Goal: Task Accomplishment & Management: Complete application form

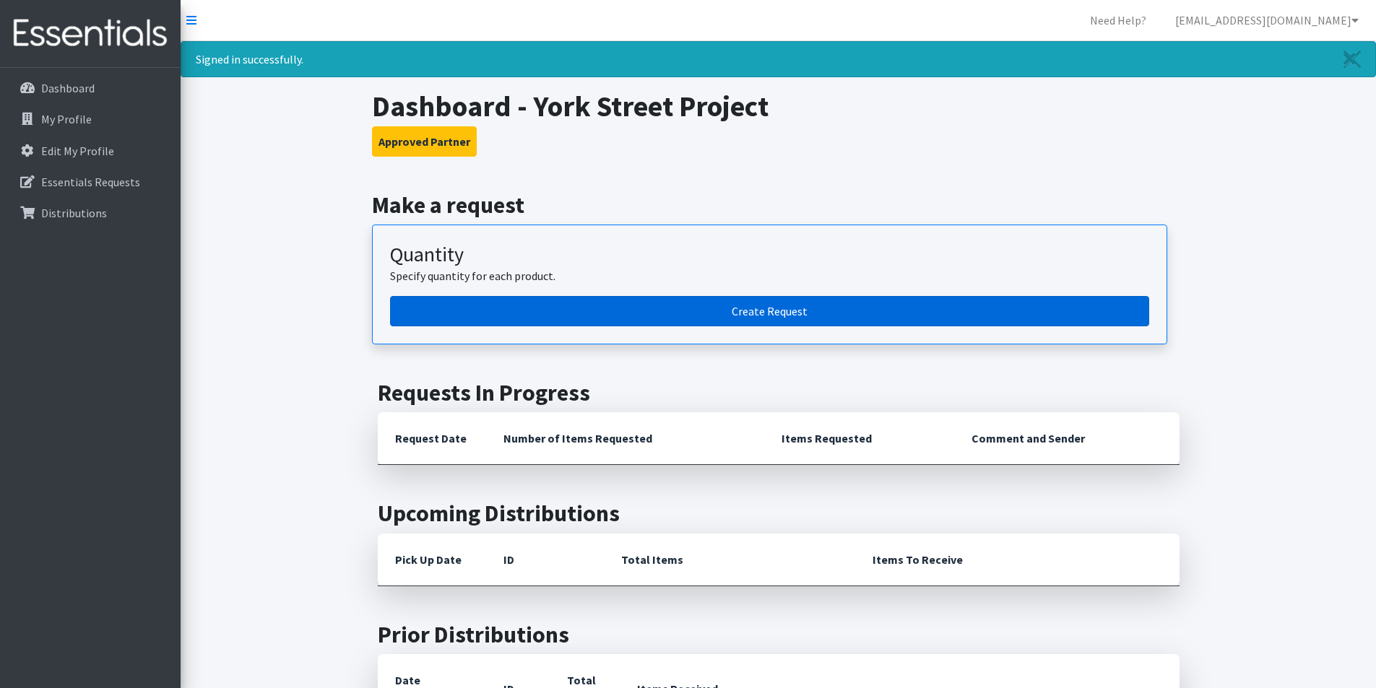
click at [699, 315] on link "Create Request" at bounding box center [769, 311] width 759 height 30
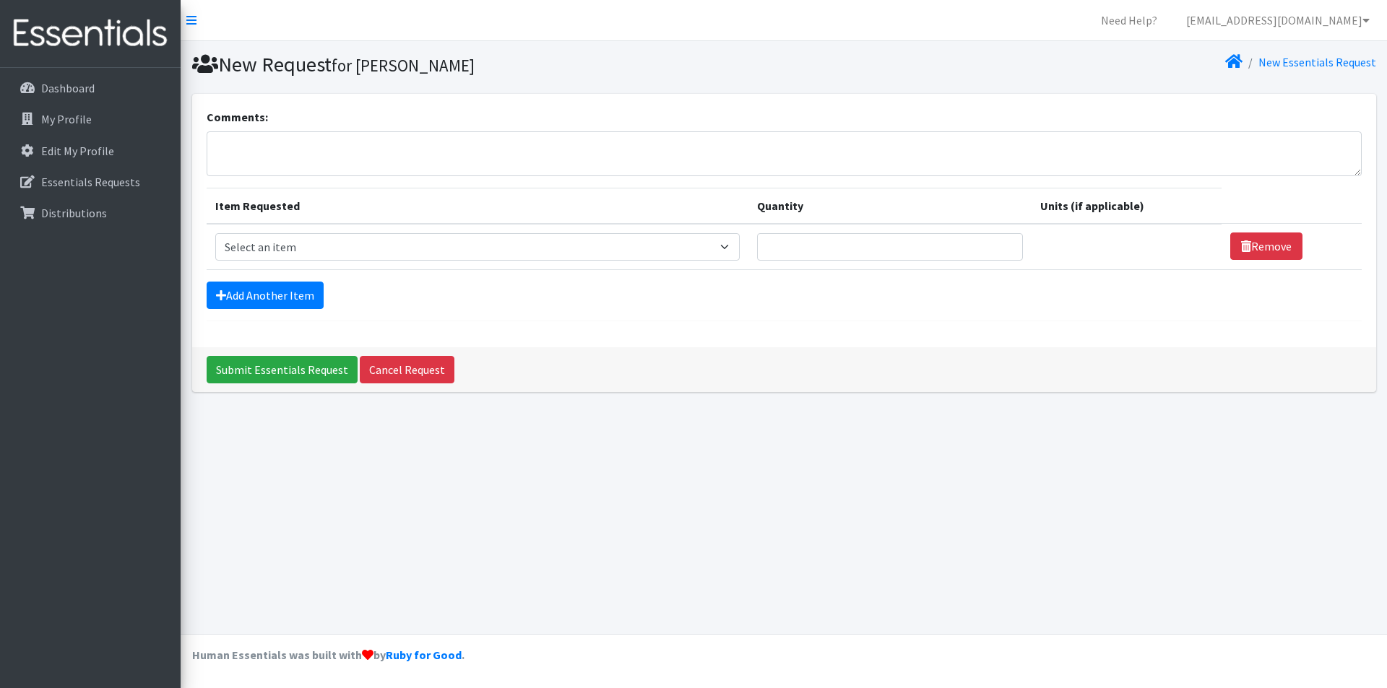
click at [655, 557] on div "New Request for [PERSON_NAME] New Essentials Request Comments: Item Requested Q…" at bounding box center [784, 337] width 1206 height 593
click at [270, 292] on link "Add Another Item" at bounding box center [265, 295] width 117 height 27
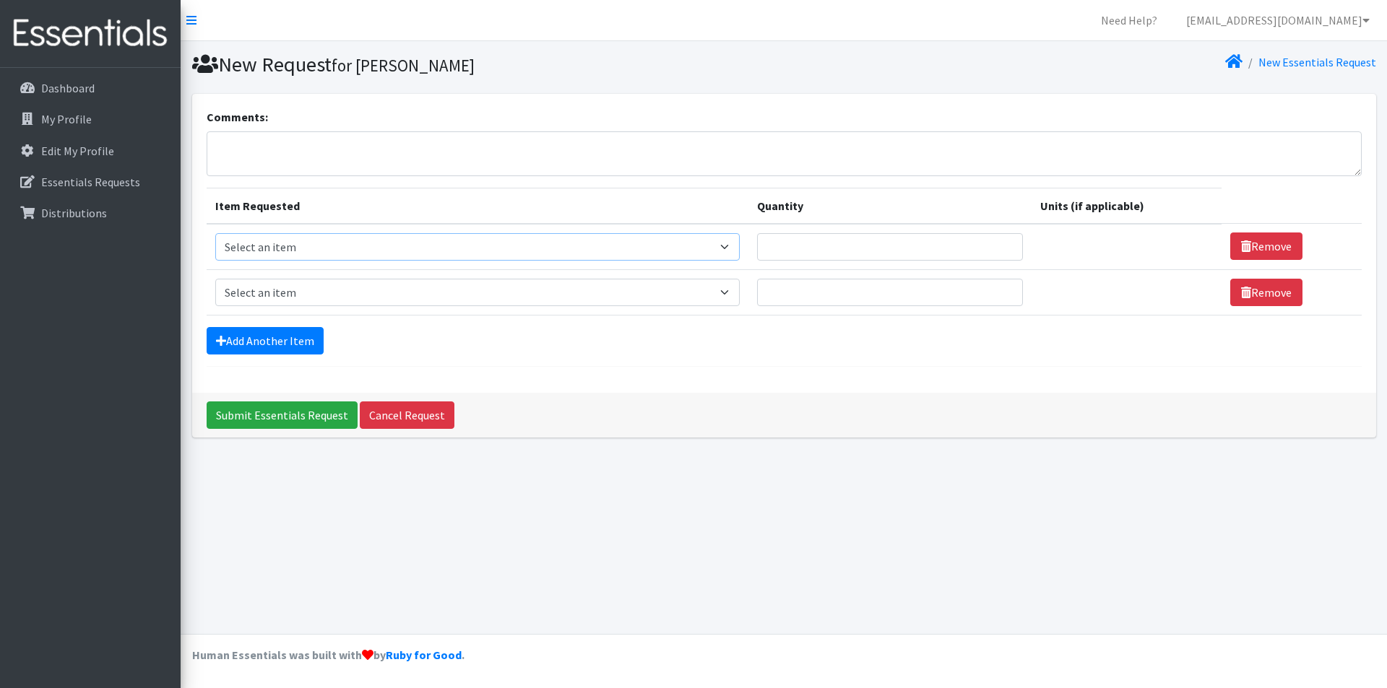
click at [737, 244] on select "Select an item # of Children this order will serve # of Individuals Living in H…" at bounding box center [477, 246] width 524 height 27
select select "13431"
click at [215, 233] on select "Select an item # of Children this order will serve # of Individuals Living in H…" at bounding box center [477, 246] width 524 height 27
click at [805, 253] on input "Quantity" at bounding box center [890, 246] width 266 height 27
click at [1005, 242] on input "1" at bounding box center [890, 246] width 266 height 27
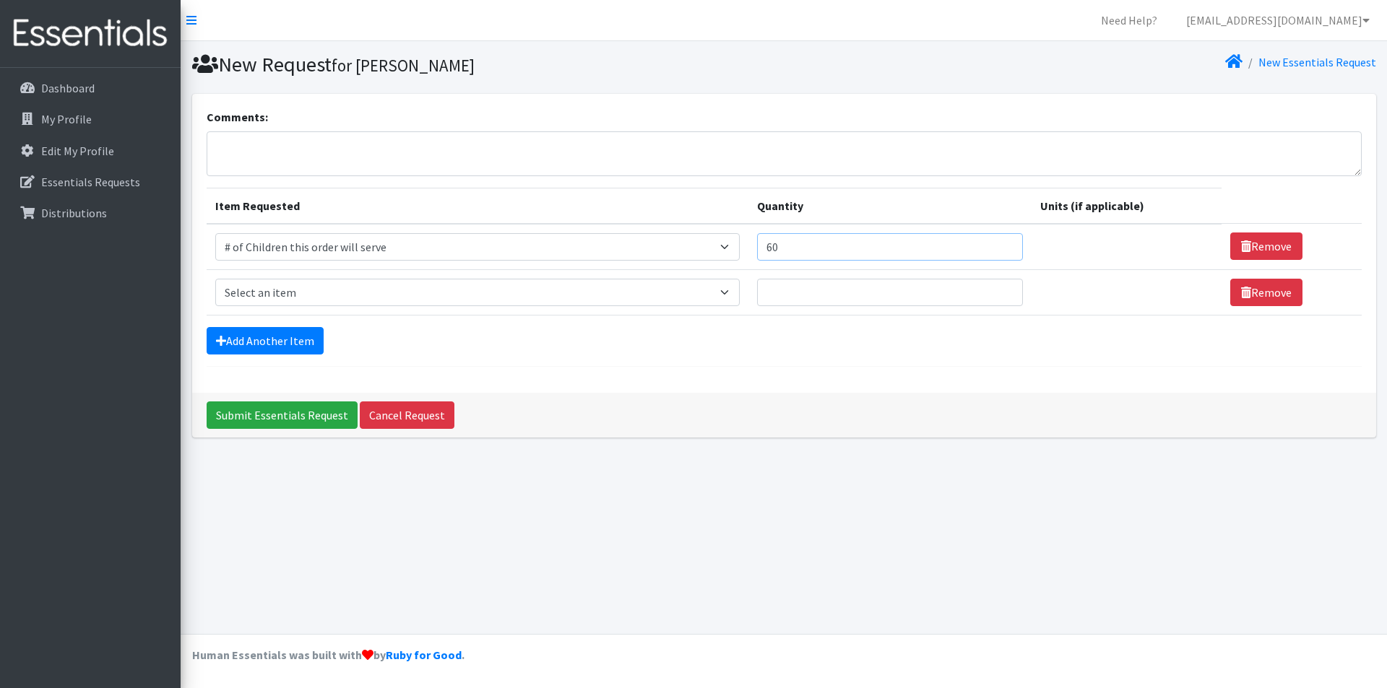
click at [1003, 243] on input "60" at bounding box center [890, 246] width 266 height 27
click at [998, 251] on input "59" at bounding box center [890, 246] width 266 height 27
click at [998, 251] on input "58" at bounding box center [890, 246] width 266 height 27
click at [998, 251] on input "55" at bounding box center [890, 246] width 266 height 27
click at [1000, 243] on input "56" at bounding box center [890, 246] width 266 height 27
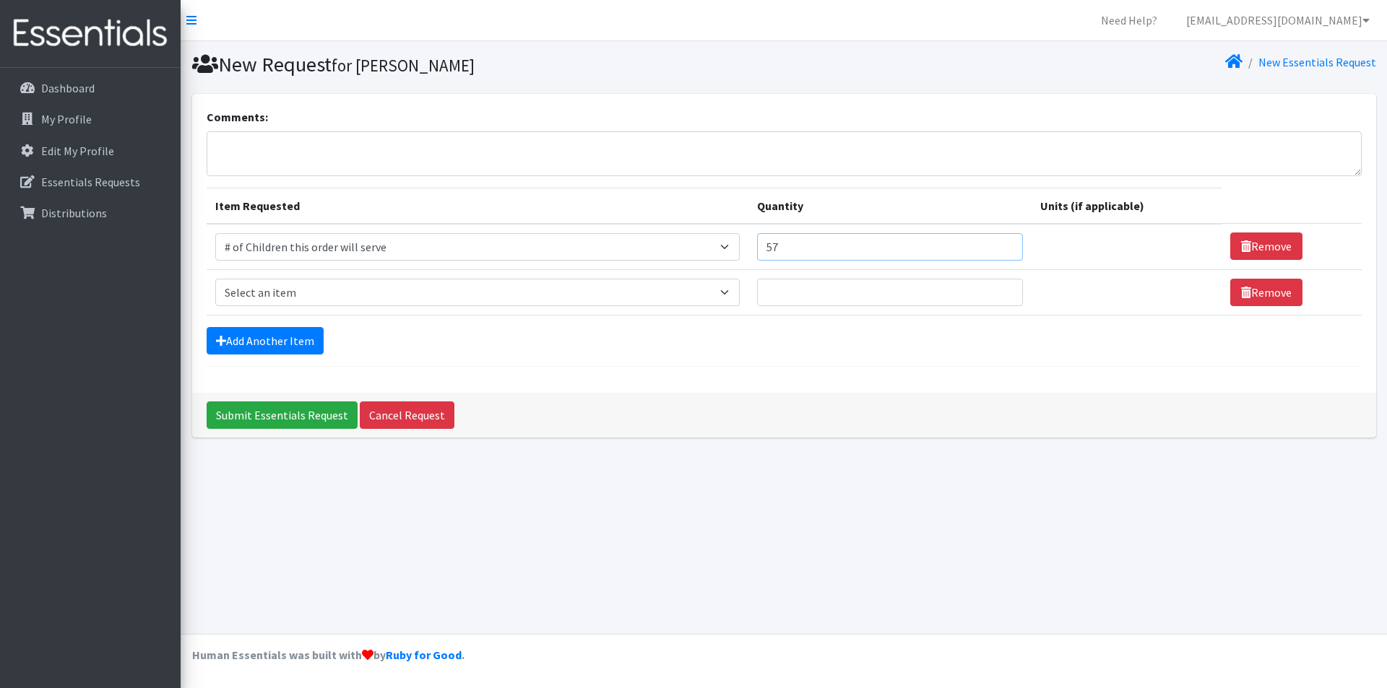
type input "57"
click at [1000, 243] on input "57" at bounding box center [890, 246] width 266 height 27
click at [588, 296] on select "Select an item # of Children this order will serve # of Individuals Living in H…" at bounding box center [477, 292] width 524 height 27
select select "6076"
click at [215, 279] on select "Select an item # of Children this order will serve # of Individuals Living in H…" at bounding box center [477, 292] width 524 height 27
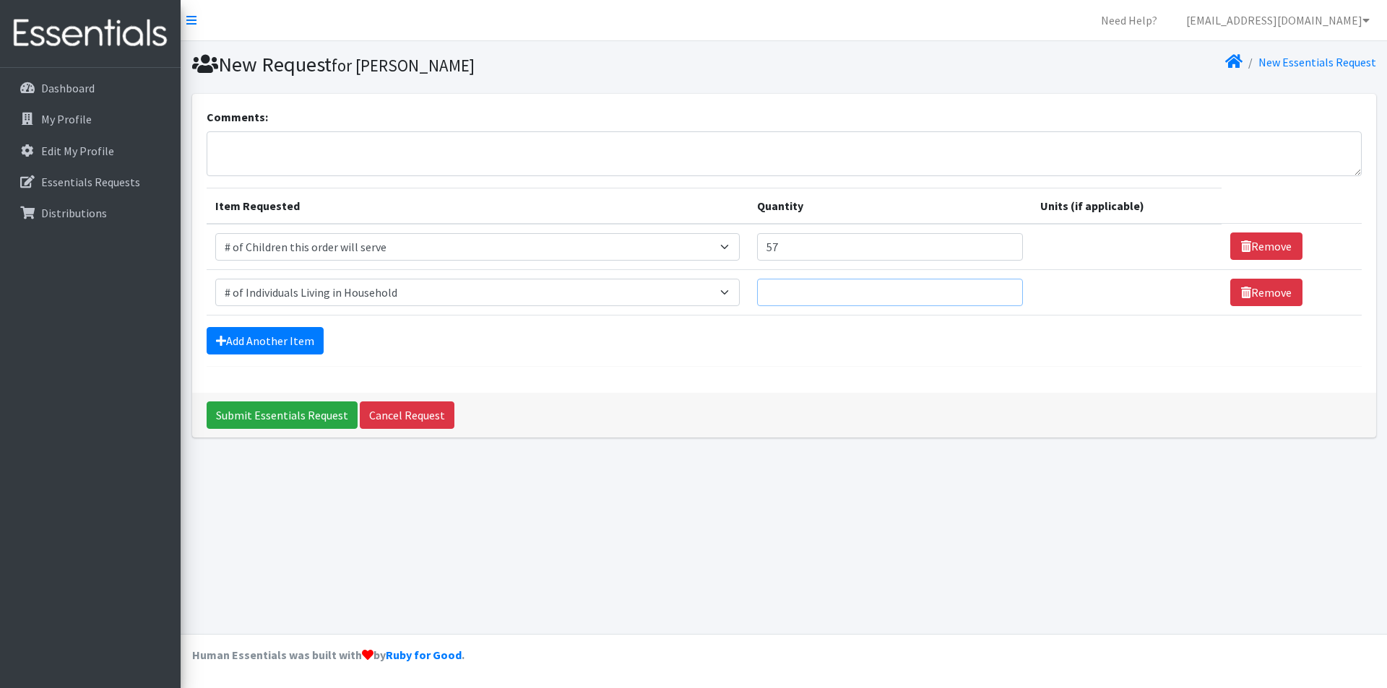
click at [827, 303] on input "Quantity" at bounding box center [890, 292] width 266 height 27
click at [1003, 290] on input "67" at bounding box center [890, 292] width 266 height 27
type input "76"
click at [1003, 290] on input "76" at bounding box center [890, 292] width 266 height 27
click at [304, 340] on link "Add Another Item" at bounding box center [265, 340] width 117 height 27
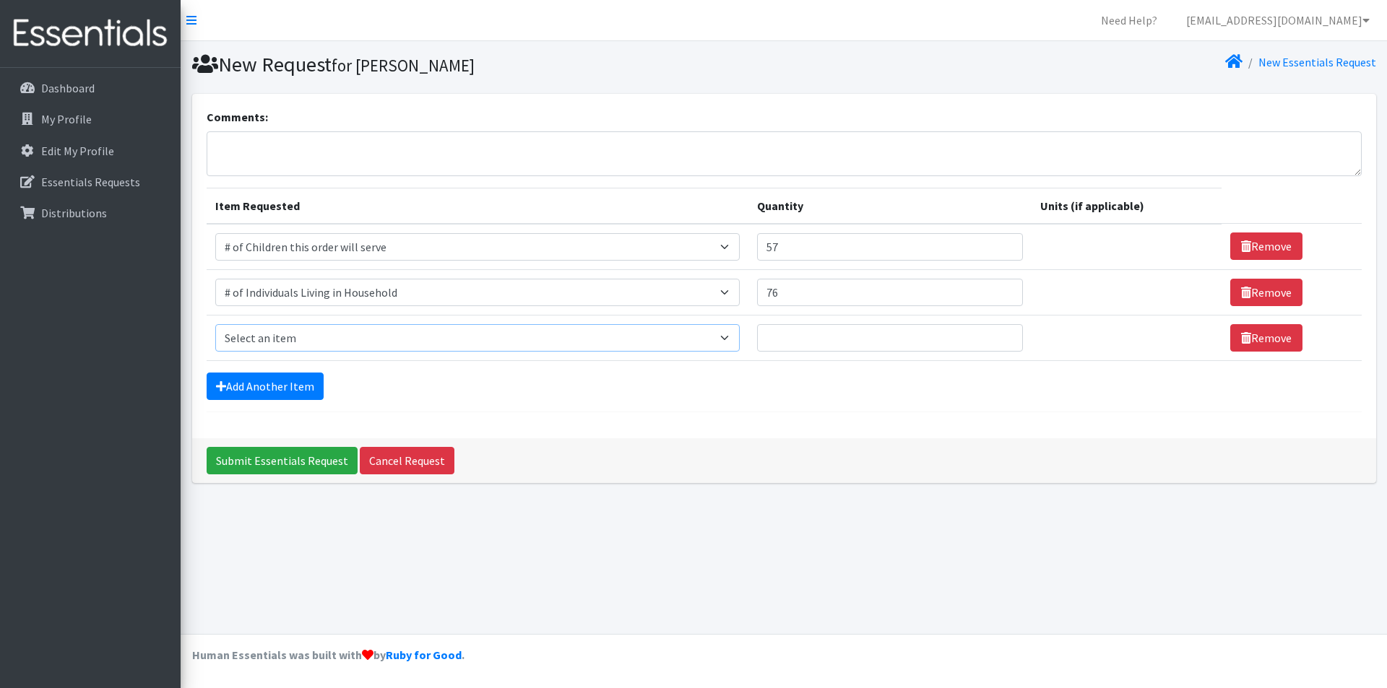
click at [730, 336] on select "Select an item # of Children this order will serve # of Individuals Living in H…" at bounding box center [477, 337] width 524 height 27
select select "1937"
click at [215, 324] on select "Select an item # of Children this order will serve # of Individuals Living in H…" at bounding box center [477, 337] width 524 height 27
type input "4"
click at [996, 333] on input "4" at bounding box center [890, 337] width 266 height 27
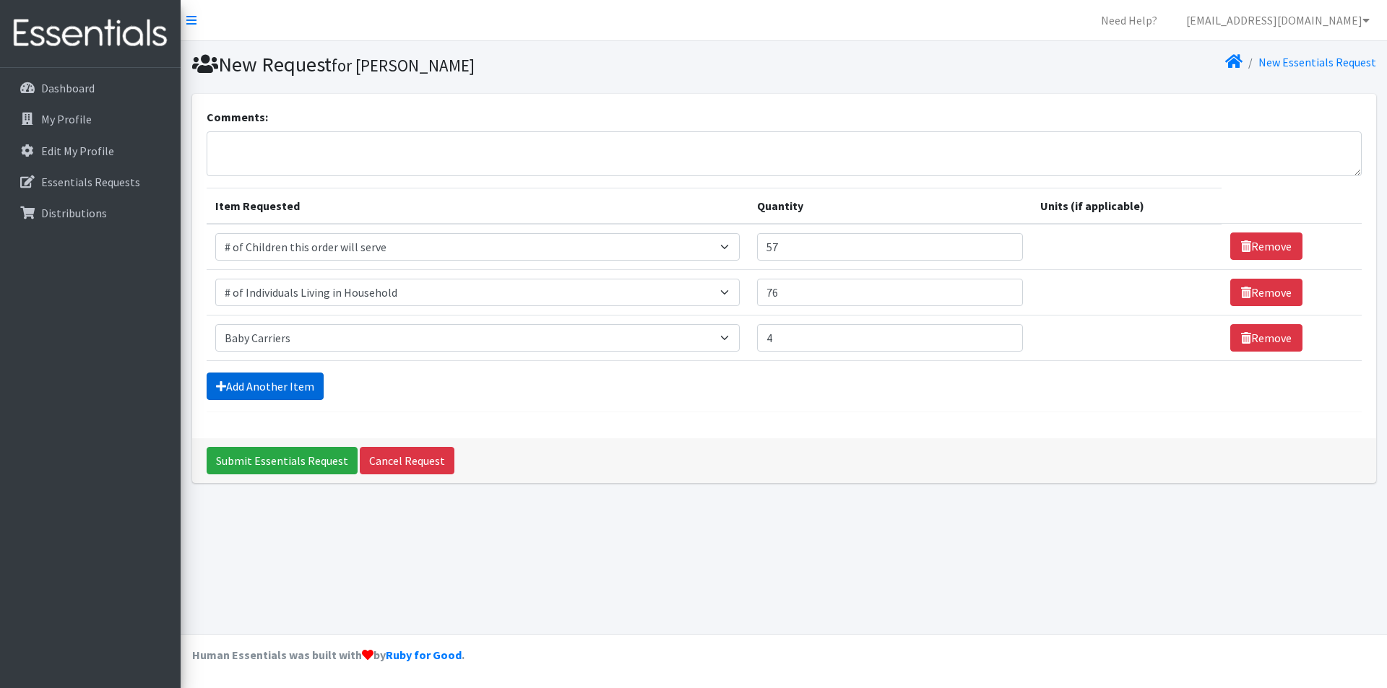
click at [264, 392] on link "Add Another Item" at bounding box center [265, 386] width 117 height 27
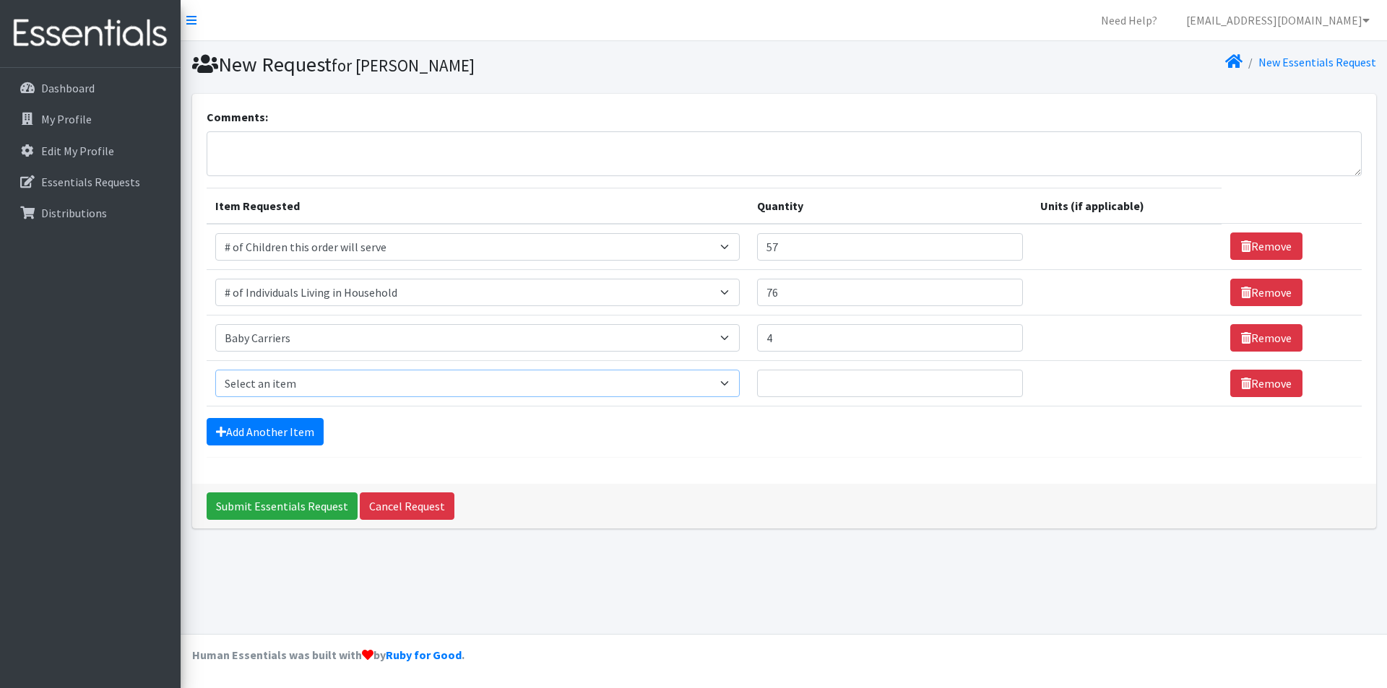
click at [732, 384] on select "Select an item # of Children this order will serve # of Individuals Living in H…" at bounding box center [477, 383] width 524 height 27
select select "1933"
click at [215, 370] on select "Select an item # of Children this order will serve # of Individuals Living in H…" at bounding box center [477, 383] width 524 height 27
click at [734, 384] on select "Select an item # of Children this order will serve # of Individuals Living in H…" at bounding box center [477, 383] width 524 height 27
click at [215, 370] on select "Select an item # of Children this order will serve # of Individuals Living in H…" at bounding box center [477, 383] width 524 height 27
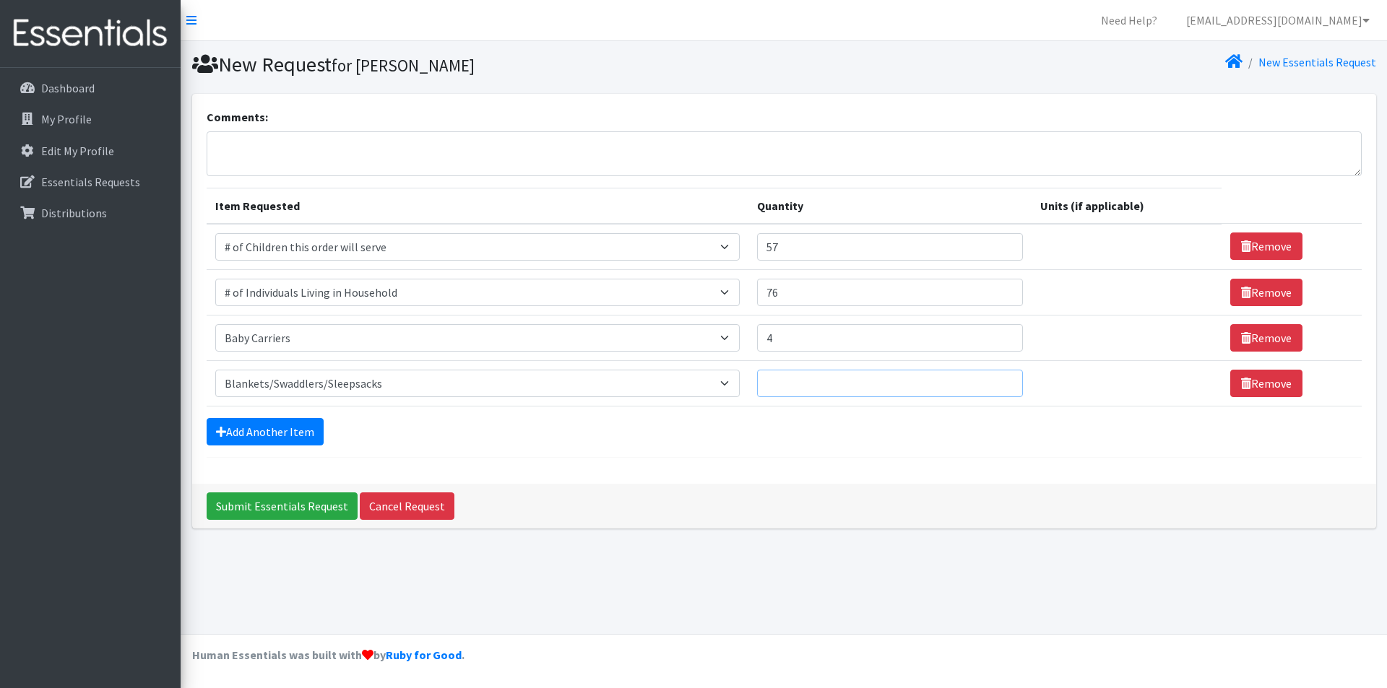
click at [894, 384] on input "Quantity" at bounding box center [890, 383] width 266 height 27
click at [1001, 382] on input "1" at bounding box center [890, 383] width 266 height 27
click at [1001, 382] on input "2" at bounding box center [890, 383] width 266 height 27
click at [1001, 382] on input "3" at bounding box center [890, 383] width 266 height 27
click at [1001, 382] on input "4" at bounding box center [890, 383] width 266 height 27
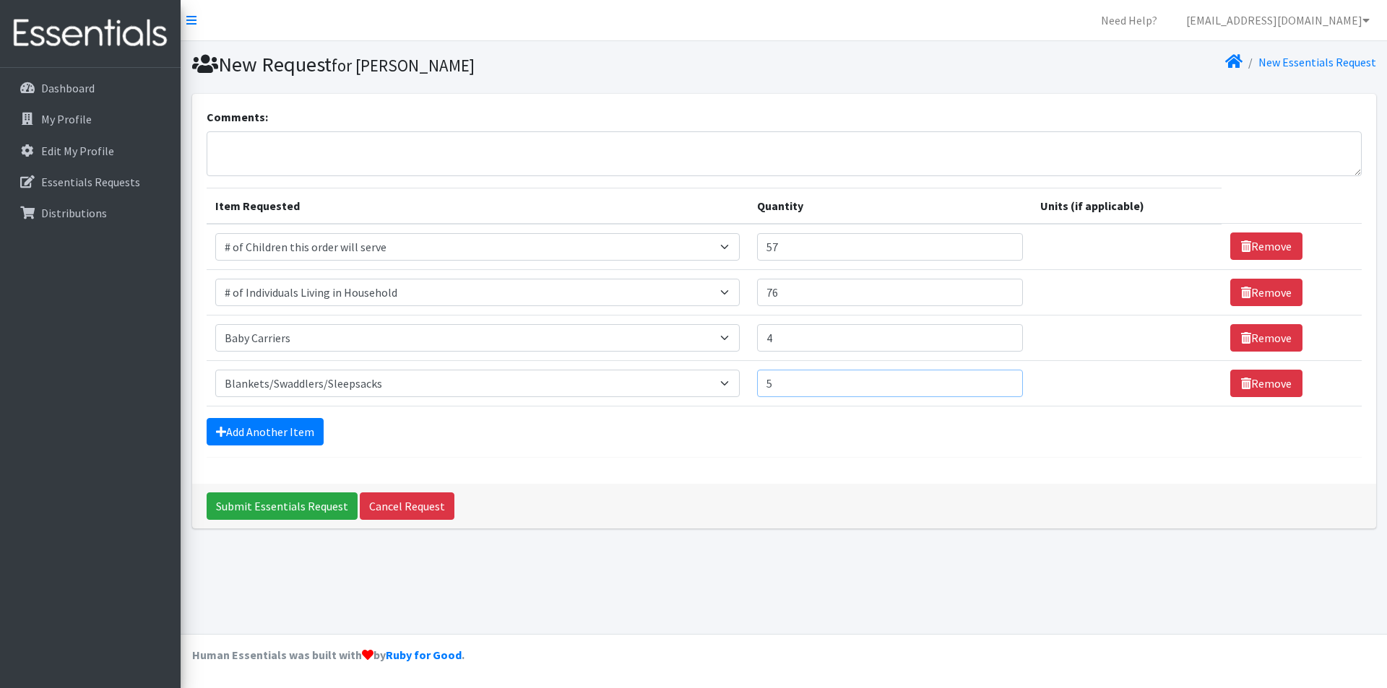
click at [1001, 382] on input "5" at bounding box center [890, 383] width 266 height 27
click at [1001, 382] on input "6" at bounding box center [890, 383] width 266 height 27
click at [1001, 382] on input "7" at bounding box center [890, 383] width 266 height 27
click at [1001, 382] on input "8" at bounding box center [890, 383] width 266 height 27
click at [1002, 382] on input "9" at bounding box center [890, 383] width 266 height 27
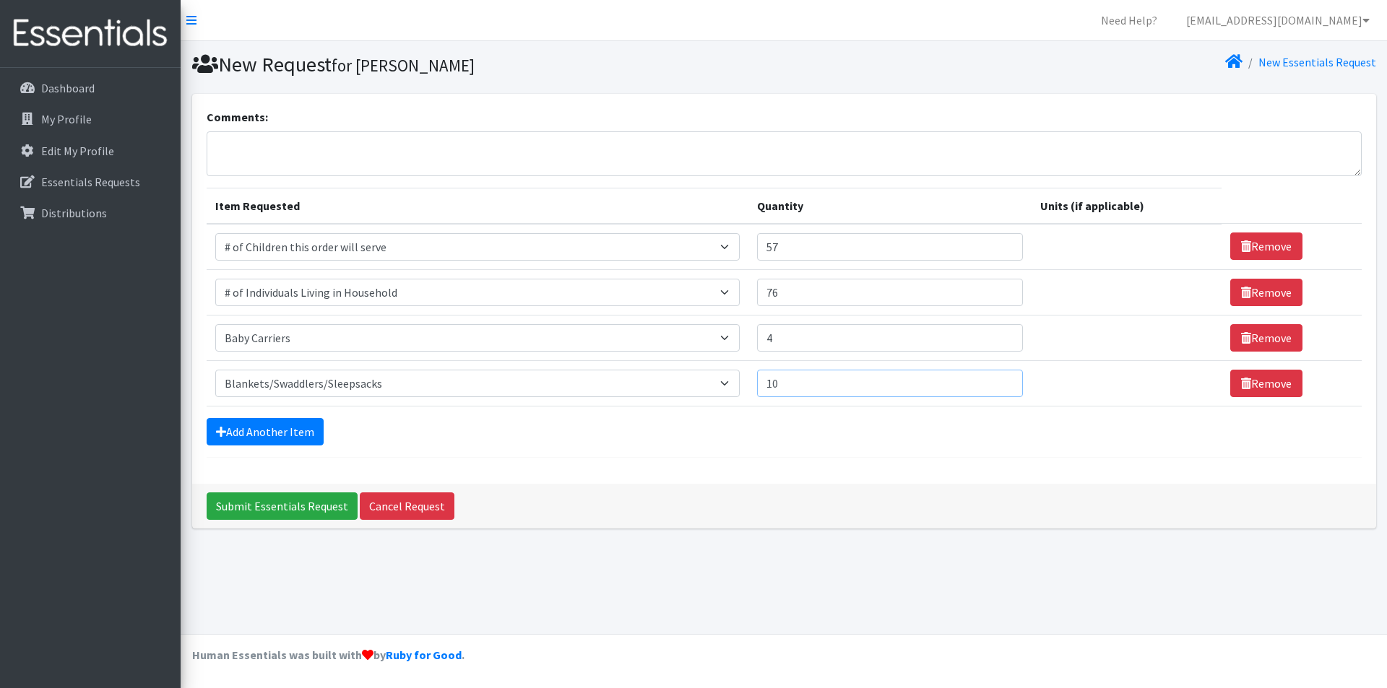
click at [1002, 382] on input "10" at bounding box center [890, 383] width 266 height 27
click at [1002, 382] on input "11" at bounding box center [890, 383] width 266 height 27
click at [1002, 382] on input "12" at bounding box center [890, 383] width 266 height 27
click at [1002, 382] on input "13" at bounding box center [890, 383] width 266 height 27
click at [1002, 382] on input "14" at bounding box center [890, 383] width 266 height 27
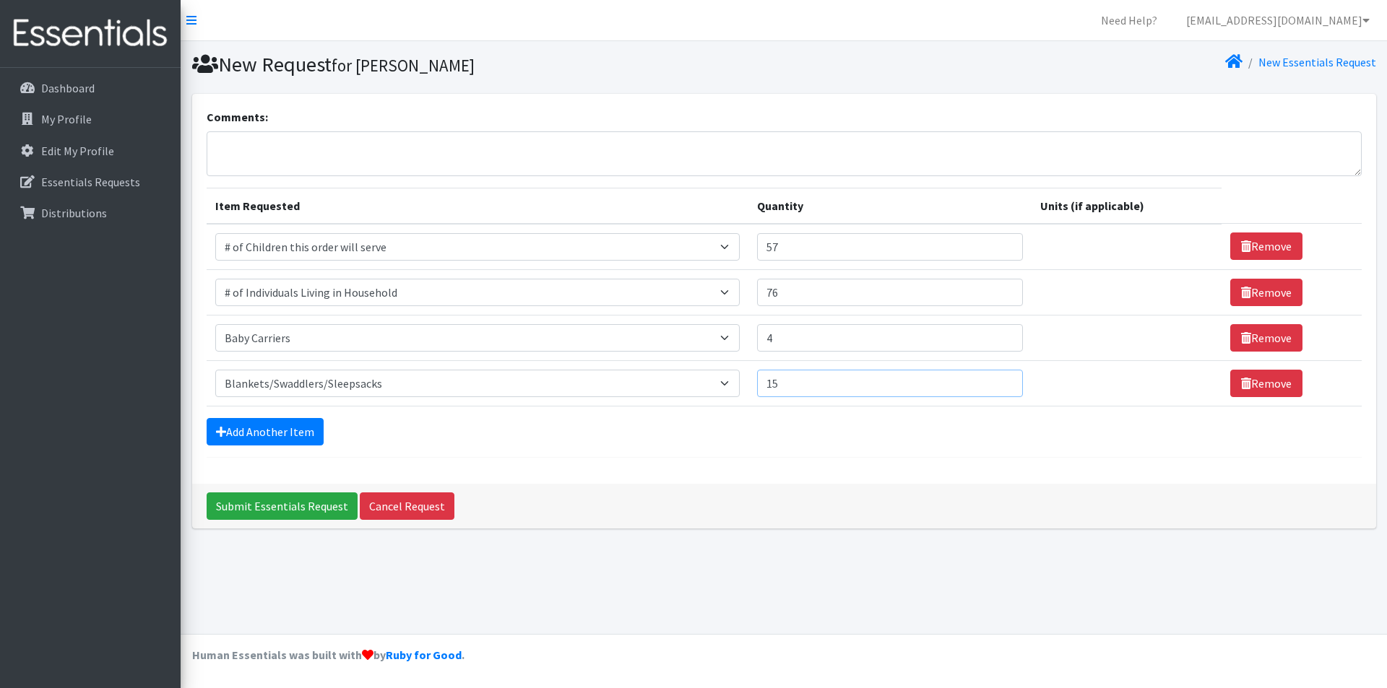
type input "15"
click at [1002, 382] on input "15" at bounding box center [890, 383] width 266 height 27
click at [298, 442] on link "Add Another Item" at bounding box center [265, 431] width 117 height 27
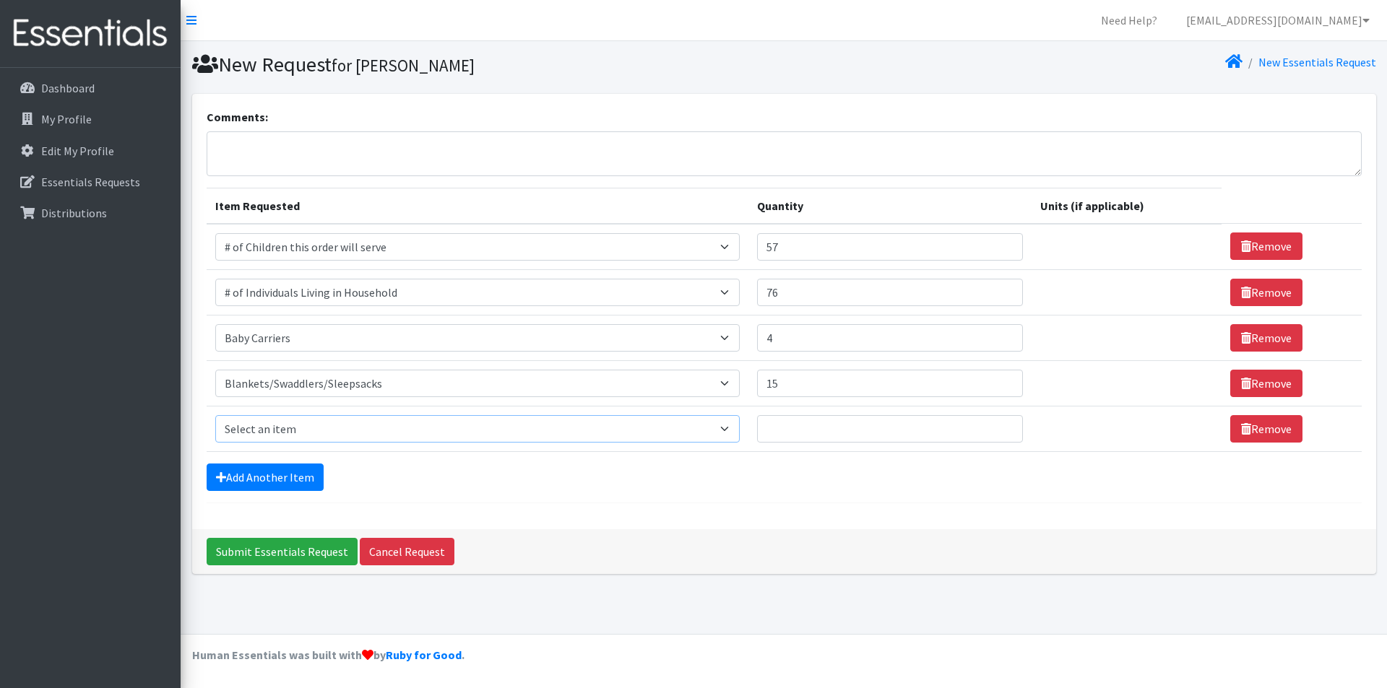
click at [340, 430] on select "Select an item # of Children this order will serve # of Individuals Living in H…" at bounding box center [477, 428] width 524 height 27
click at [215, 415] on select "Select an item # of Children this order will serve # of Individuals Living in H…" at bounding box center [477, 428] width 524 height 27
click at [284, 472] on link "Add Another Item" at bounding box center [265, 477] width 117 height 27
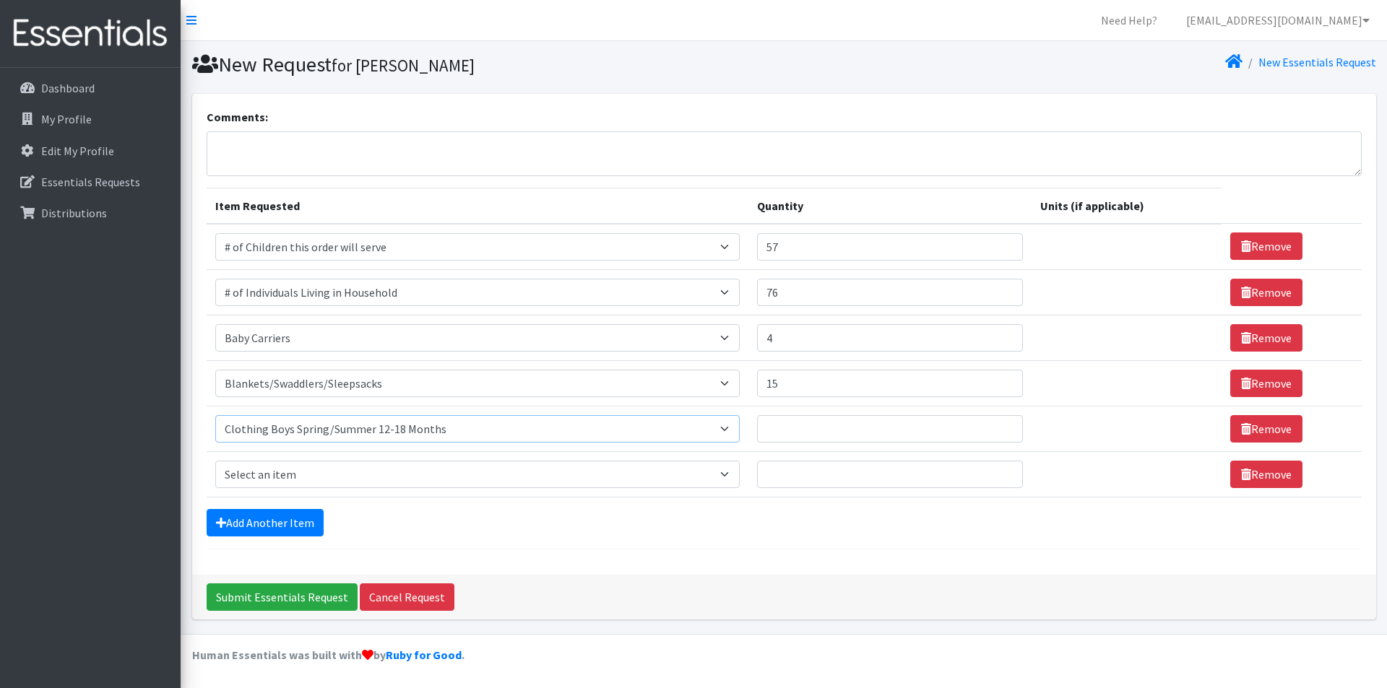
click at [447, 437] on select "Select an item # of Children this order will serve # of Individuals Living in H…" at bounding box center [477, 428] width 524 height 27
select select "1971"
click at [215, 415] on select "Select an item # of Children this order will serve # of Individuals Living in H…" at bounding box center [477, 428] width 524 height 27
click at [990, 426] on input "1" at bounding box center [880, 428] width 262 height 27
click at [990, 426] on input "31" at bounding box center [880, 428] width 262 height 27
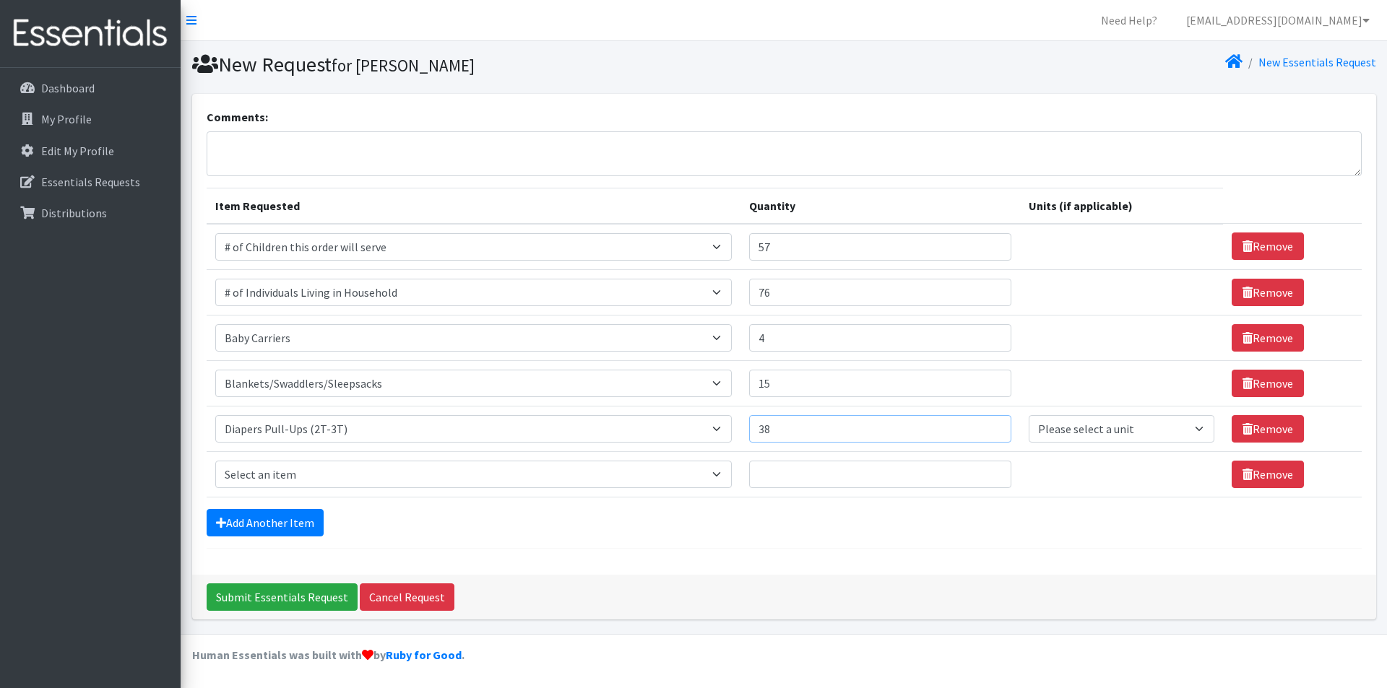
click at [990, 426] on input "38" at bounding box center [880, 428] width 262 height 27
click at [988, 429] on input "37" at bounding box center [880, 428] width 262 height 27
click at [987, 430] on input "36" at bounding box center [880, 428] width 262 height 27
click at [987, 430] on input "35" at bounding box center [880, 428] width 262 height 27
click at [987, 430] on input "34" at bounding box center [880, 428] width 262 height 27
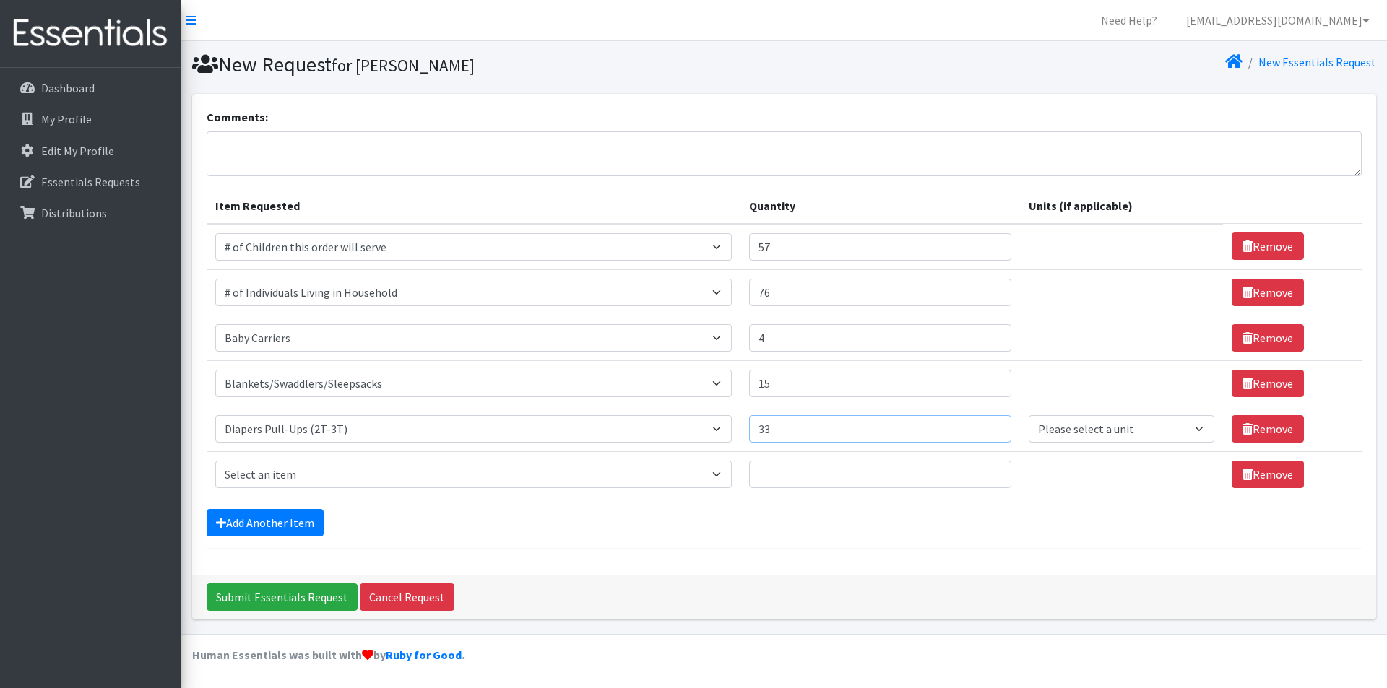
click at [987, 430] on input "33" at bounding box center [880, 428] width 262 height 27
click at [987, 430] on input "32" at bounding box center [880, 428] width 262 height 27
click at [987, 430] on input "31" at bounding box center [880, 428] width 262 height 27
click at [987, 425] on input "32" at bounding box center [880, 428] width 262 height 27
click at [987, 425] on input "33" at bounding box center [880, 428] width 262 height 27
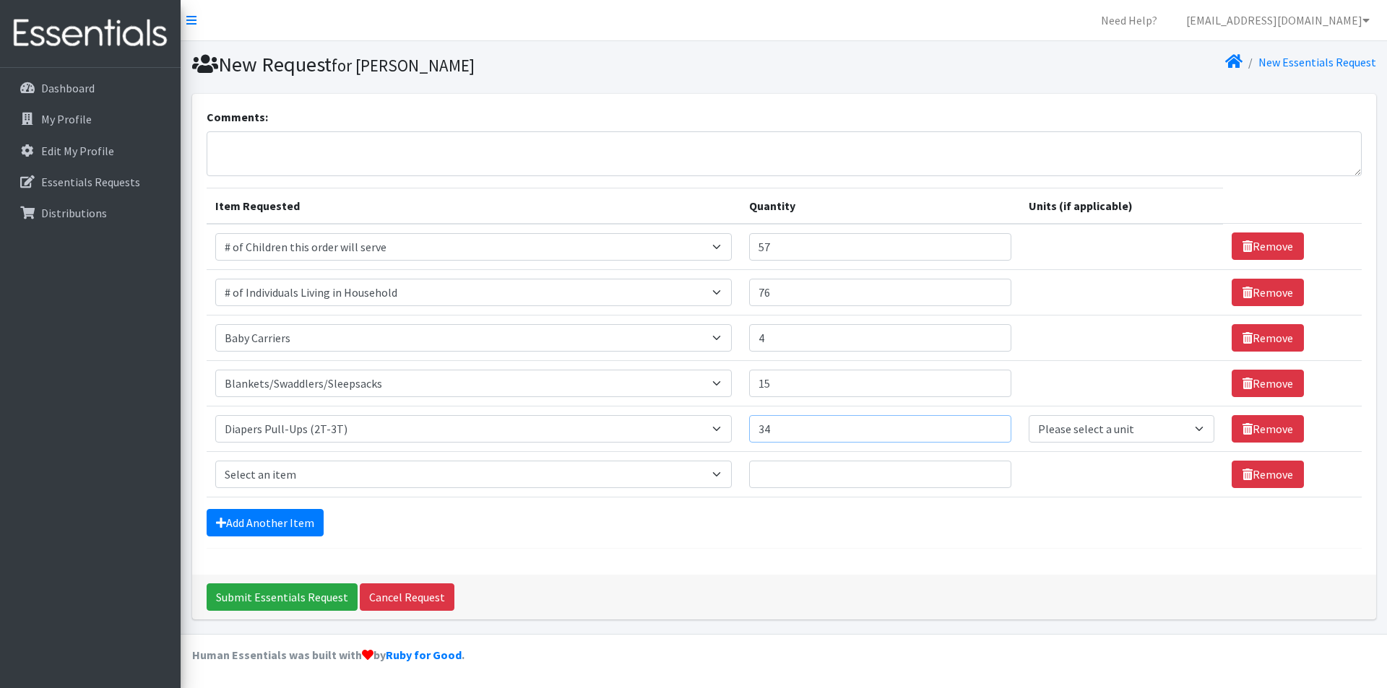
type input "34"
click at [987, 425] on input "34" at bounding box center [880, 428] width 262 height 27
click at [1097, 425] on select "Please select a unit units Packs" at bounding box center [1122, 428] width 186 height 27
select select "Pack"
click at [1029, 415] on select "Please select a unit units Packs" at bounding box center [1122, 428] width 186 height 27
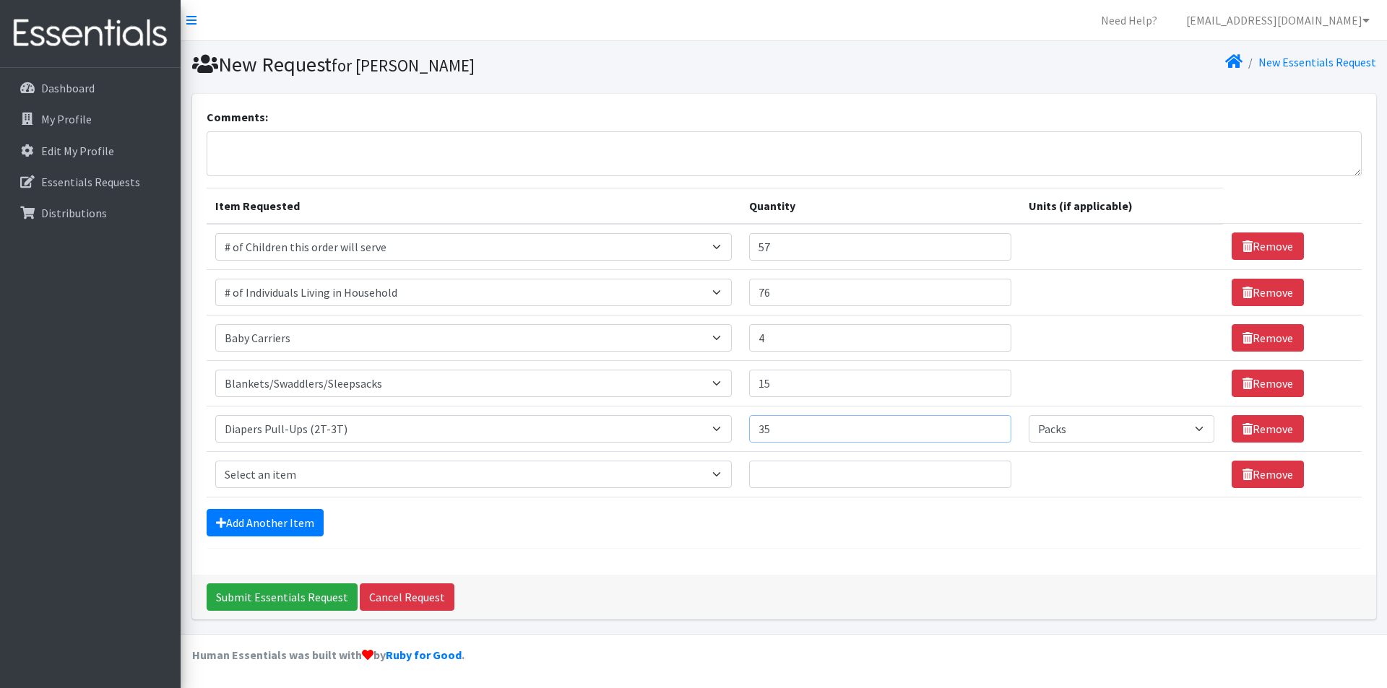
click at [992, 421] on input "35" at bounding box center [880, 428] width 262 height 27
click at [990, 424] on input "47" at bounding box center [880, 428] width 262 height 27
click at [986, 431] on input "35" at bounding box center [880, 428] width 262 height 27
click at [986, 431] on input "27" at bounding box center [880, 428] width 262 height 27
click at [988, 426] on input "28" at bounding box center [880, 428] width 262 height 27
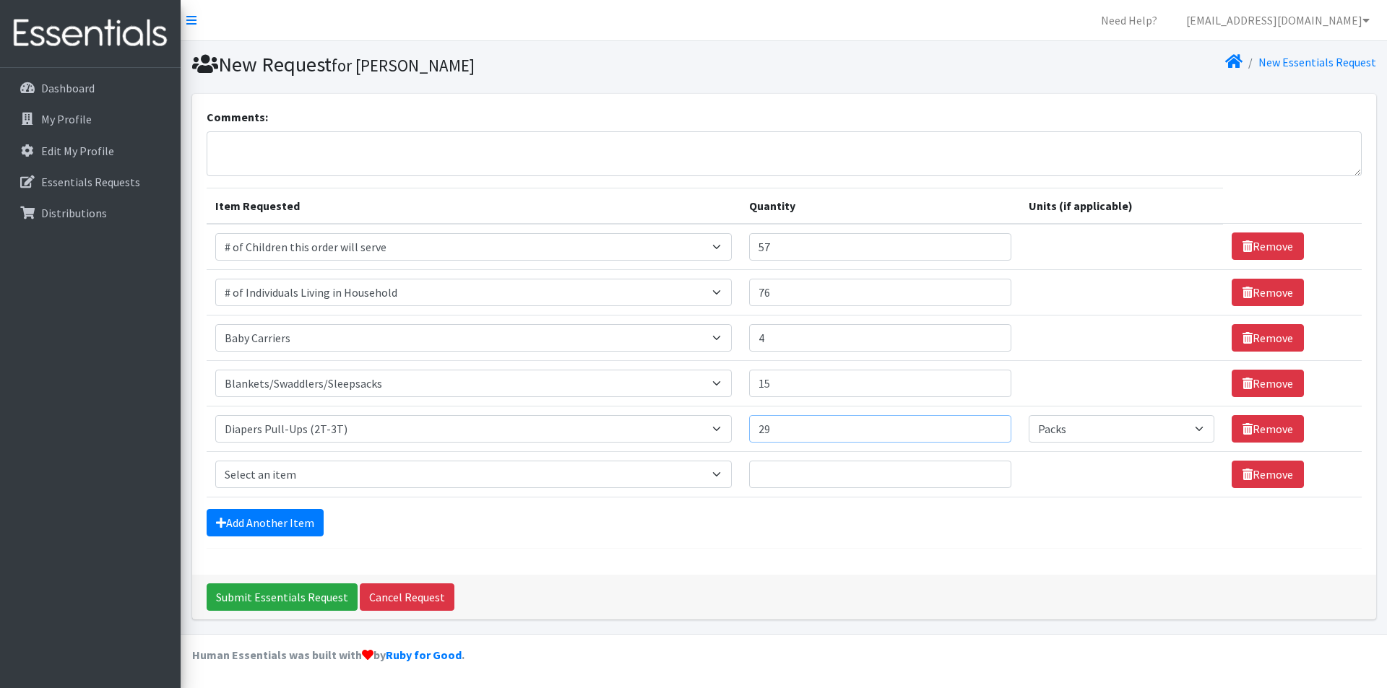
click at [988, 426] on input "29" at bounding box center [880, 428] width 262 height 27
type input "30"
click at [988, 426] on input "30" at bounding box center [880, 428] width 262 height 27
click at [719, 470] on select "Select an item # of Children this order will serve # of Individuals Living in H…" at bounding box center [473, 474] width 516 height 27
select select "1966"
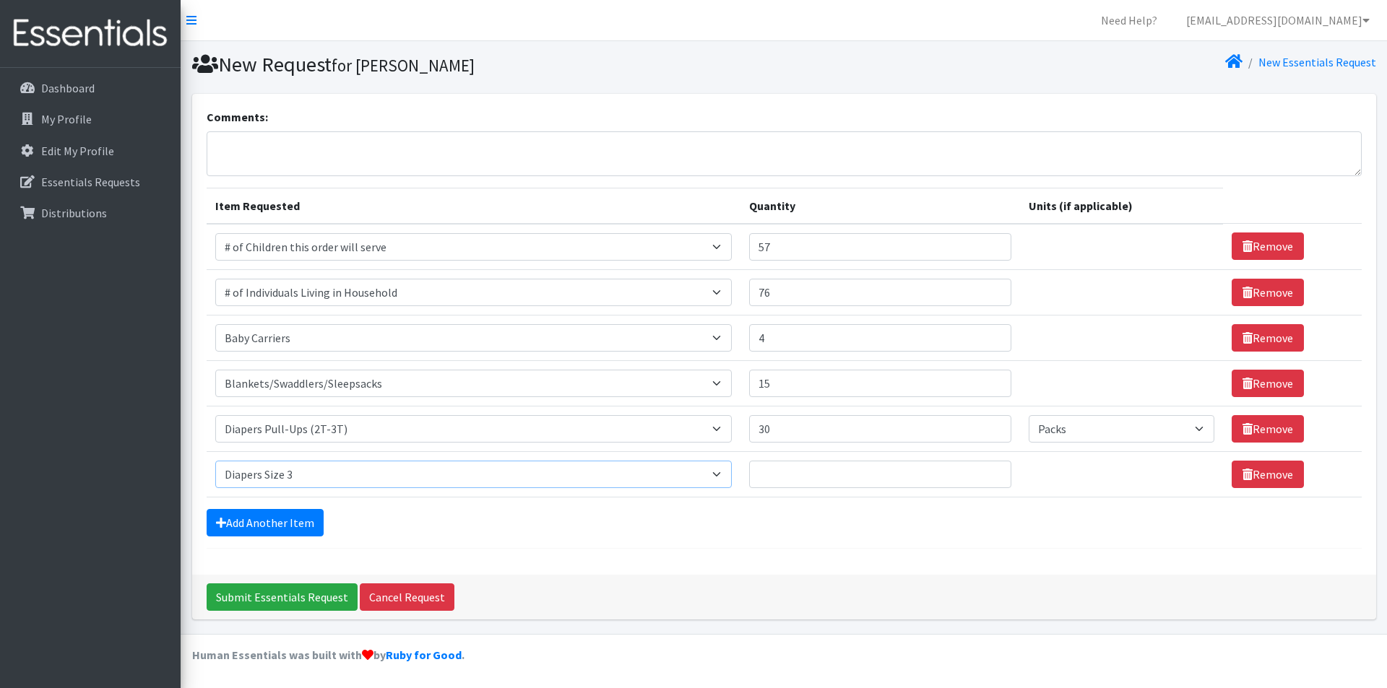
click at [215, 461] on select "Select an item # of Children this order will serve # of Individuals Living in H…" at bounding box center [473, 474] width 516 height 27
click at [925, 475] on input "Quantity" at bounding box center [880, 474] width 262 height 27
click at [990, 470] on input "14" at bounding box center [880, 474] width 262 height 27
click at [990, 470] on input "15" at bounding box center [880, 474] width 262 height 27
click at [990, 470] on input "22" at bounding box center [880, 474] width 262 height 27
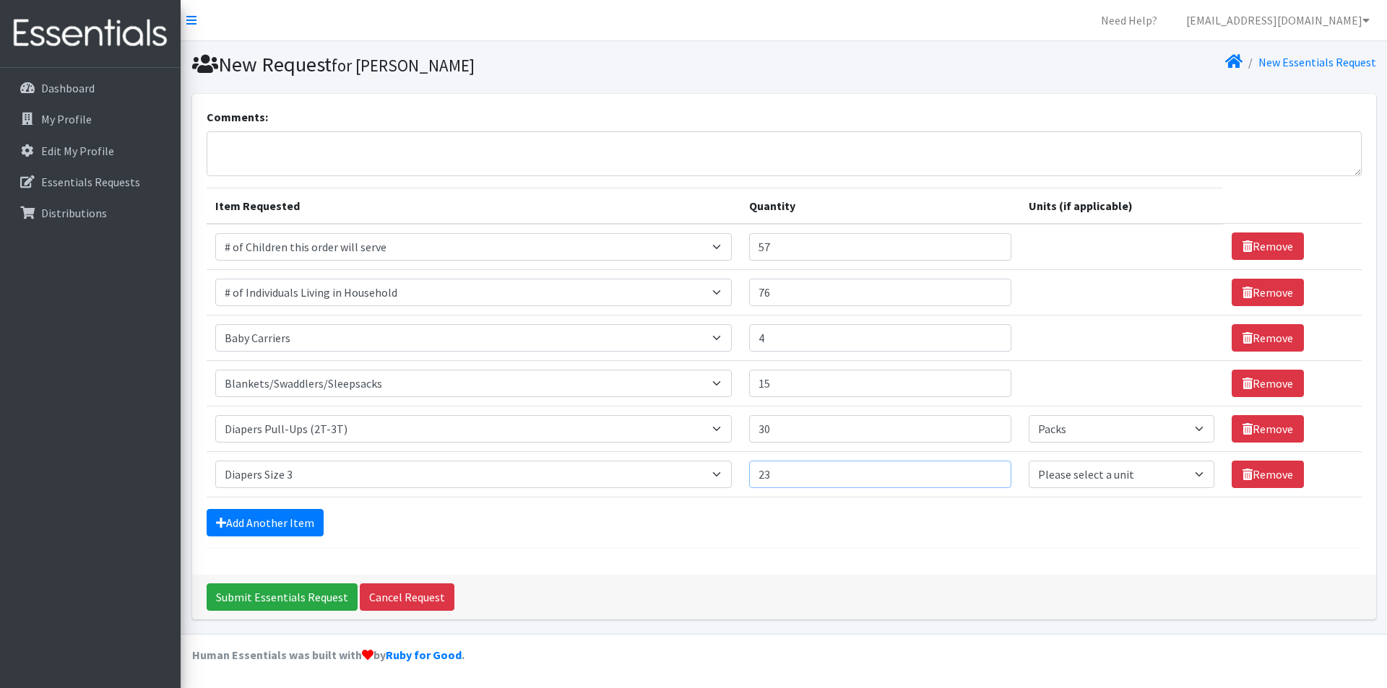
click at [990, 471] on input "23" at bounding box center [880, 474] width 262 height 27
click at [990, 471] on input "24" at bounding box center [880, 474] width 262 height 27
click at [990, 471] on input "25" at bounding box center [880, 474] width 262 height 27
click at [990, 471] on input "26" at bounding box center [880, 474] width 262 height 27
click at [990, 471] on input "27" at bounding box center [880, 474] width 262 height 27
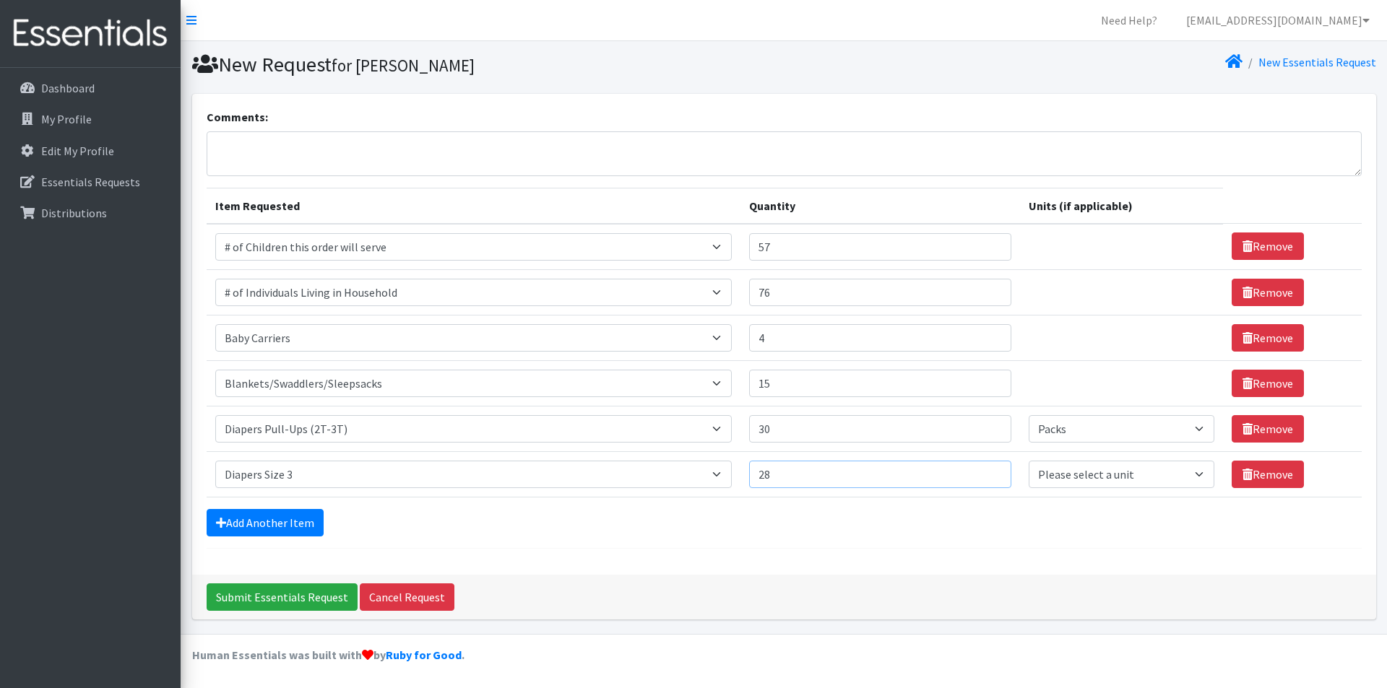
click at [990, 471] on input "28" at bounding box center [880, 474] width 262 height 27
click at [993, 470] on input "29" at bounding box center [880, 474] width 262 height 27
click at [988, 469] on input "30" at bounding box center [880, 474] width 262 height 27
click at [988, 467] on input "31" at bounding box center [880, 474] width 262 height 27
click at [988, 467] on input "32" at bounding box center [880, 474] width 262 height 27
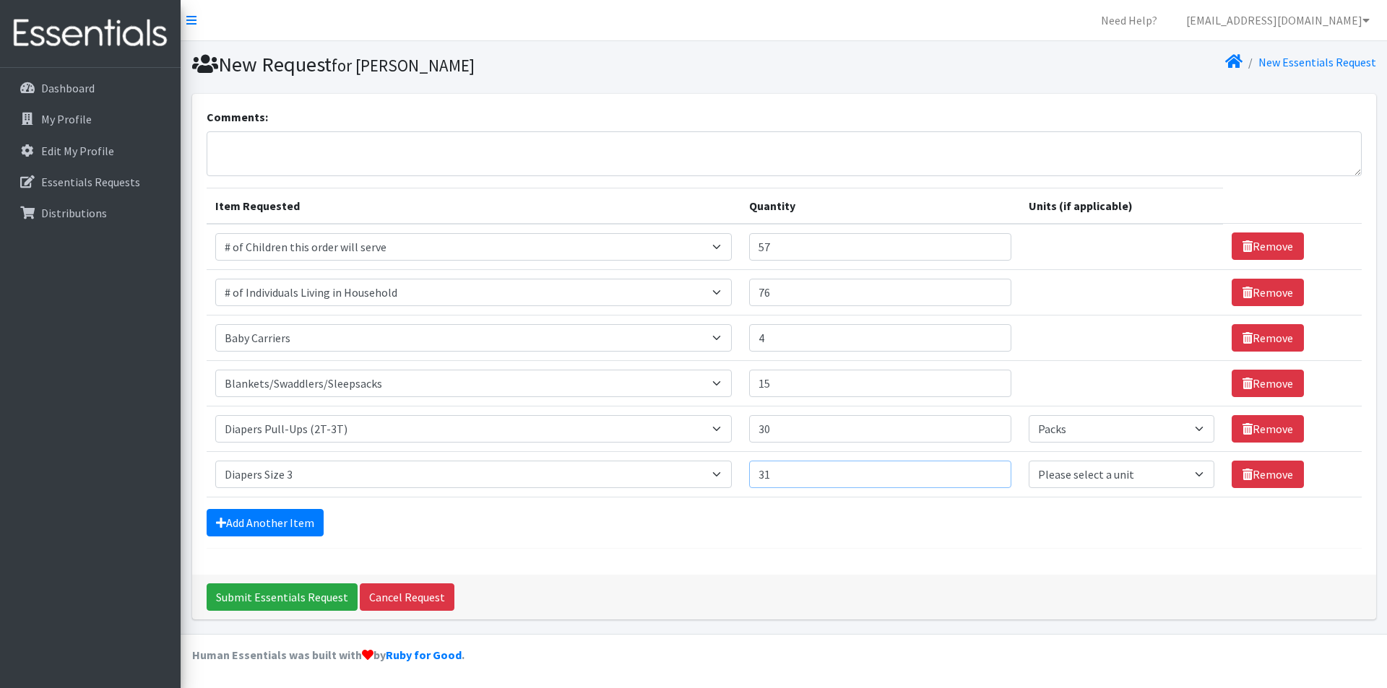
click at [987, 478] on input "31" at bounding box center [880, 474] width 262 height 27
click at [987, 478] on input "30" at bounding box center [880, 474] width 262 height 27
click at [987, 478] on input "25" at bounding box center [880, 474] width 262 height 27
click at [987, 478] on input "24" at bounding box center [880, 474] width 262 height 27
click at [987, 478] on input "23" at bounding box center [880, 474] width 262 height 27
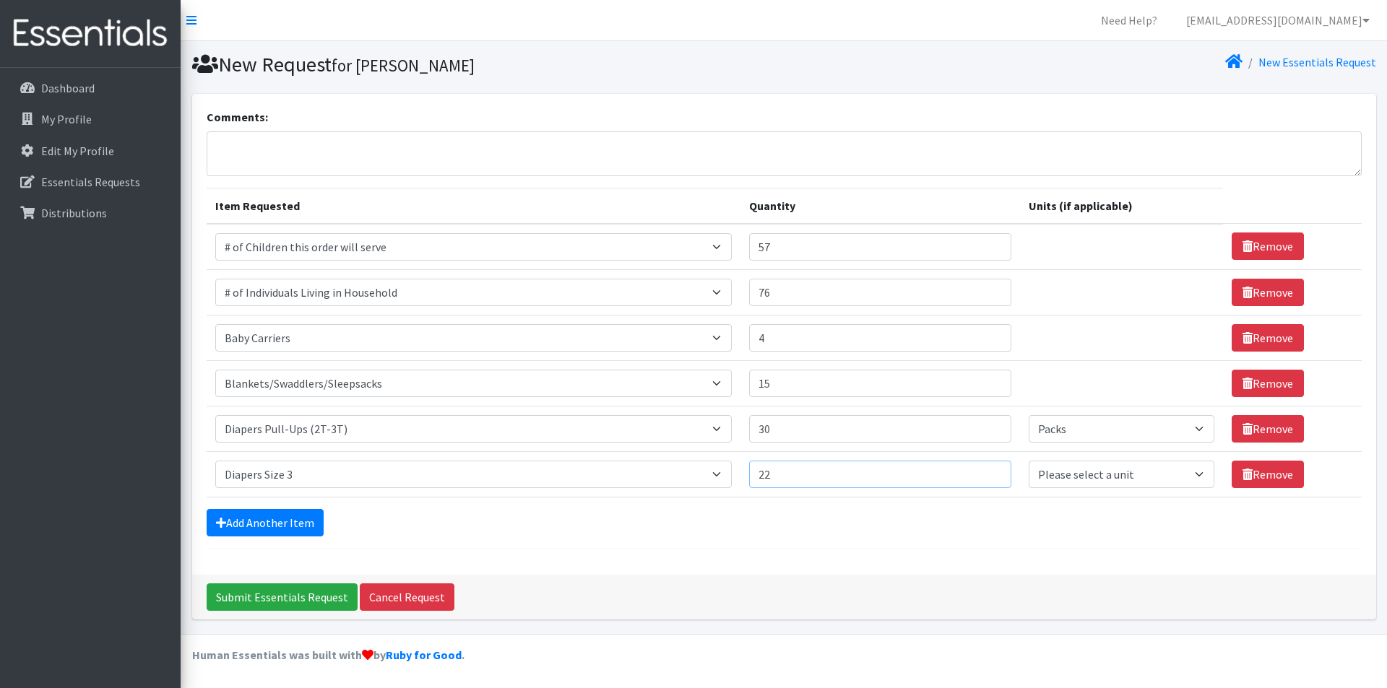
click at [987, 478] on input "22" at bounding box center [880, 474] width 262 height 27
click at [987, 478] on input "21" at bounding box center [880, 474] width 262 height 27
type input "20"
click at [987, 478] on input "20" at bounding box center [880, 474] width 262 height 27
click at [1149, 476] on select "Please select a unit units Packs" at bounding box center [1122, 474] width 186 height 27
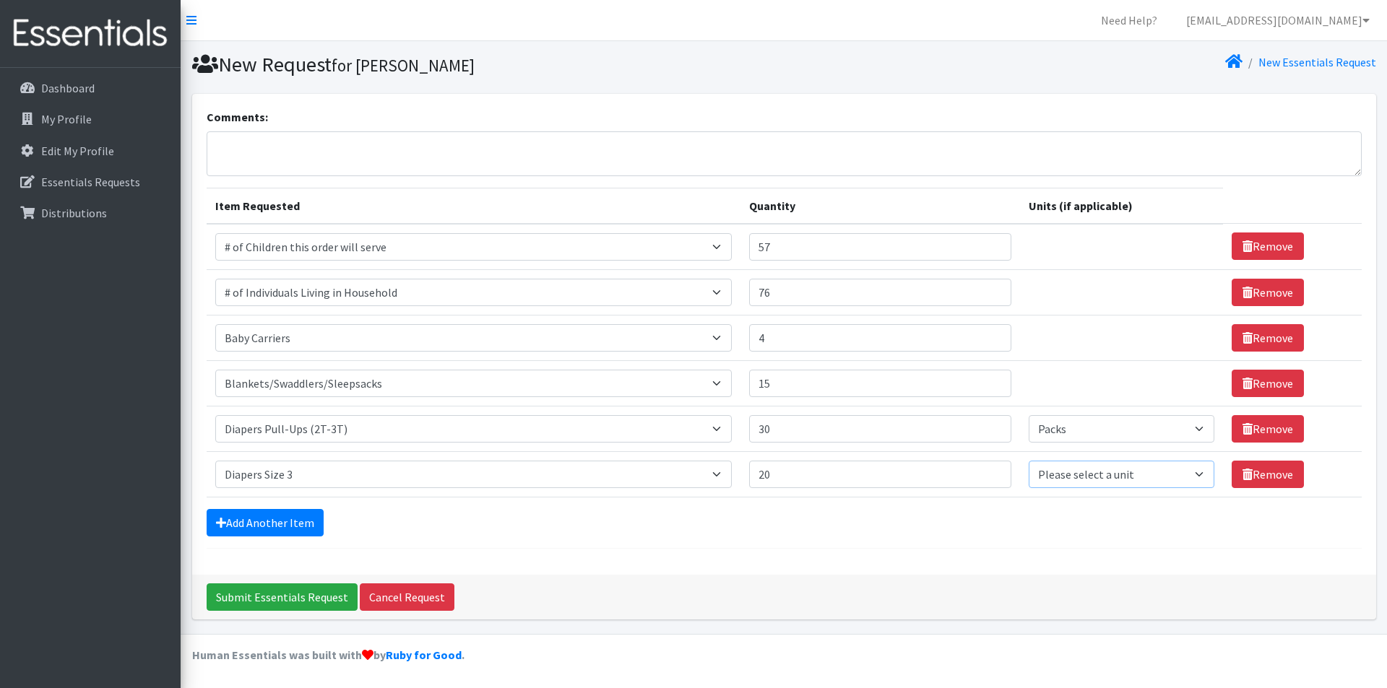
select select "Pack"
click at [1029, 461] on select "Please select a unit units Packs" at bounding box center [1122, 474] width 186 height 27
click at [282, 524] on link "Add Another Item" at bounding box center [265, 522] width 117 height 27
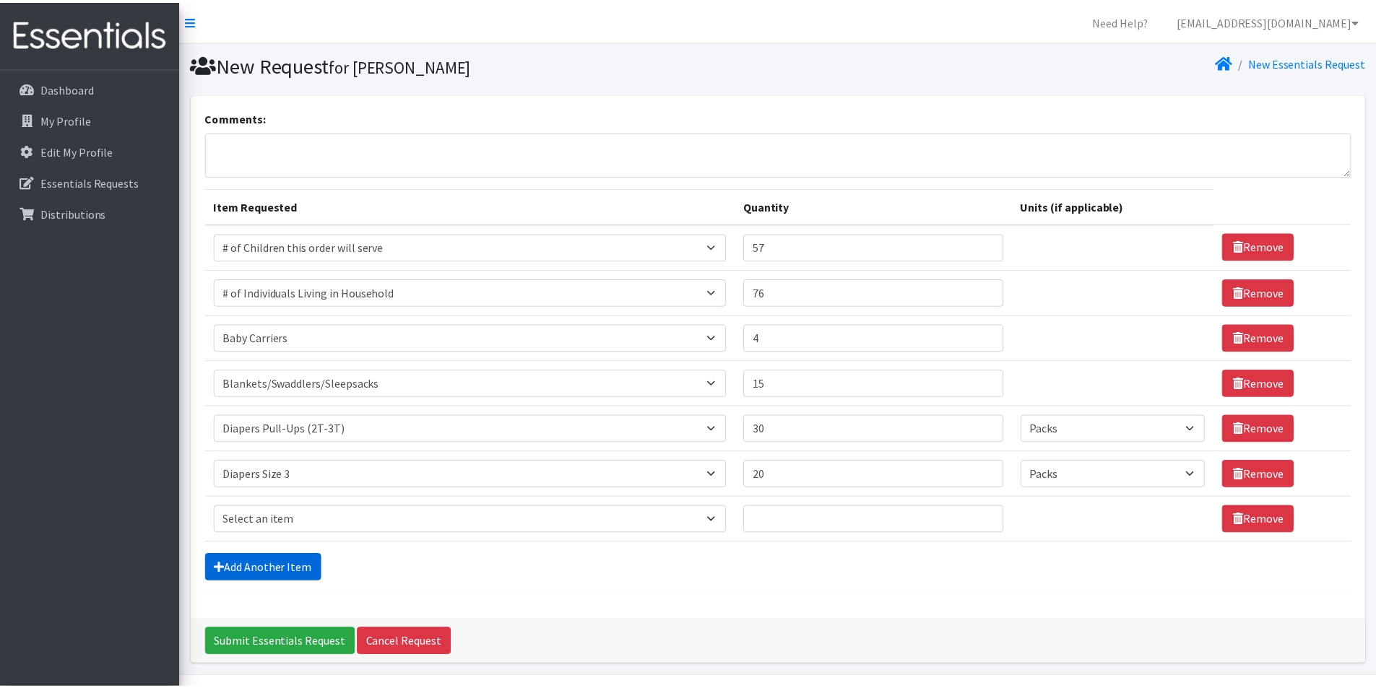
scroll to position [43, 0]
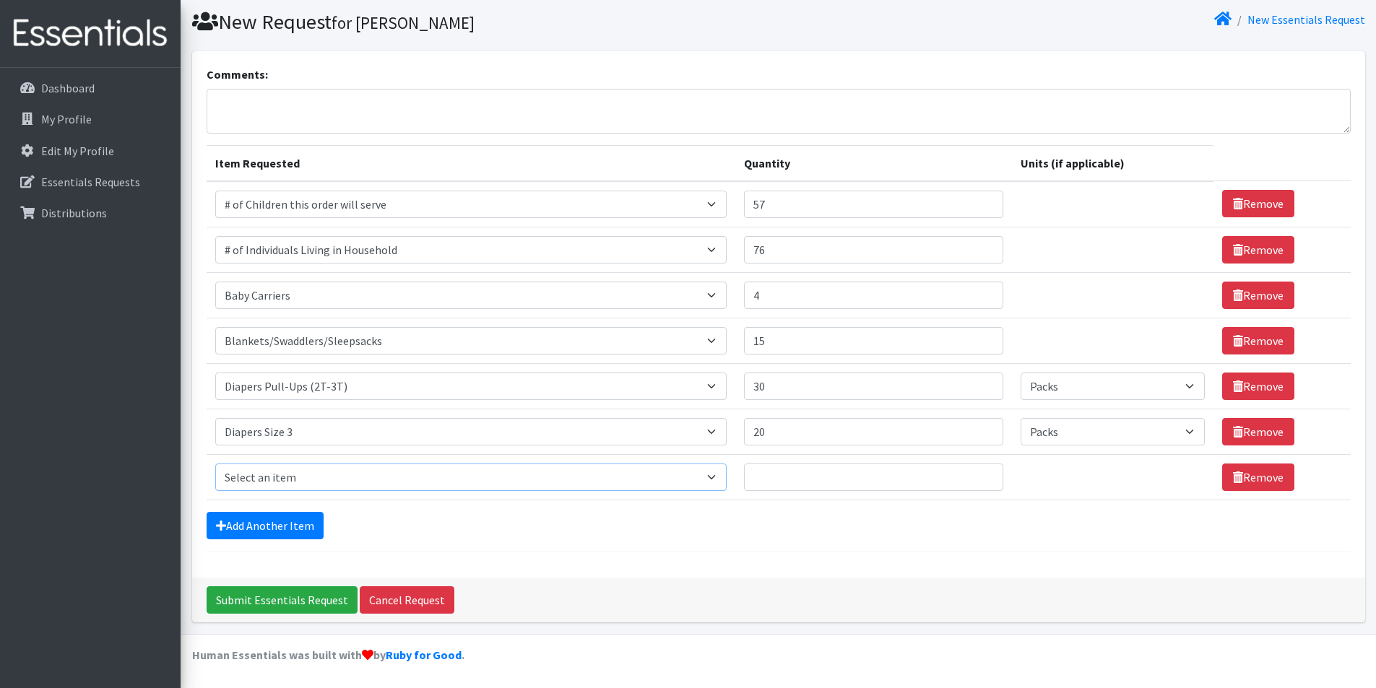
click at [493, 486] on select "Select an item # of Children this order will serve # of Individuals Living in H…" at bounding box center [470, 477] width 511 height 27
select select "1967"
click at [215, 464] on select "Select an item # of Children this order will serve # of Individuals Living in H…" at bounding box center [470, 477] width 511 height 27
click at [982, 476] on input "9" at bounding box center [873, 477] width 259 height 27
click at [982, 476] on input "33" at bounding box center [873, 477] width 259 height 27
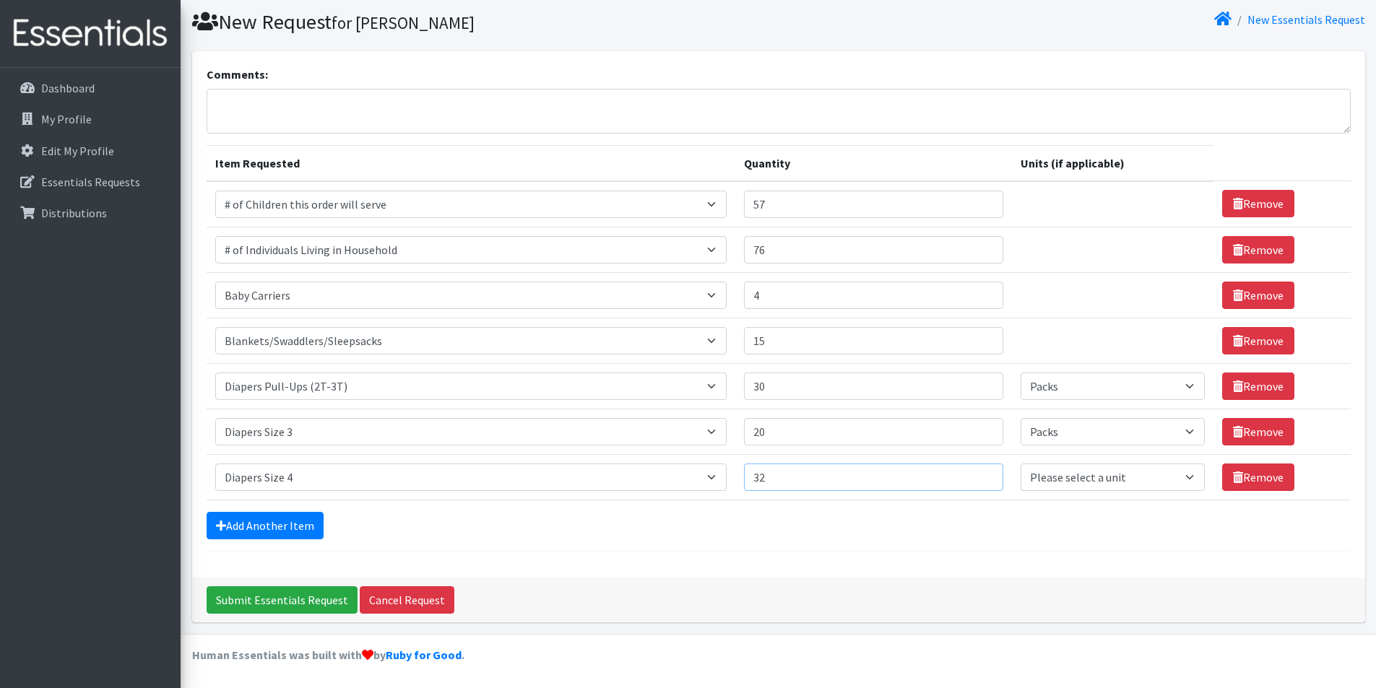
click at [980, 481] on input "32" at bounding box center [873, 477] width 259 height 27
click at [980, 481] on input "31" at bounding box center [873, 477] width 259 height 27
click at [980, 481] on input "30" at bounding box center [873, 477] width 259 height 27
click at [980, 481] on input "29" at bounding box center [873, 477] width 259 height 27
click at [980, 481] on input "28" at bounding box center [873, 477] width 259 height 27
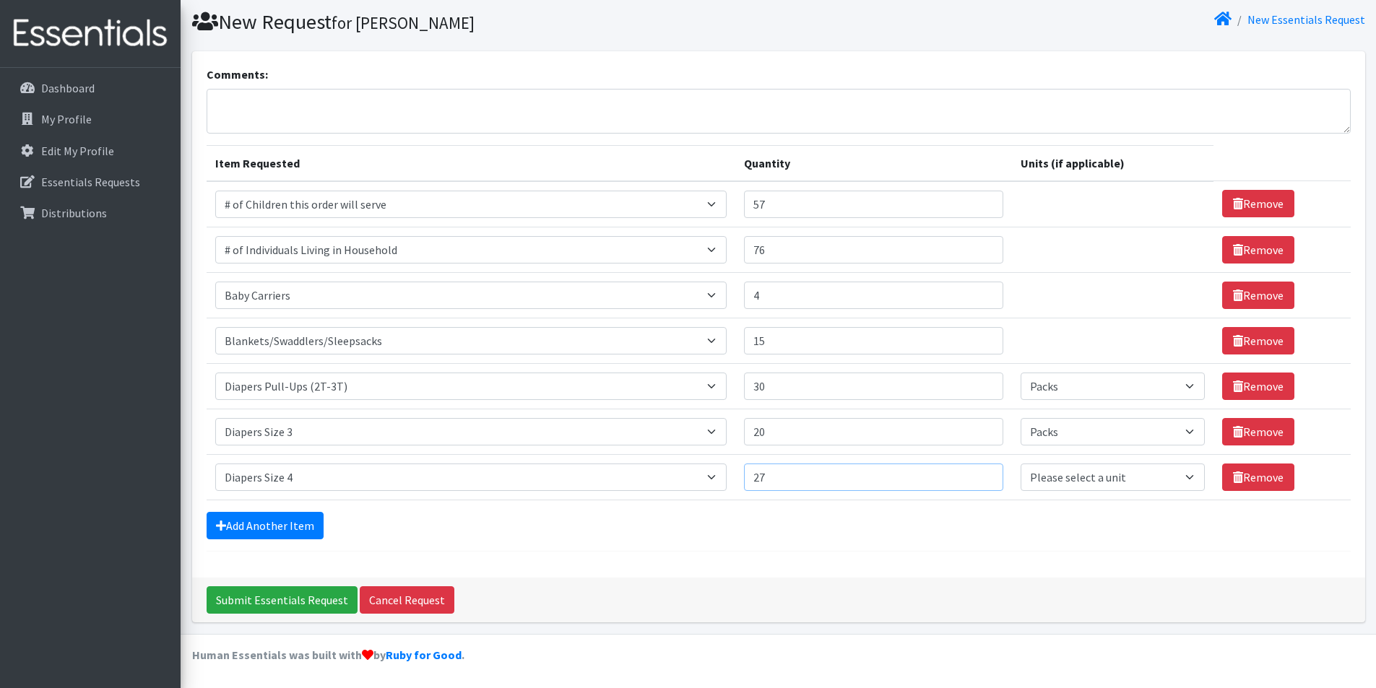
click at [980, 481] on input "27" at bounding box center [873, 477] width 259 height 27
click at [980, 479] on input "26" at bounding box center [873, 477] width 259 height 27
type input "25"
click at [980, 479] on input "25" at bounding box center [873, 477] width 259 height 27
click at [244, 517] on link "Add Another Item" at bounding box center [265, 525] width 117 height 27
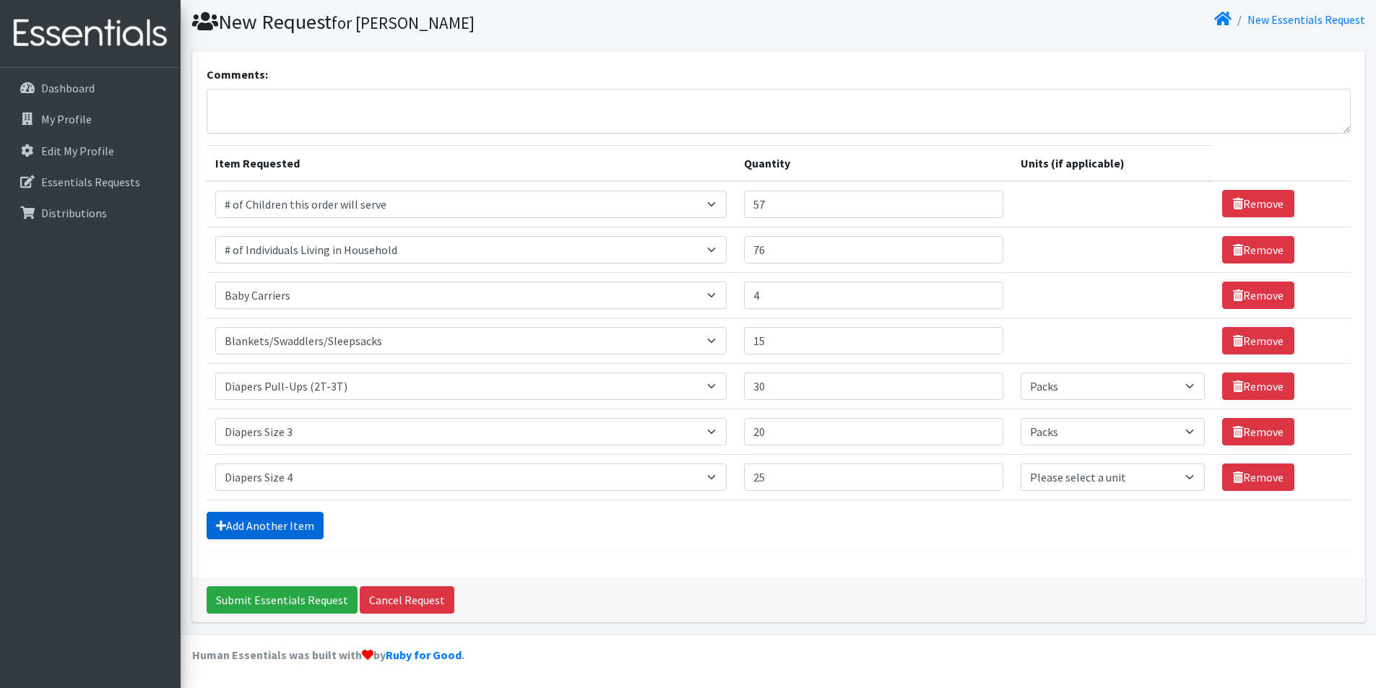
scroll to position [88, 0]
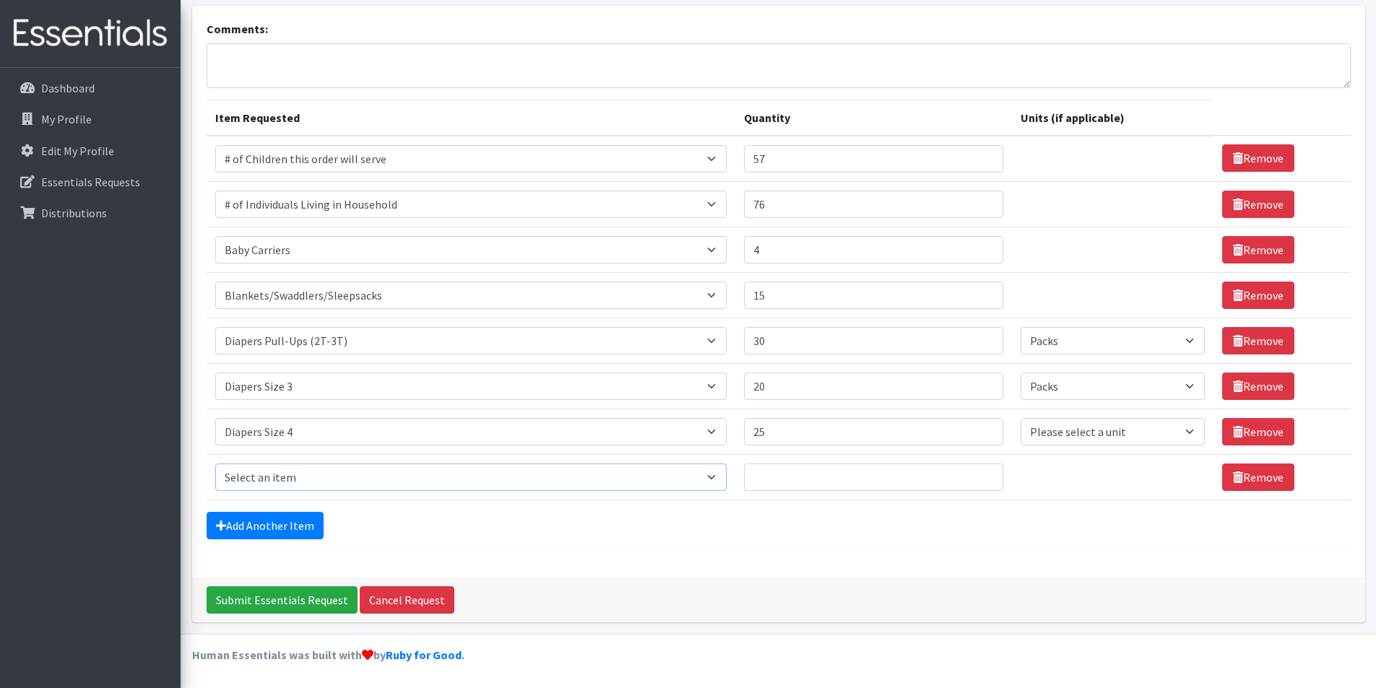
click at [425, 471] on select "Select an item # of Children this order will serve # of Individuals Living in H…" at bounding box center [470, 477] width 511 height 27
select select "1969"
click at [215, 464] on select "Select an item # of Children this order will serve # of Individuals Living in H…" at bounding box center [470, 477] width 511 height 27
click at [902, 479] on input "Quantity" at bounding box center [873, 477] width 259 height 27
click at [979, 477] on input "12" at bounding box center [873, 477] width 259 height 27
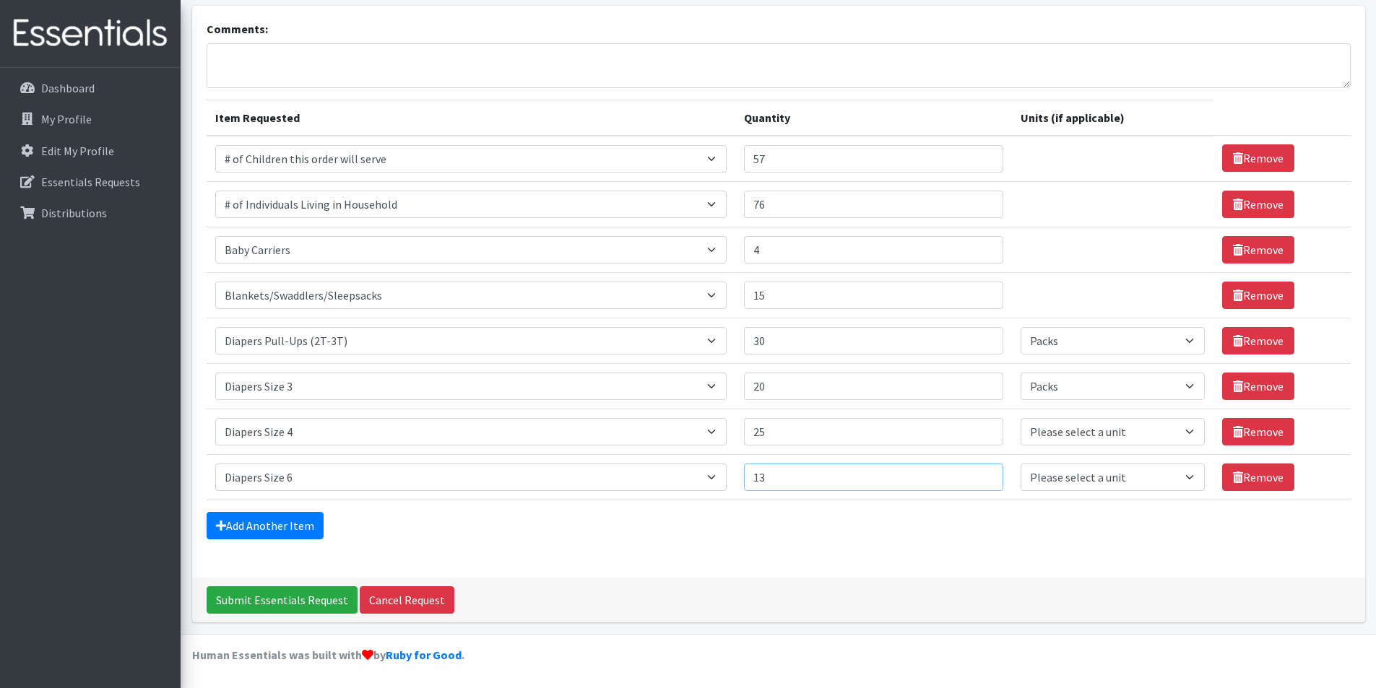
click at [979, 477] on input "13" at bounding box center [873, 477] width 259 height 27
click at [978, 477] on input "14" at bounding box center [873, 477] width 259 height 27
type input "15"
click at [978, 477] on input "15" at bounding box center [873, 477] width 259 height 27
click at [260, 525] on link "Add Another Item" at bounding box center [265, 525] width 117 height 27
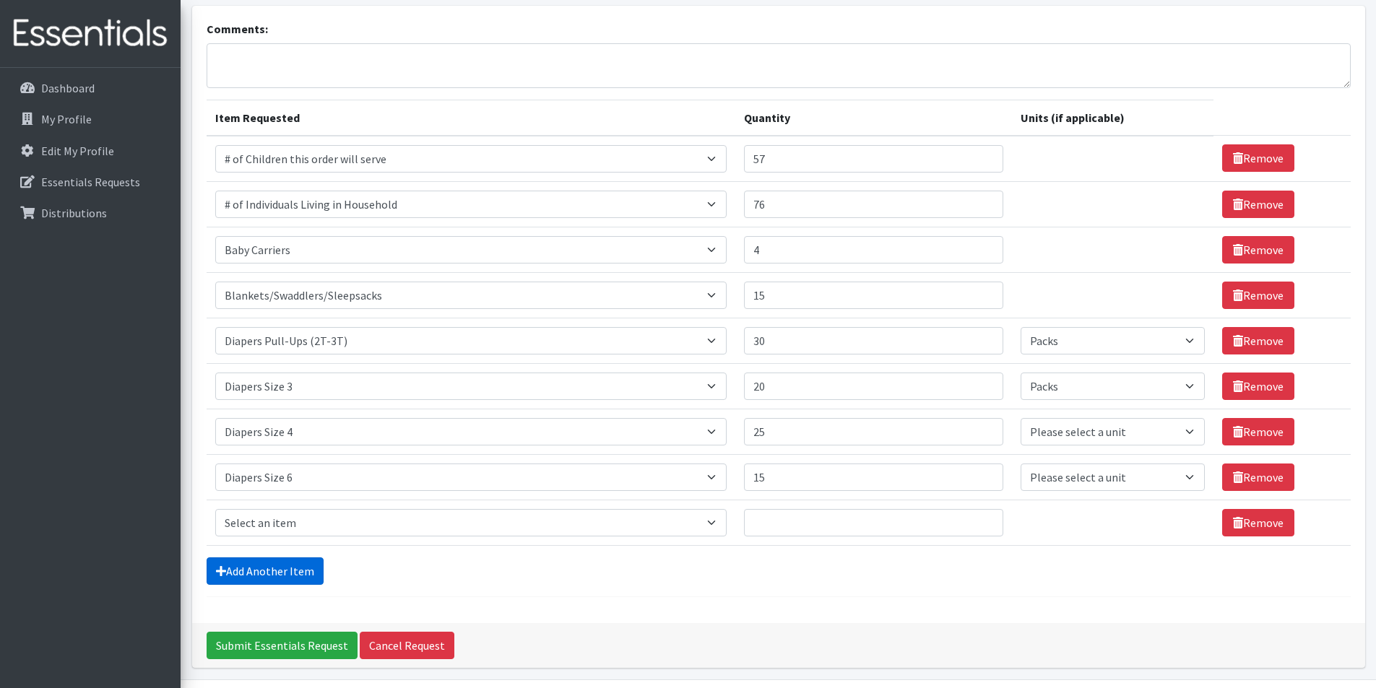
scroll to position [134, 0]
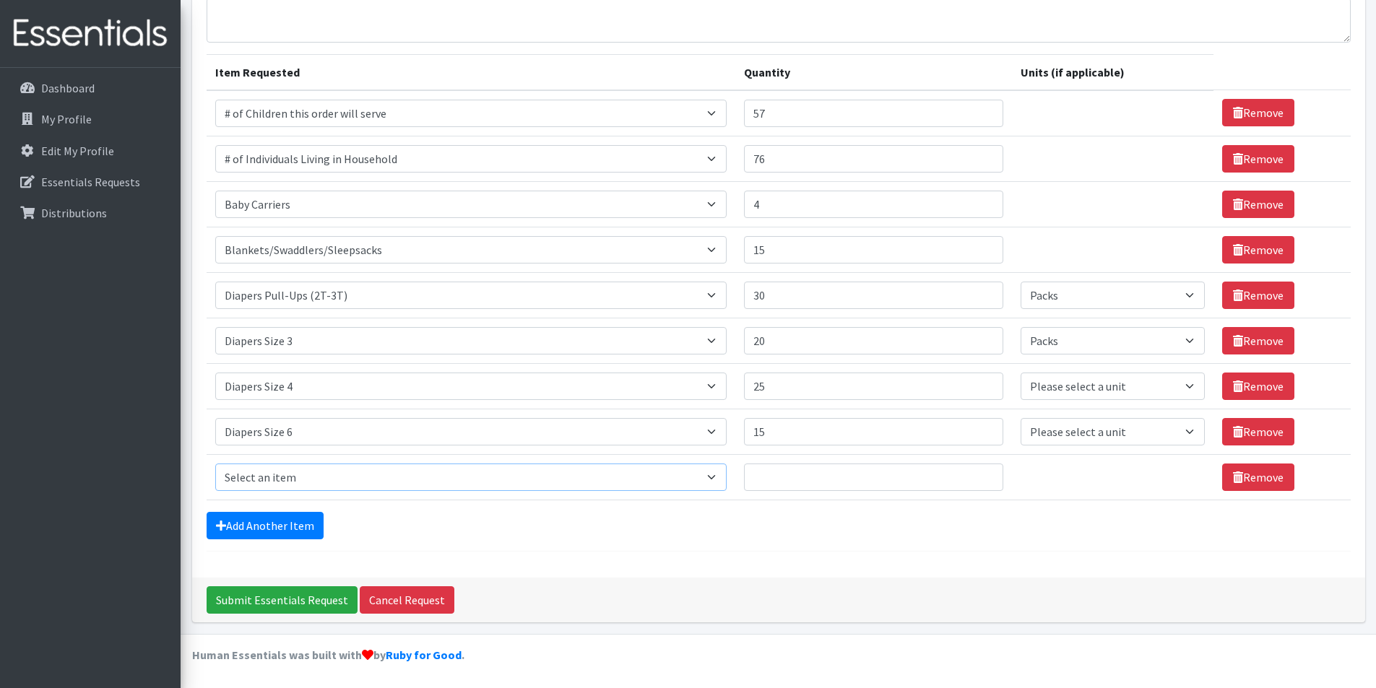
click at [722, 483] on select "Select an item # of Children this order will serve # of Individuals Living in H…" at bounding box center [470, 477] width 511 height 27
select select "2005"
click at [215, 464] on select "Select an item # of Children this order will serve # of Individuals Living in H…" at bounding box center [470, 477] width 511 height 27
click at [917, 475] on input "Quantity" at bounding box center [873, 477] width 259 height 27
click at [980, 474] on input "1" at bounding box center [873, 477] width 259 height 27
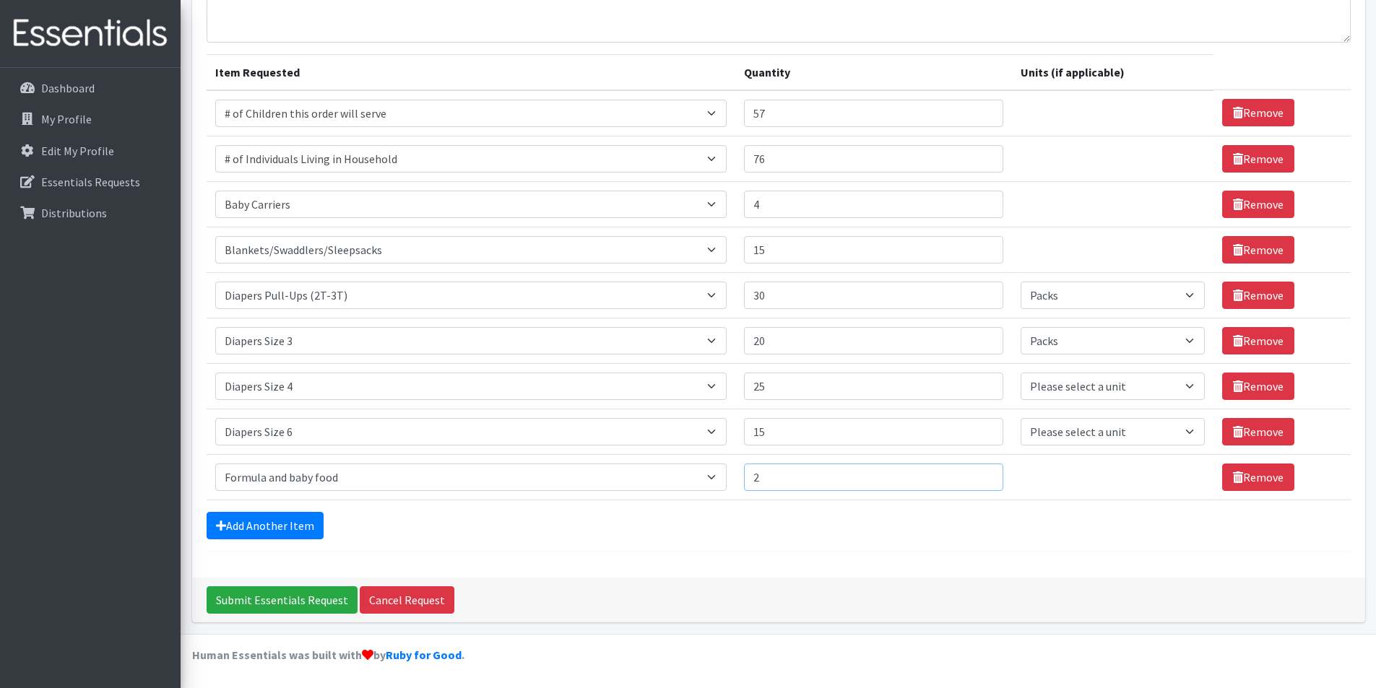
click at [980, 474] on input "2" at bounding box center [873, 477] width 259 height 27
click at [980, 474] on input "3" at bounding box center [873, 477] width 259 height 27
click at [980, 474] on input "15" at bounding box center [873, 477] width 259 height 27
click at [980, 474] on input "19" at bounding box center [873, 477] width 259 height 27
click at [980, 474] on input "20" at bounding box center [873, 477] width 259 height 27
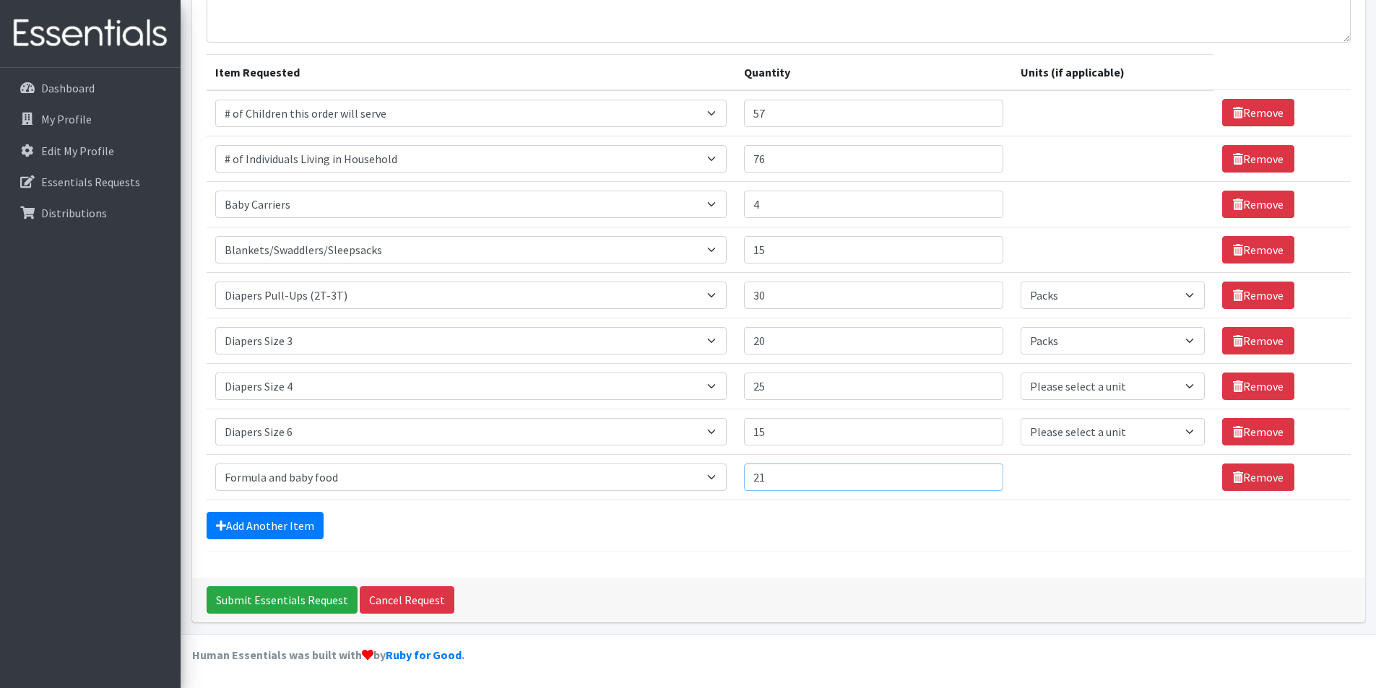
click at [980, 474] on input "21" at bounding box center [873, 477] width 259 height 27
click at [980, 474] on input "22" at bounding box center [873, 477] width 259 height 27
click at [980, 474] on input "23" at bounding box center [873, 477] width 259 height 27
click at [980, 474] on input "24" at bounding box center [873, 477] width 259 height 27
click at [980, 474] on input "25" at bounding box center [873, 477] width 259 height 27
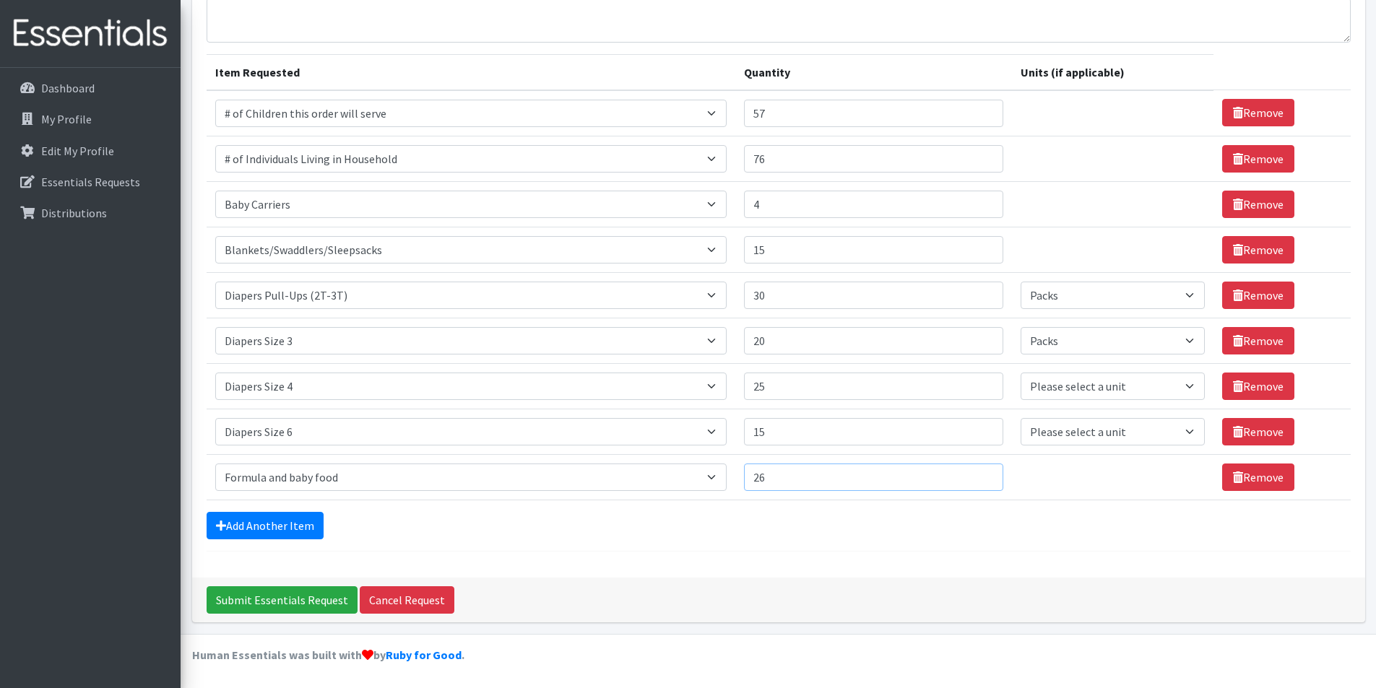
click at [980, 474] on input "26" at bounding box center [873, 477] width 259 height 27
click at [980, 474] on input "27" at bounding box center [873, 477] width 259 height 27
click at [980, 474] on input "28" at bounding box center [873, 477] width 259 height 27
click at [980, 474] on input "29" at bounding box center [873, 477] width 259 height 27
type input "30"
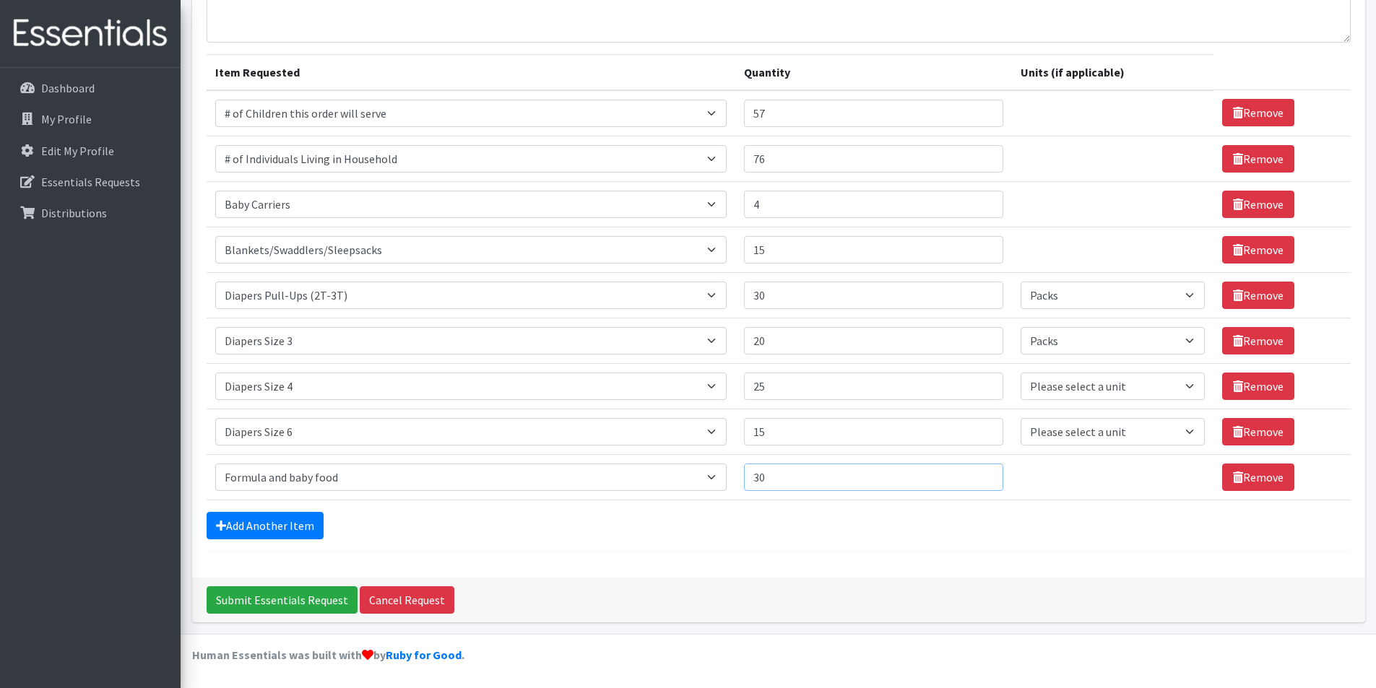
click at [980, 474] on input "30" at bounding box center [873, 477] width 259 height 27
drag, startPoint x: 280, startPoint y: 507, endPoint x: 278, endPoint y: 514, distance: 7.5
click at [279, 509] on form "Comments: Item Requested Quantity Units (if applicable) Item Requested Select a…" at bounding box center [779, 263] width 1144 height 577
click at [278, 514] on link "Add Another Item" at bounding box center [265, 525] width 117 height 27
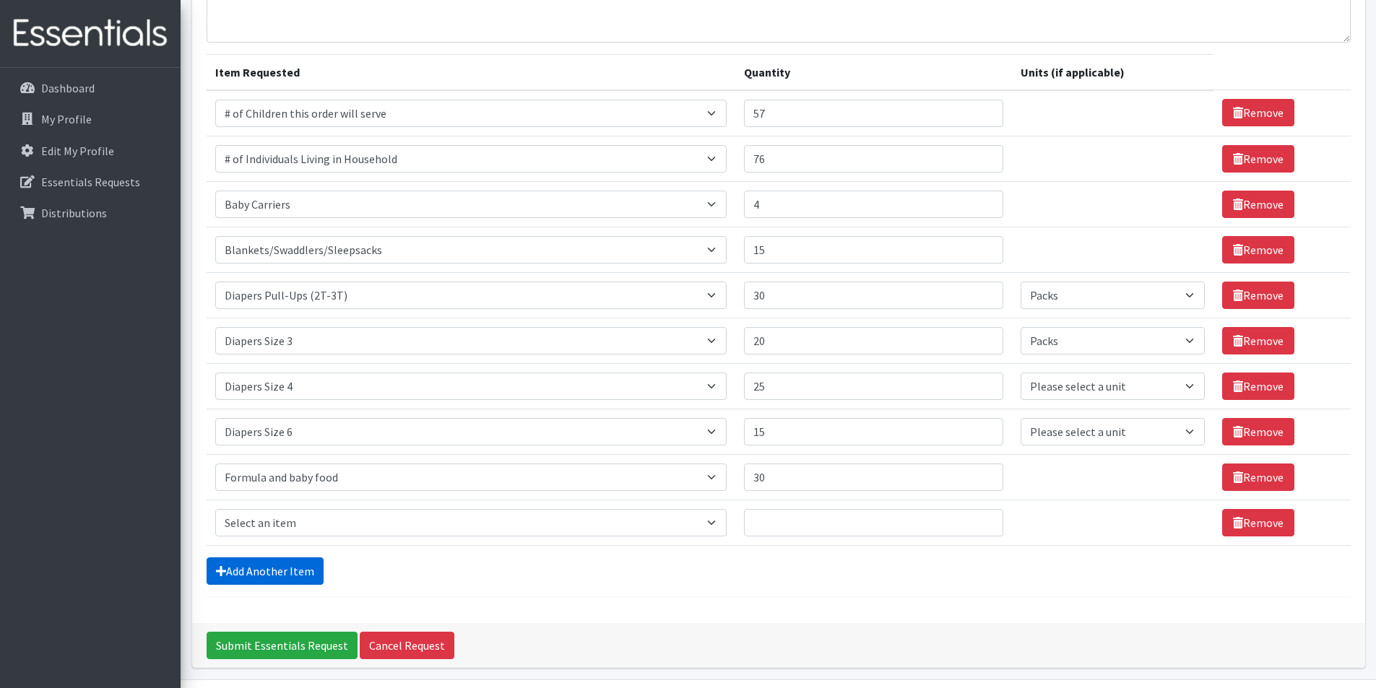
scroll to position [179, 0]
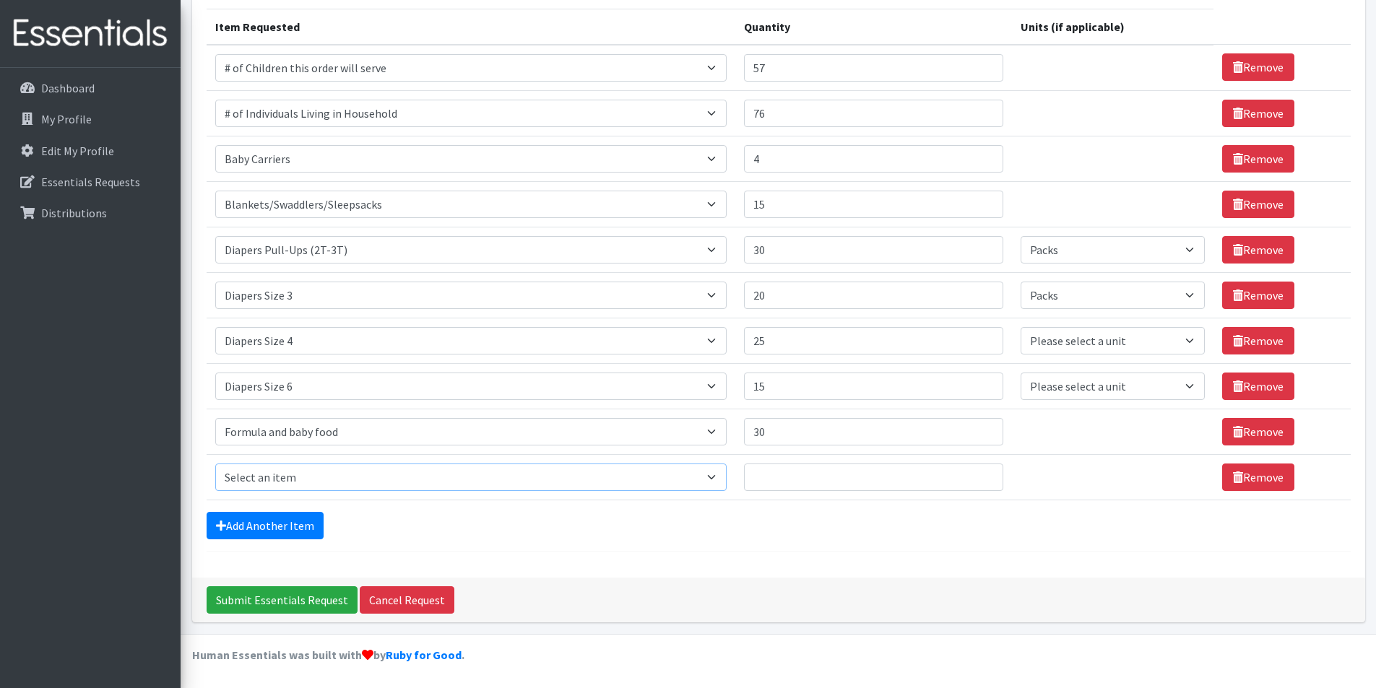
click at [708, 483] on select "Select an item # of Children this order will serve # of Individuals Living in H…" at bounding box center [470, 477] width 511 height 27
select select "5659"
click at [215, 464] on select "Select an item # of Children this order will serve # of Individuals Living in H…" at bounding box center [470, 477] width 511 height 27
click at [928, 480] on input "Quantity" at bounding box center [873, 477] width 259 height 27
click at [980, 474] on input "25" at bounding box center [873, 477] width 259 height 27
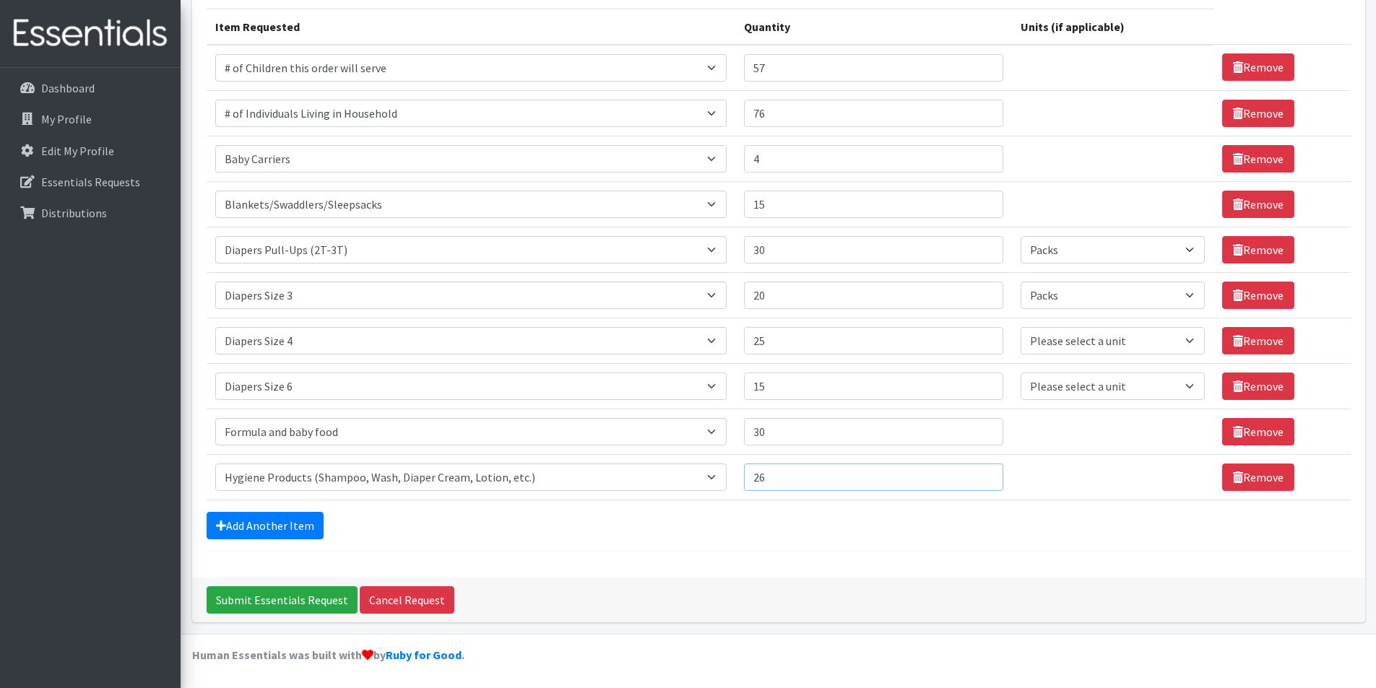
click at [981, 476] on input "26" at bounding box center [873, 477] width 259 height 27
click at [981, 476] on input "27" at bounding box center [873, 477] width 259 height 27
click at [981, 476] on input "28" at bounding box center [873, 477] width 259 height 27
click at [981, 476] on input "29" at bounding box center [873, 477] width 259 height 27
click at [981, 476] on input "30" at bounding box center [873, 477] width 259 height 27
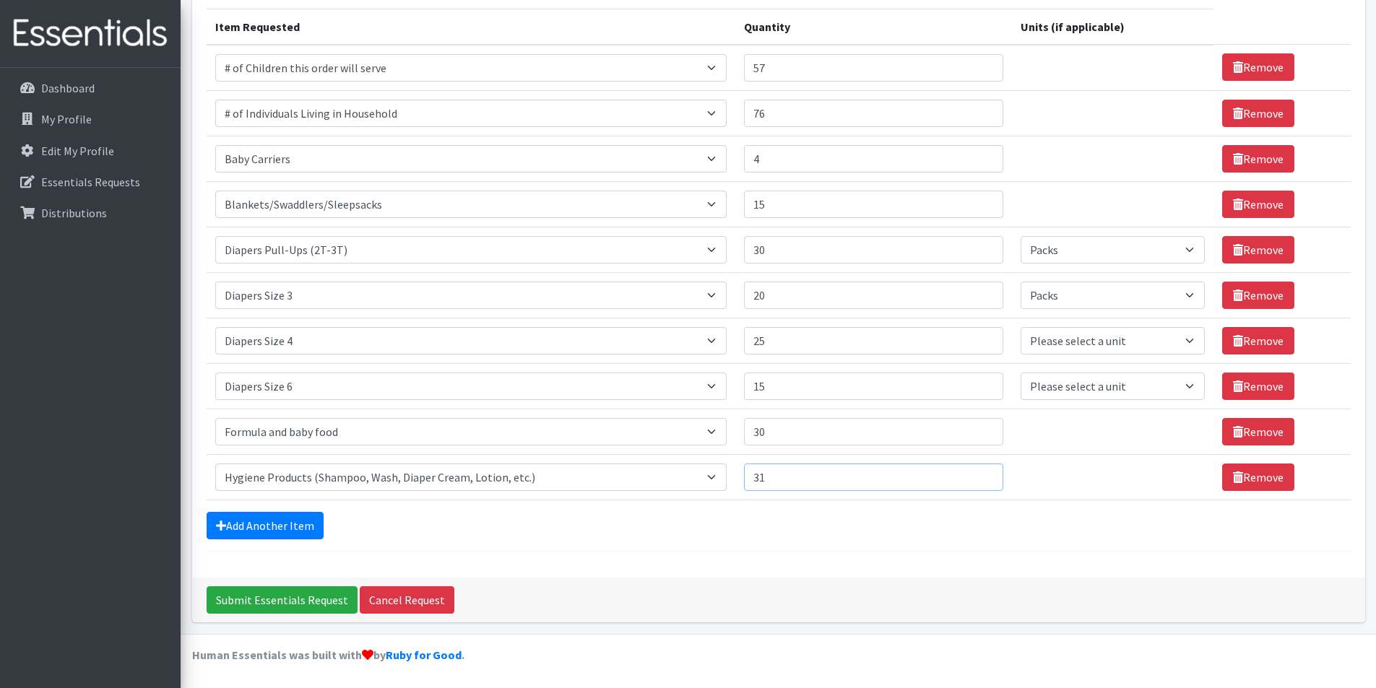
click at [981, 476] on input "31" at bounding box center [873, 477] width 259 height 27
click at [981, 476] on input "32" at bounding box center [873, 477] width 259 height 27
click at [981, 476] on input "33" at bounding box center [873, 477] width 259 height 27
click at [981, 476] on input "34" at bounding box center [873, 477] width 259 height 27
click at [981, 476] on input "35" at bounding box center [873, 477] width 259 height 27
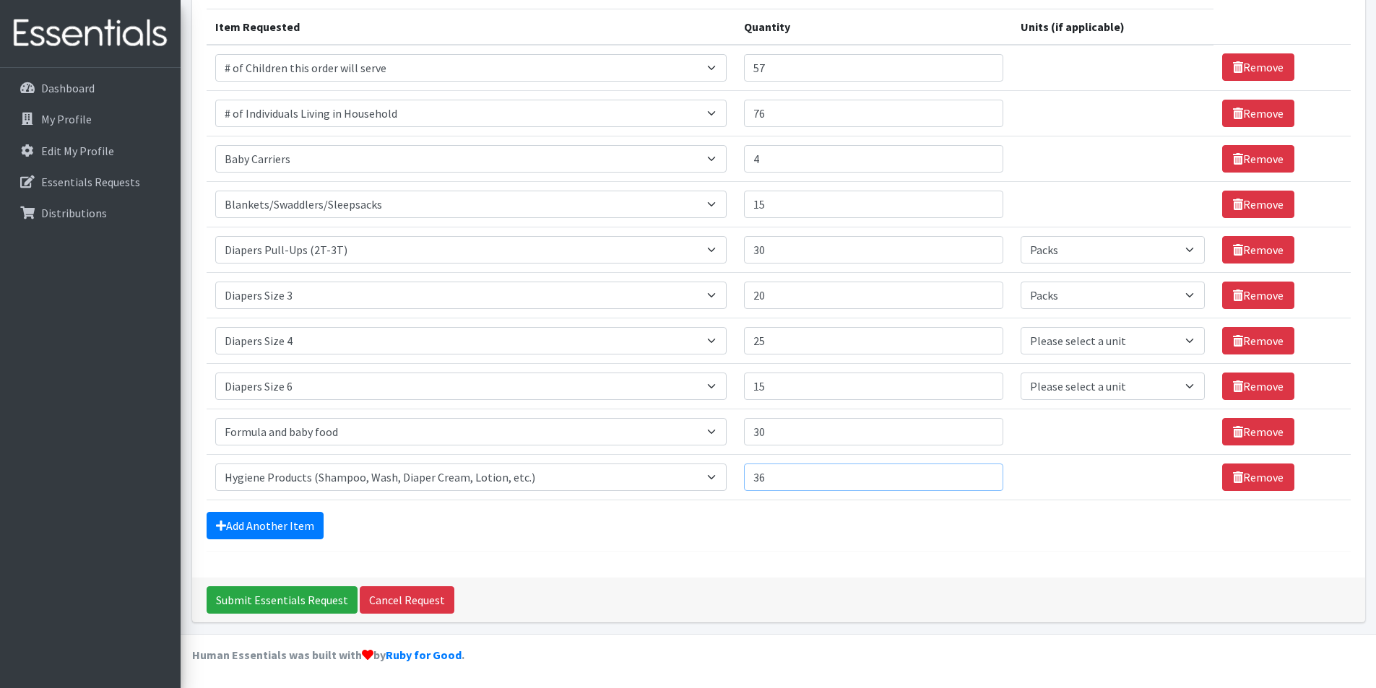
click at [981, 476] on input "36" at bounding box center [873, 477] width 259 height 27
click at [981, 476] on input "37" at bounding box center [873, 477] width 259 height 27
click at [981, 476] on input "38" at bounding box center [873, 477] width 259 height 27
click at [981, 476] on input "84" at bounding box center [873, 477] width 259 height 27
click at [981, 476] on input "85" at bounding box center [873, 477] width 259 height 27
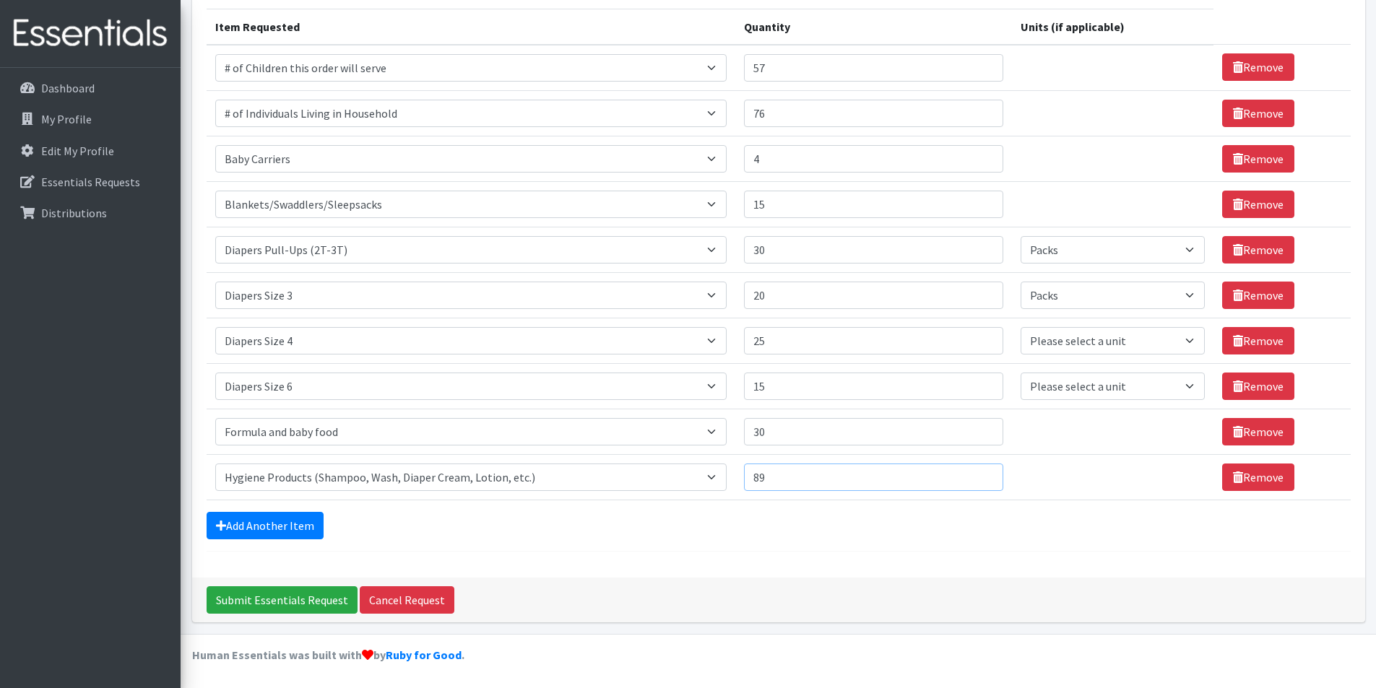
click at [981, 476] on input "89" at bounding box center [873, 477] width 259 height 27
click at [981, 476] on input "90" at bounding box center [873, 477] width 259 height 27
click at [981, 476] on input "91" at bounding box center [873, 477] width 259 height 27
click at [980, 481] on input "85" at bounding box center [873, 477] width 259 height 27
click at [980, 481] on input "84" at bounding box center [873, 477] width 259 height 27
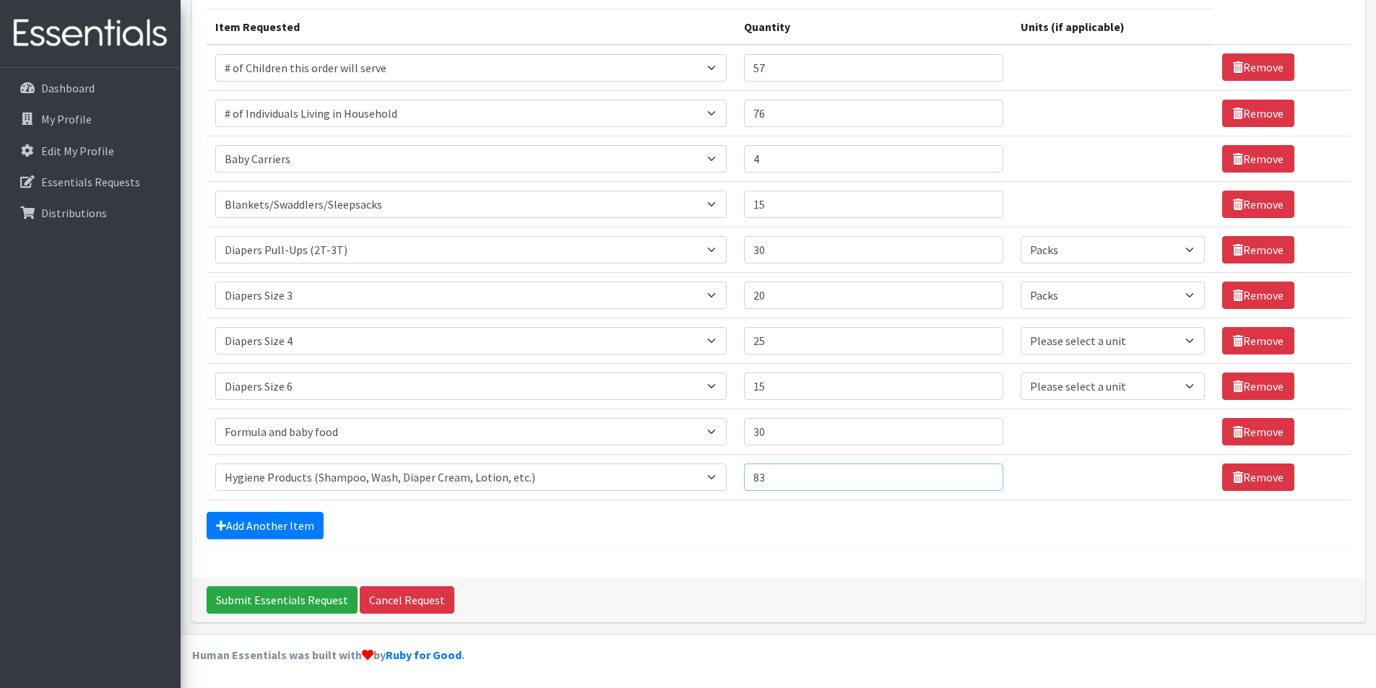
click at [980, 481] on input "83" at bounding box center [873, 477] width 259 height 27
click at [980, 481] on input "82" at bounding box center [873, 477] width 259 height 27
click at [980, 481] on input "81" at bounding box center [873, 477] width 259 height 27
click at [980, 481] on input "80" at bounding box center [873, 477] width 259 height 27
click at [980, 481] on input "79" at bounding box center [873, 477] width 259 height 27
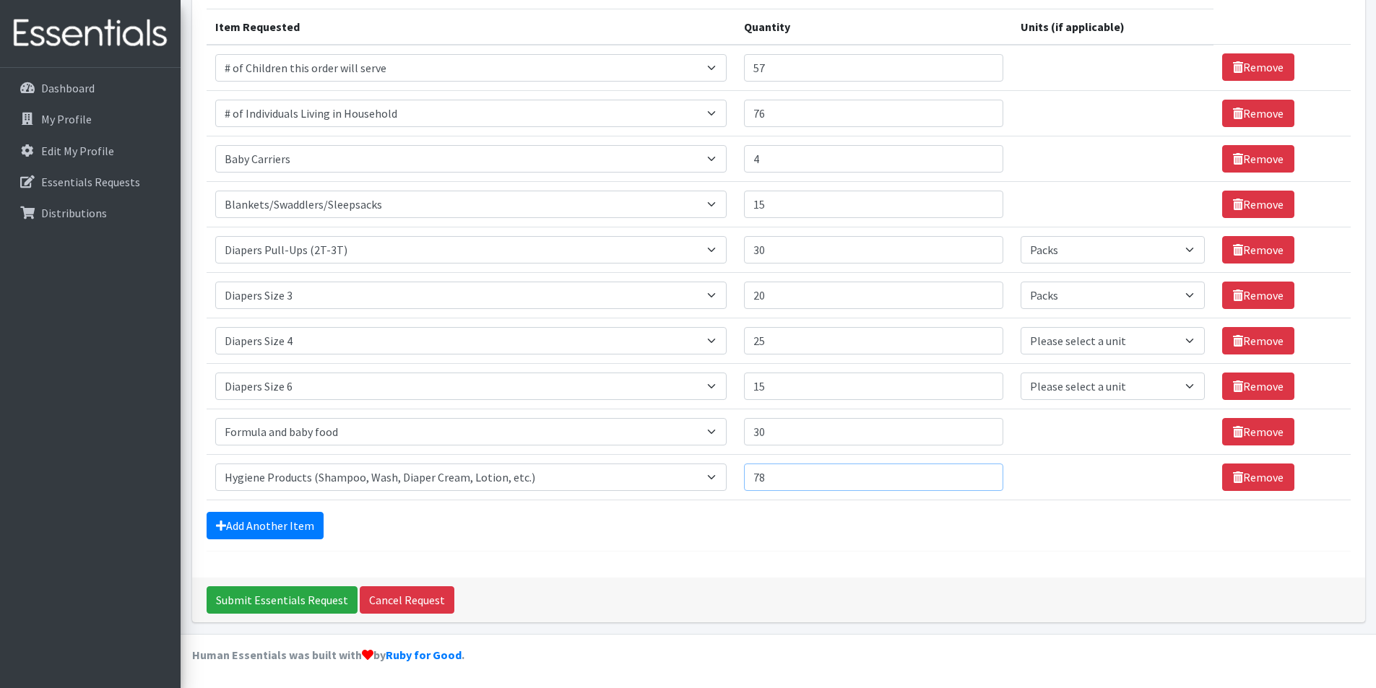
click at [980, 481] on input "78" at bounding box center [873, 477] width 259 height 27
click at [980, 484] on input "77" at bounding box center [873, 477] width 259 height 27
click at [980, 484] on input "76" at bounding box center [873, 477] width 259 height 27
type input "75"
click at [980, 484] on input "75" at bounding box center [873, 477] width 259 height 27
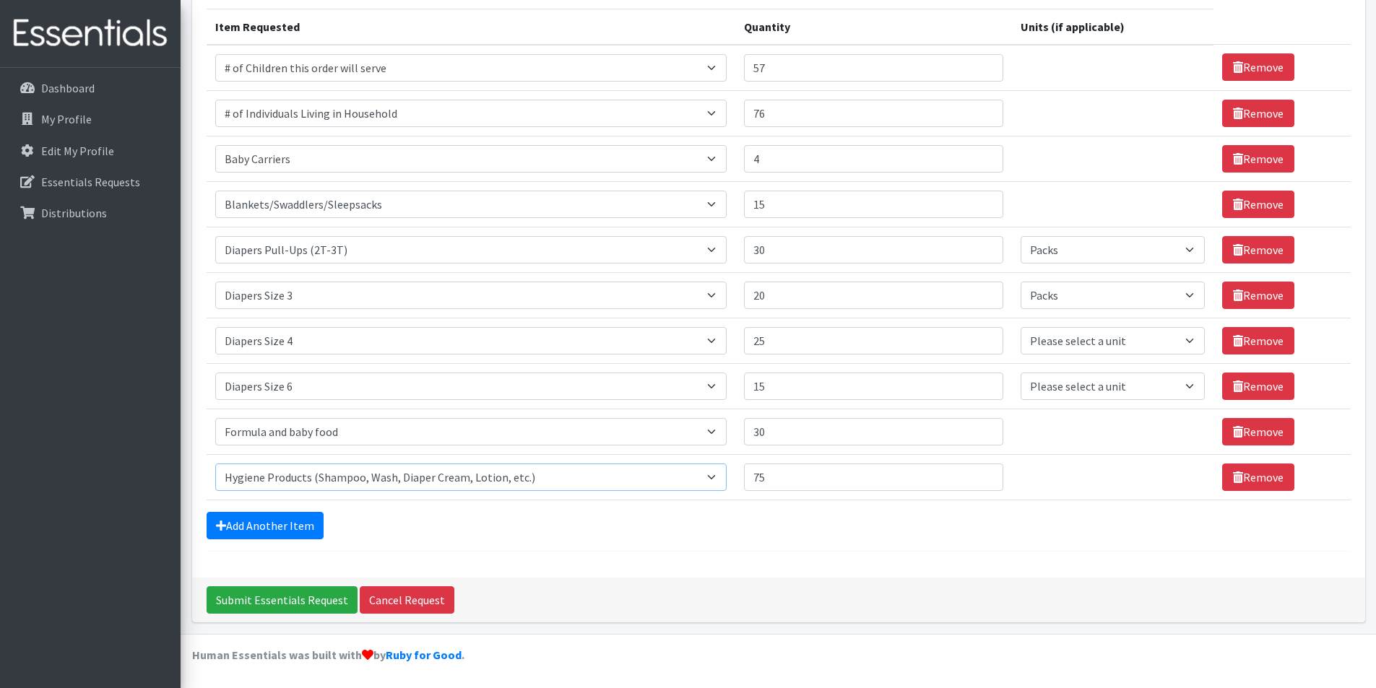
click at [719, 478] on select "Select an item # of Children this order will serve # of Individuals Living in H…" at bounding box center [470, 477] width 511 height 27
click at [215, 464] on select "Select an item # of Children this order will serve # of Individuals Living in H…" at bounding box center [470, 477] width 511 height 27
click at [717, 477] on select "Select an item # of Children this order will serve # of Individuals Living in H…" at bounding box center [470, 477] width 511 height 27
select select "5659"
click at [215, 464] on select "Select an item # of Children this order will serve # of Individuals Living in H…" at bounding box center [470, 477] width 511 height 27
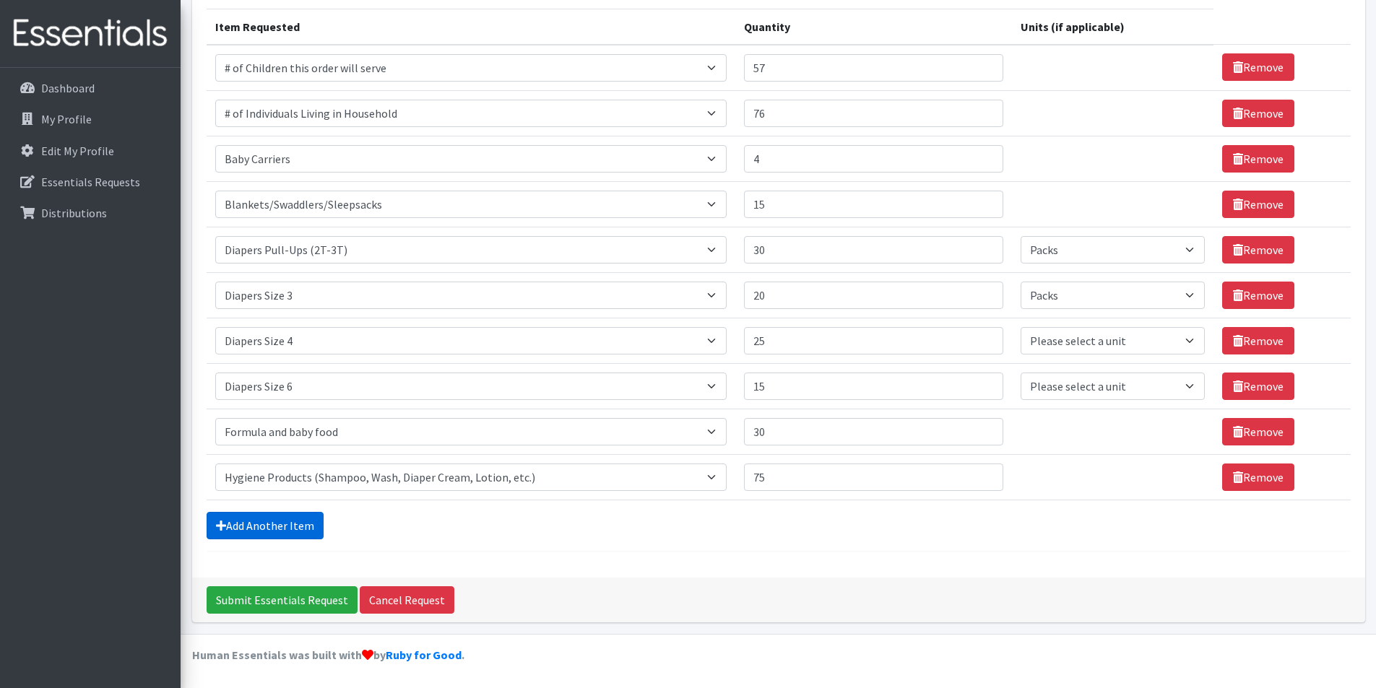
click at [280, 518] on link "Add Another Item" at bounding box center [265, 525] width 117 height 27
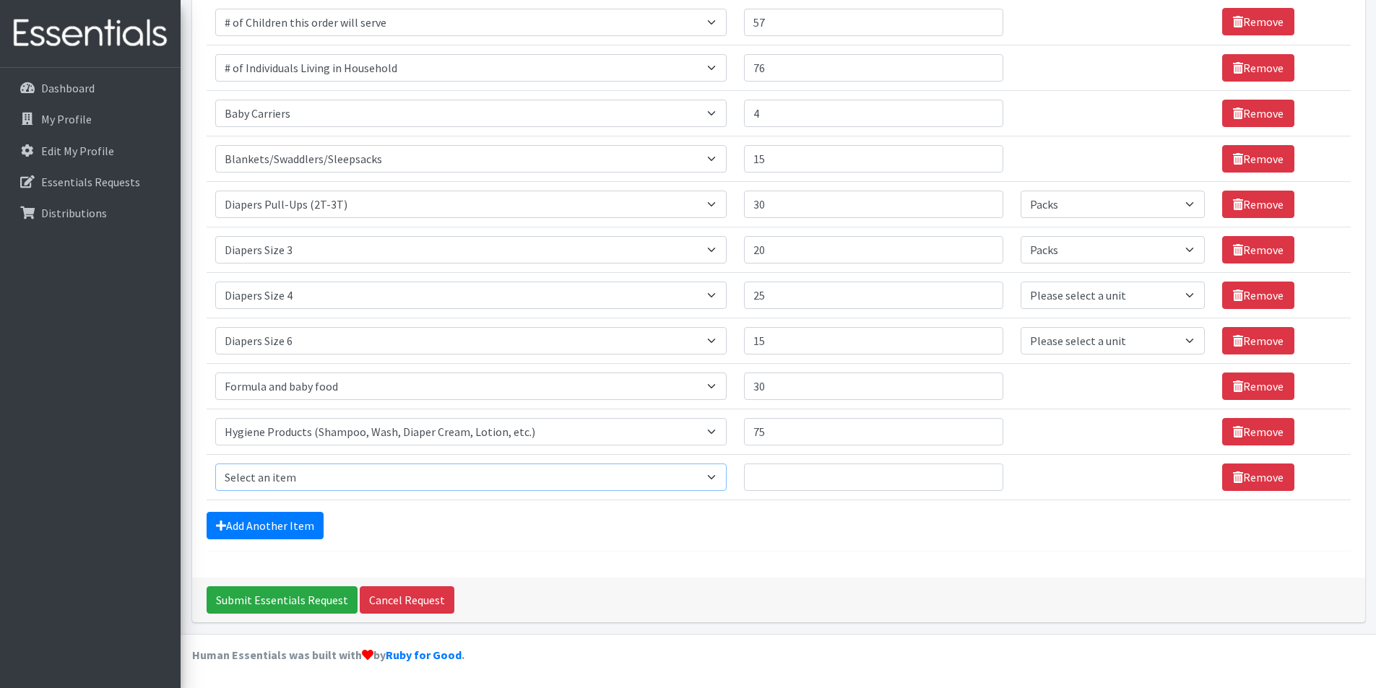
click at [720, 482] on select "Select an item # of Children this order will serve # of Individuals Living in H…" at bounding box center [470, 477] width 511 height 27
select select "1977"
click at [215, 464] on select "Select an item # of Children this order will serve # of Individuals Living in H…" at bounding box center [470, 477] width 511 height 27
click at [952, 480] on input "Quantity" at bounding box center [873, 477] width 259 height 27
click at [982, 472] on input "1" at bounding box center [873, 477] width 259 height 27
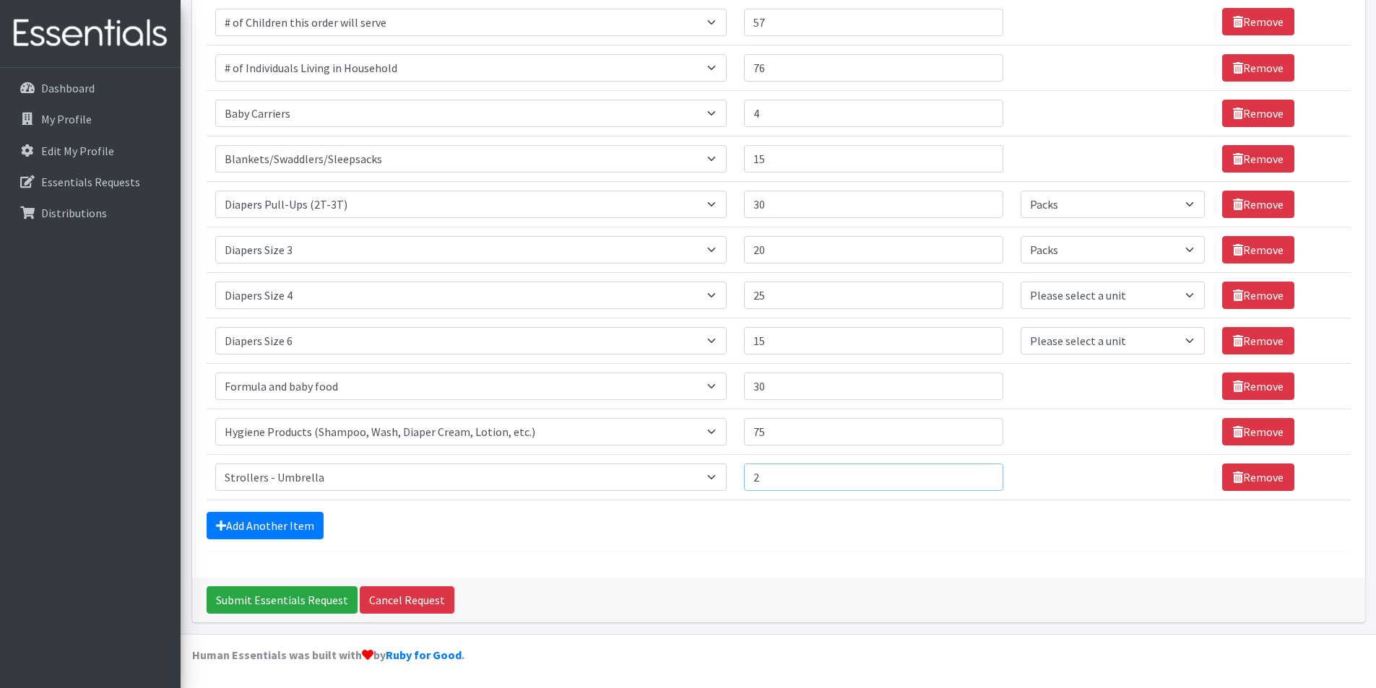
click at [982, 473] on input "2" at bounding box center [873, 477] width 259 height 27
click at [980, 475] on input "3" at bounding box center [873, 477] width 259 height 27
click at [980, 475] on input "4" at bounding box center [873, 477] width 259 height 27
click at [980, 476] on input "5" at bounding box center [873, 477] width 259 height 27
click at [980, 476] on input "6" at bounding box center [873, 477] width 259 height 27
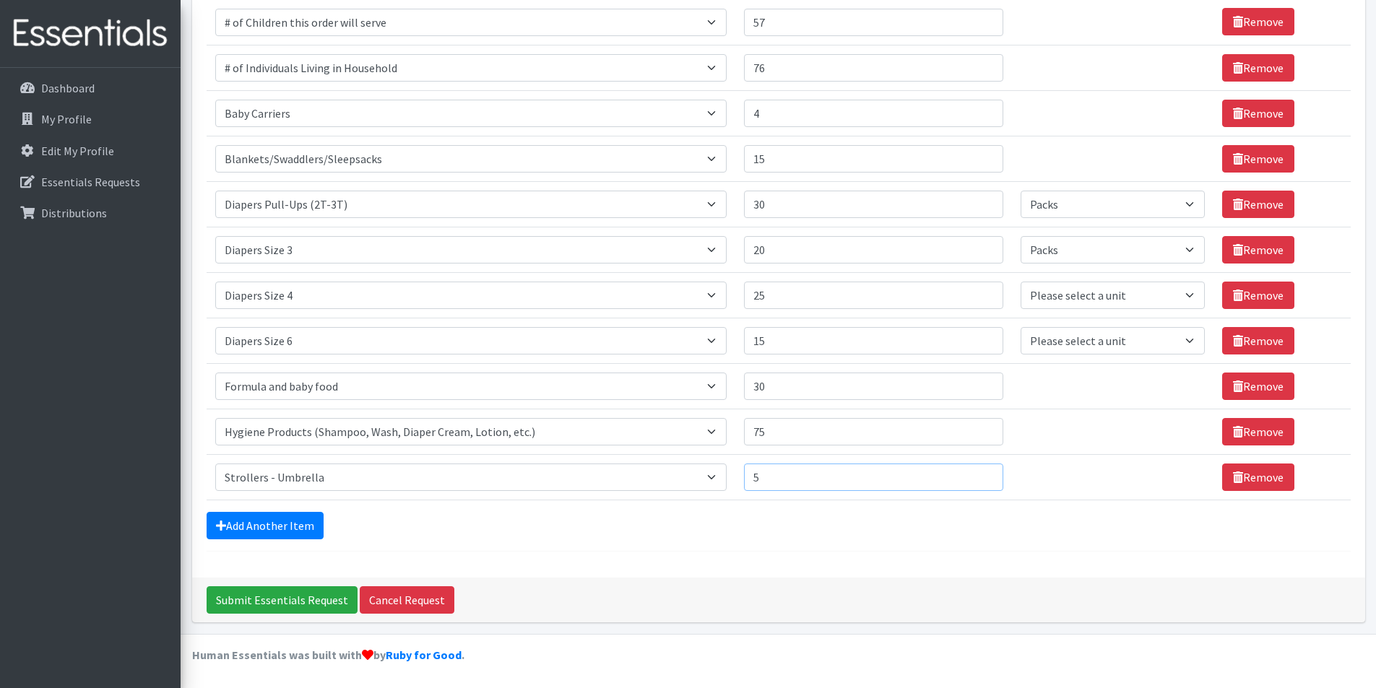
click at [977, 482] on input "5" at bounding box center [873, 477] width 259 height 27
type input "4"
click at [977, 482] on input "4" at bounding box center [873, 477] width 259 height 27
click at [256, 527] on link "Add Another Item" at bounding box center [265, 525] width 117 height 27
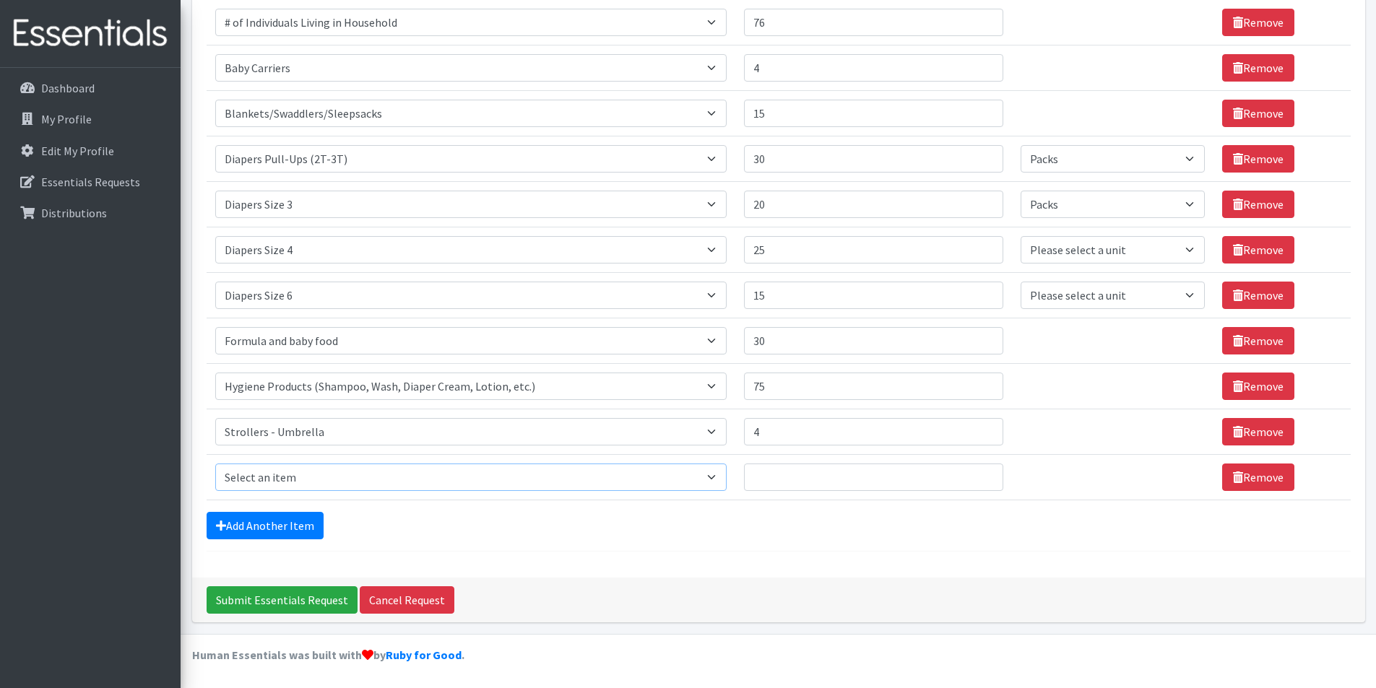
click at [708, 477] on select "Select an item # of Children this order will serve # of Individuals Living in H…" at bounding box center [470, 477] width 511 height 27
select select "5774"
click at [215, 464] on select "Select an item # of Children this order will serve # of Individuals Living in H…" at bounding box center [470, 477] width 511 height 27
click at [898, 482] on input "Quantity" at bounding box center [873, 477] width 259 height 27
click at [982, 472] on input "61" at bounding box center [873, 477] width 259 height 27
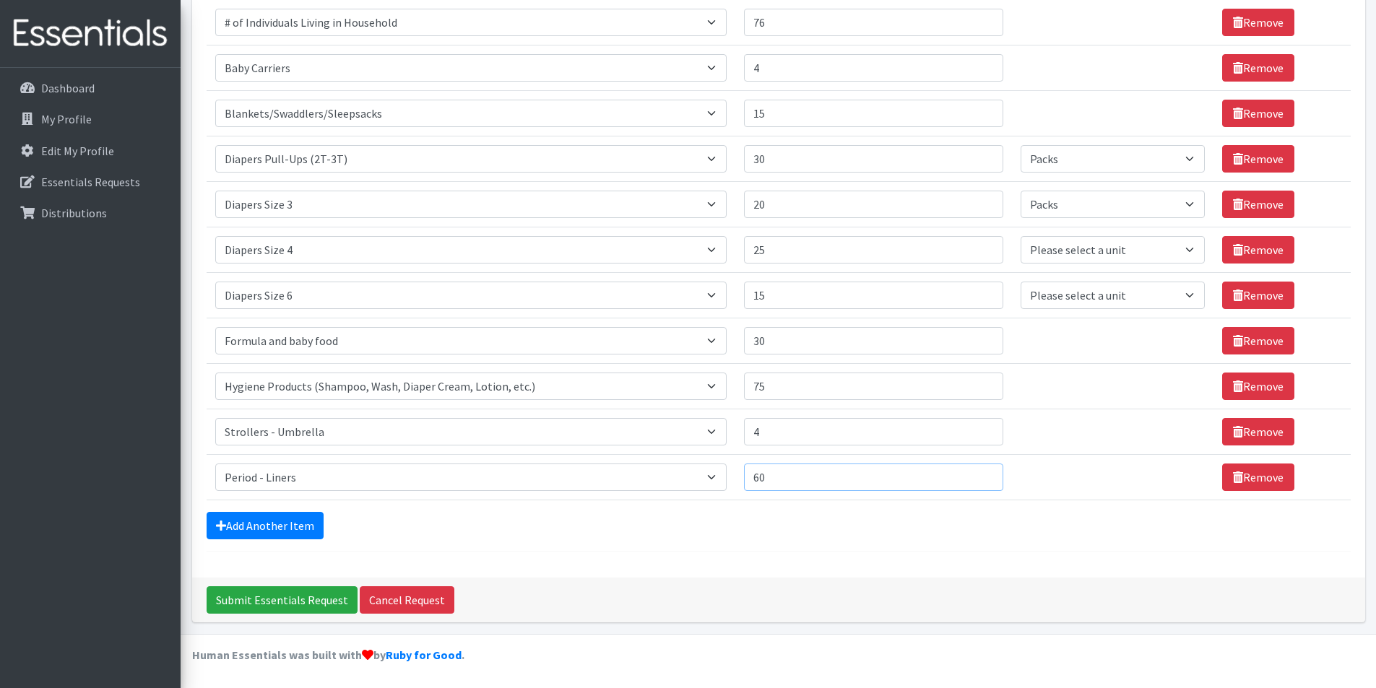
type input "60"
click at [980, 480] on input "60" at bounding box center [873, 477] width 259 height 27
drag, startPoint x: 281, startPoint y: 540, endPoint x: 274, endPoint y: 532, distance: 9.7
click at [280, 539] on form "Comments: Item Requested Quantity Units (if applicable) Item Requested Select a…" at bounding box center [779, 195] width 1144 height 714
click at [280, 529] on link "Add Another Item" at bounding box center [265, 525] width 117 height 27
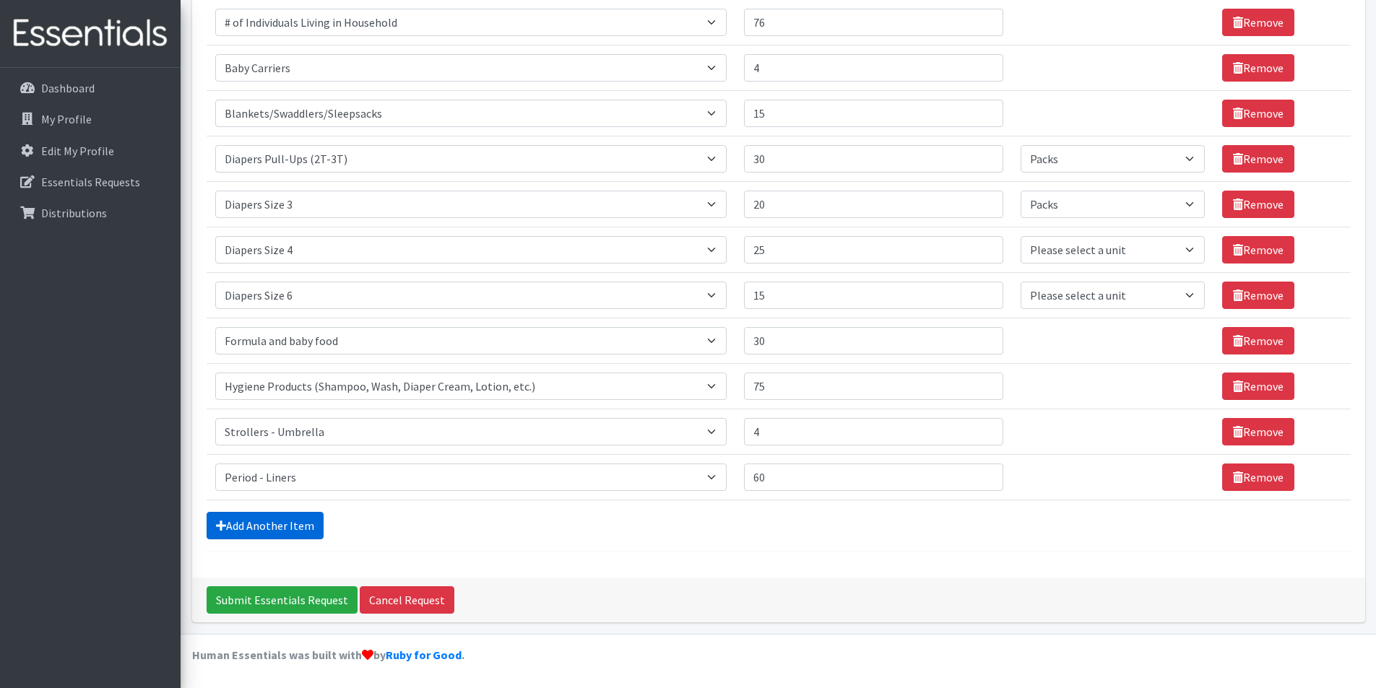
scroll to position [316, 0]
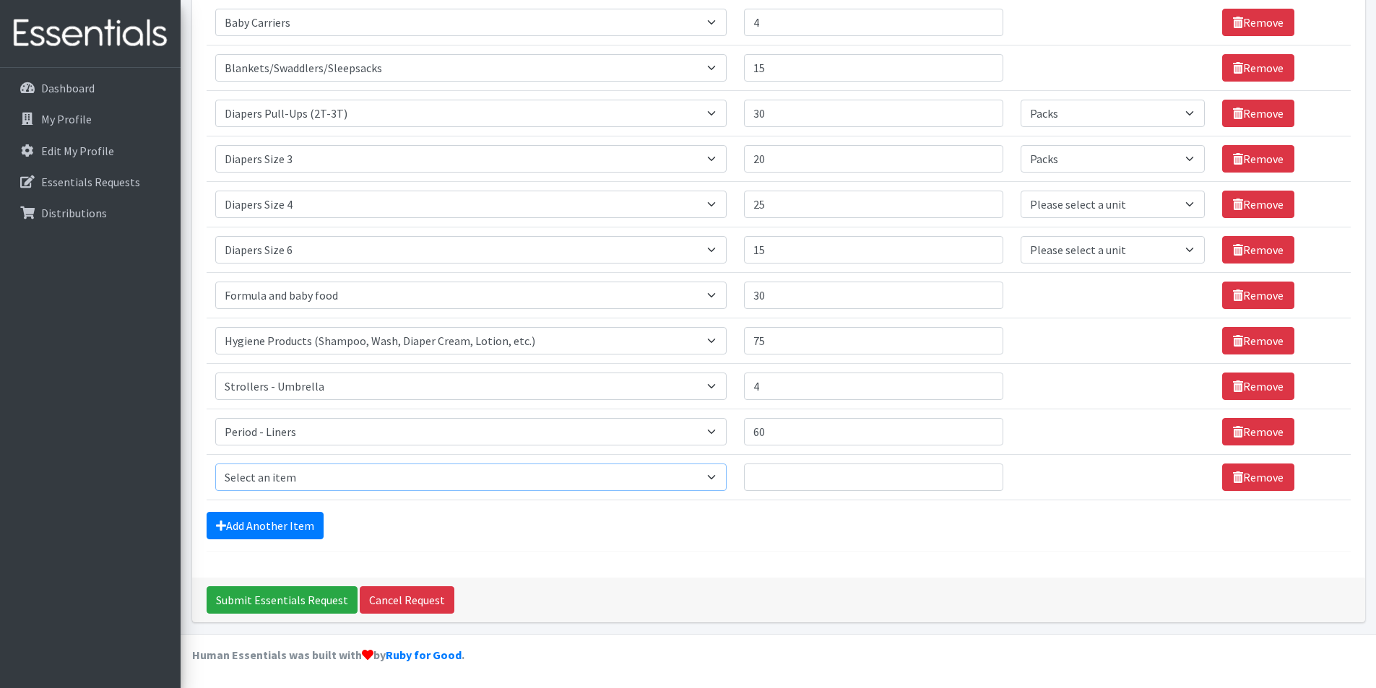
click at [344, 472] on select "Select an item # of Children this order will serve # of Individuals Living in H…" at bounding box center [470, 477] width 511 height 27
select select "5772"
click at [215, 464] on select "Select an item # of Children this order will serve # of Individuals Living in H…" at bounding box center [470, 477] width 511 height 27
click at [958, 472] on input "Quantity" at bounding box center [873, 477] width 259 height 27
click at [979, 477] on input "3" at bounding box center [873, 477] width 259 height 27
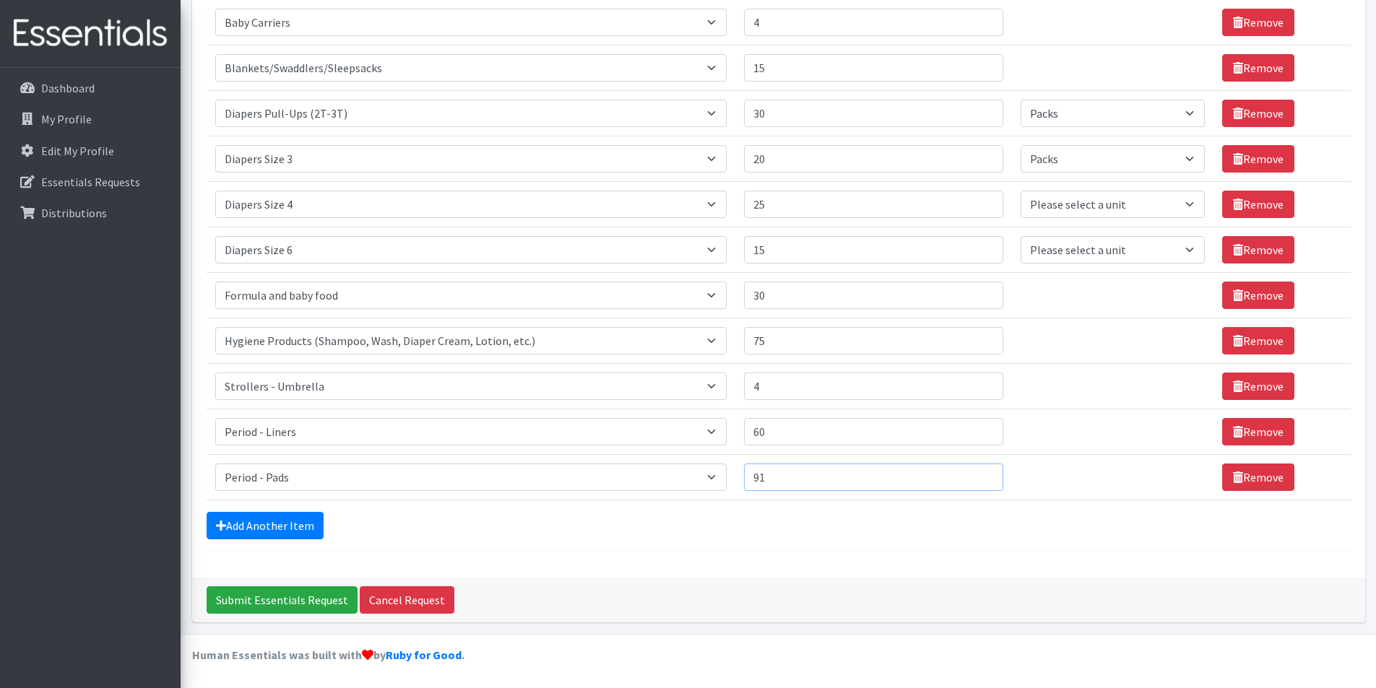
click at [979, 477] on input "91" at bounding box center [873, 477] width 259 height 27
click at [979, 477] on input "92" at bounding box center [873, 477] width 259 height 27
click at [979, 477] on input "101" at bounding box center [873, 477] width 259 height 27
type input "100"
click at [980, 481] on input "100" at bounding box center [873, 477] width 259 height 27
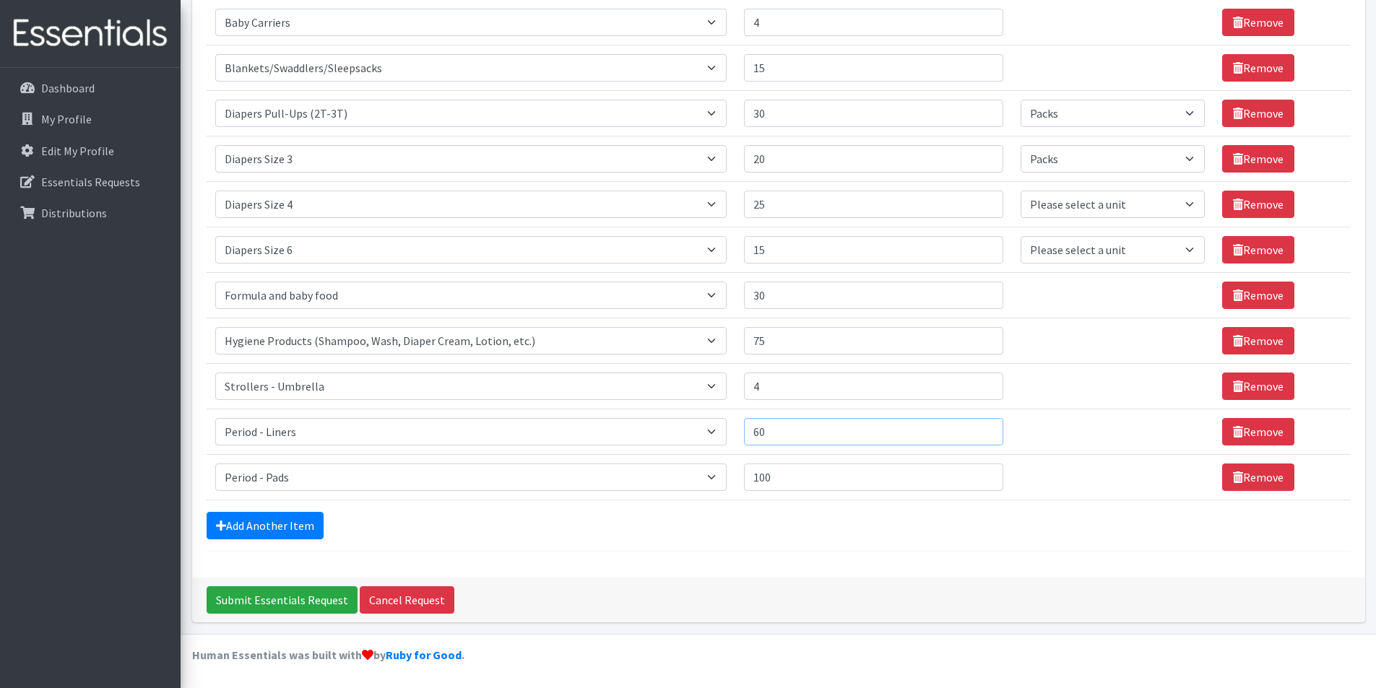
click at [949, 432] on input "60" at bounding box center [873, 431] width 259 height 27
click at [283, 522] on link "Add Another Item" at bounding box center [265, 525] width 117 height 27
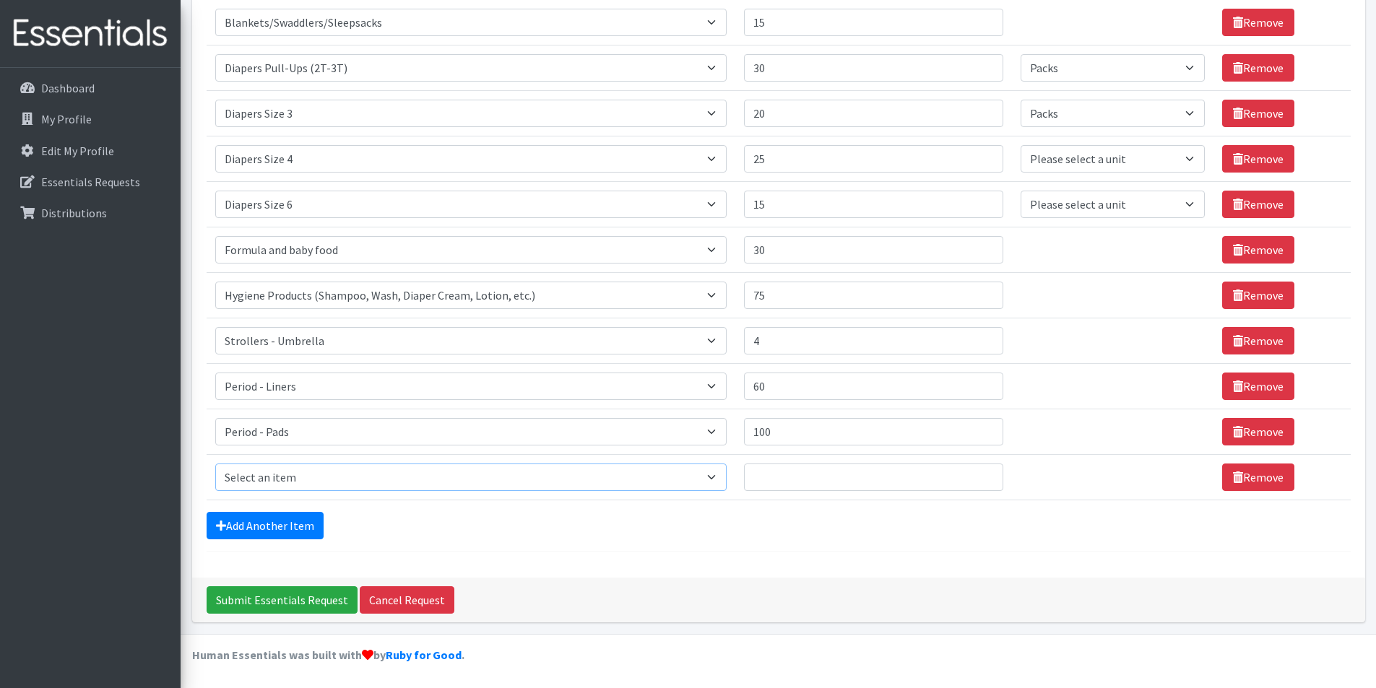
click at [316, 482] on select "Select an item # of Children this order will serve # of Individuals Living in H…" at bounding box center [470, 477] width 511 height 27
click at [215, 464] on select "Select an item # of Children this order will serve # of Individuals Living in H…" at bounding box center [470, 477] width 511 height 27
click at [717, 472] on select "Select an item # of Children this order will serve # of Individuals Living in H…" at bounding box center [470, 477] width 511 height 27
select select "1944"
click at [215, 464] on select "Select an item # of Children this order will serve # of Individuals Living in H…" at bounding box center [470, 477] width 511 height 27
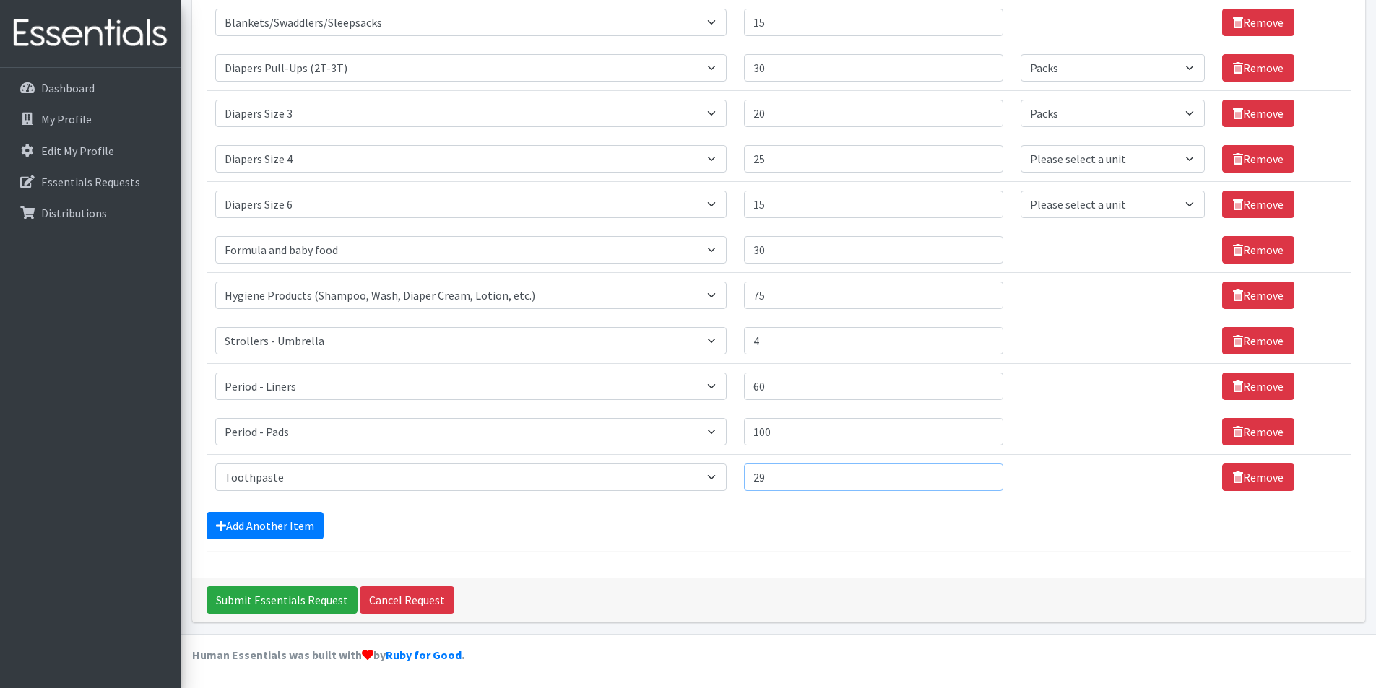
click at [979, 473] on input "29" at bounding box center [873, 477] width 259 height 27
type input "30"
click at [984, 474] on input "30" at bounding box center [873, 477] width 259 height 27
click at [235, 532] on link "Add Another Item" at bounding box center [265, 525] width 117 height 27
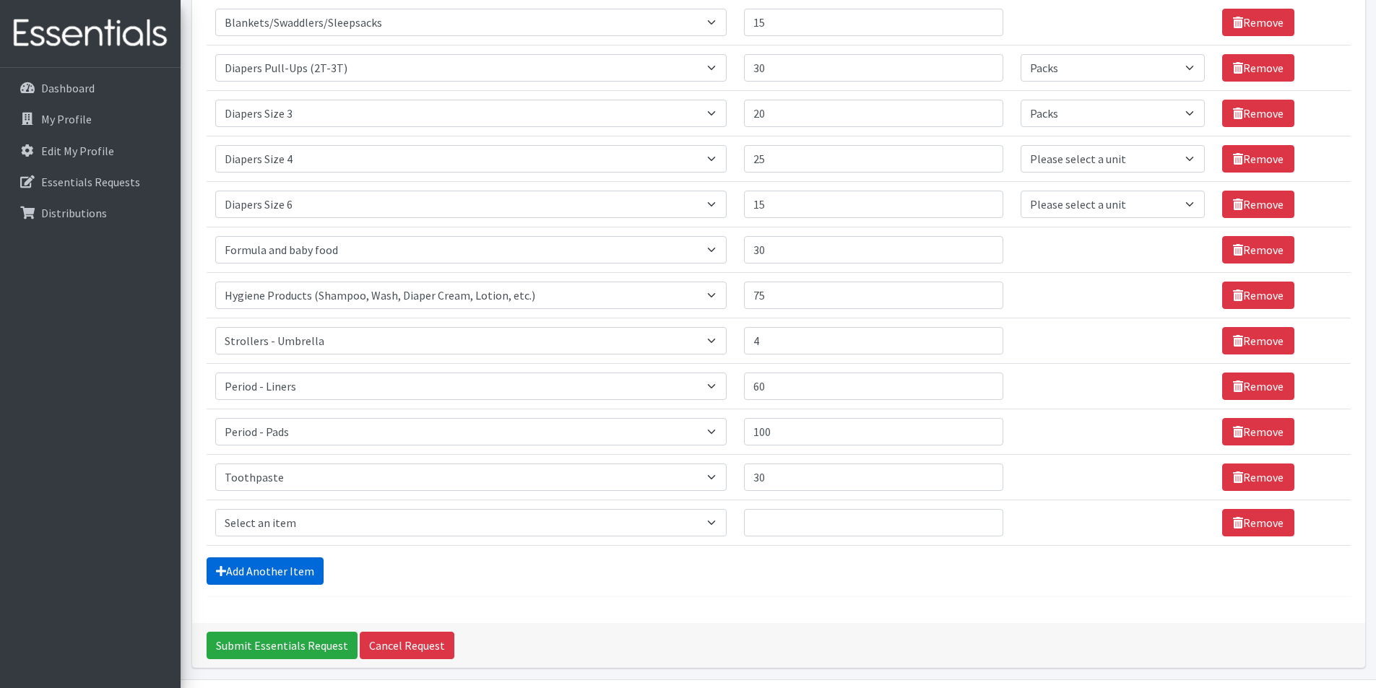
scroll to position [407, 0]
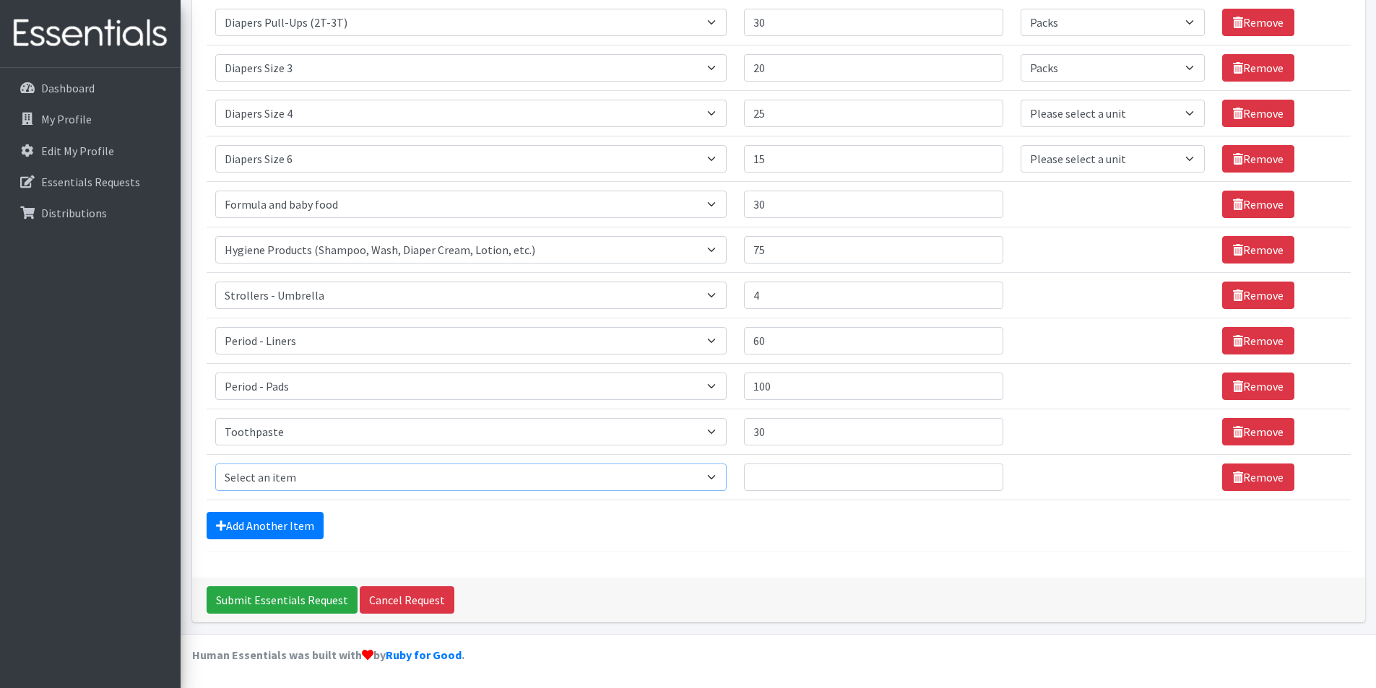
click at [319, 480] on select "Select an item # of Children this order will serve # of Individuals Living in H…" at bounding box center [470, 477] width 511 height 27
select select "1929"
click at [215, 464] on select "Select an item # of Children this order will serve # of Individuals Living in H…" at bounding box center [470, 477] width 511 height 27
click at [982, 480] on input "1" at bounding box center [873, 477] width 259 height 27
click at [982, 472] on input "125" at bounding box center [873, 477] width 259 height 27
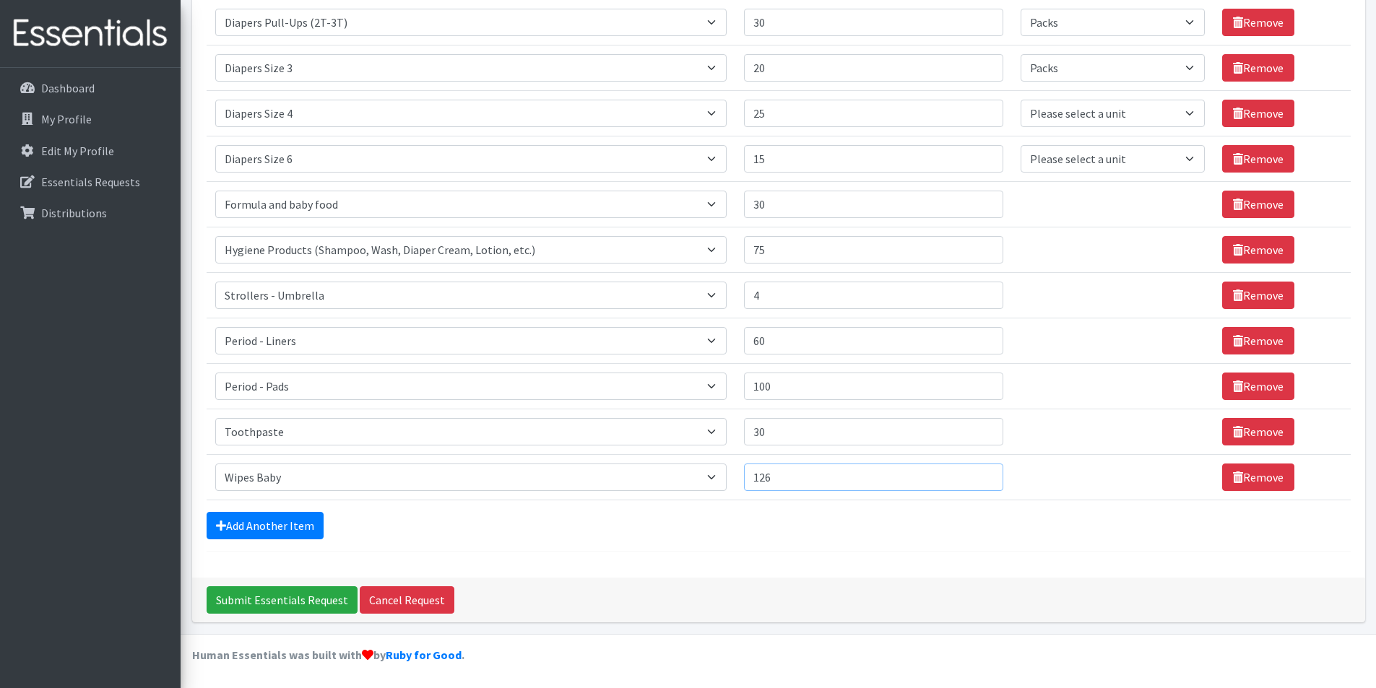
click at [982, 472] on input "126" at bounding box center [873, 477] width 259 height 27
click at [987, 469] on input "342" at bounding box center [873, 477] width 259 height 27
click at [987, 470] on input "342" at bounding box center [873, 477] width 259 height 27
click at [982, 475] on input "343" at bounding box center [873, 477] width 259 height 27
click at [982, 475] on input "344" at bounding box center [873, 477] width 259 height 27
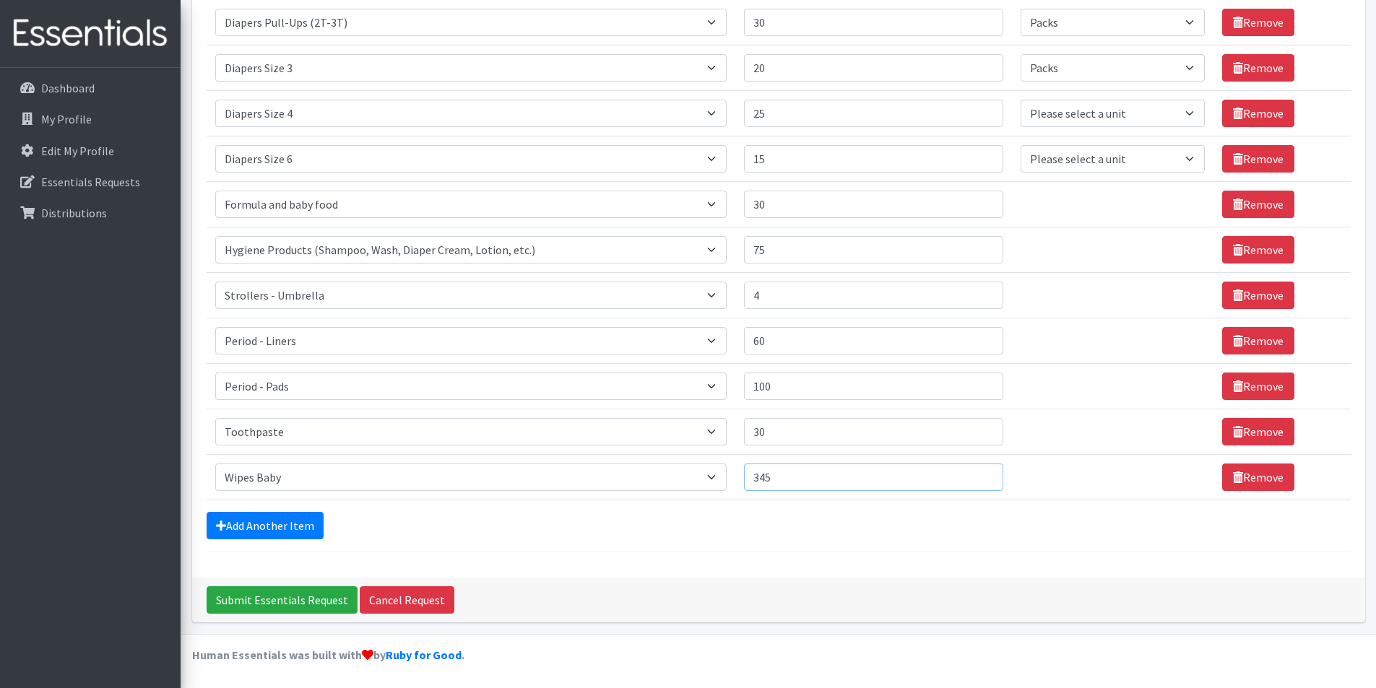
click at [982, 475] on input "345" at bounding box center [873, 477] width 259 height 27
click at [982, 475] on input "346" at bounding box center [873, 477] width 259 height 27
click at [982, 475] on input "347" at bounding box center [873, 477] width 259 height 27
click at [982, 475] on input "348" at bounding box center [873, 477] width 259 height 27
click at [982, 475] on input "349" at bounding box center [873, 477] width 259 height 27
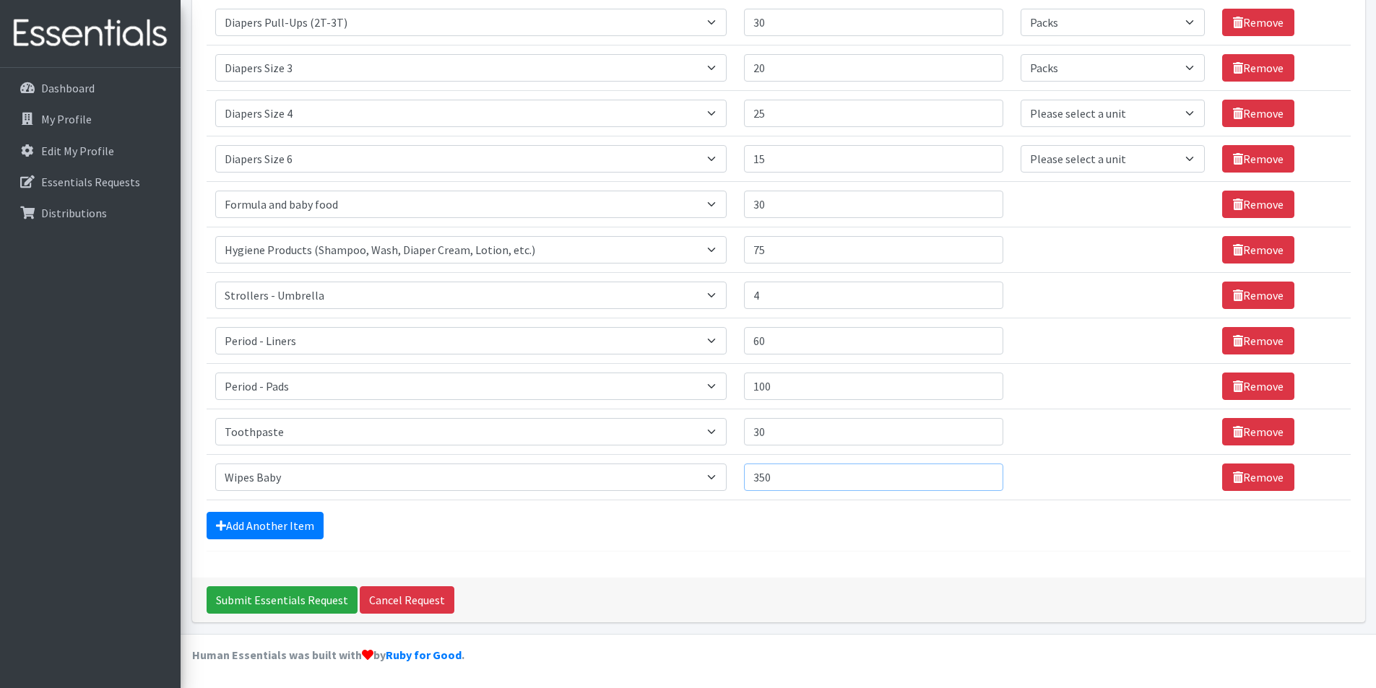
type input "350"
click at [982, 475] on input "350" at bounding box center [873, 477] width 259 height 27
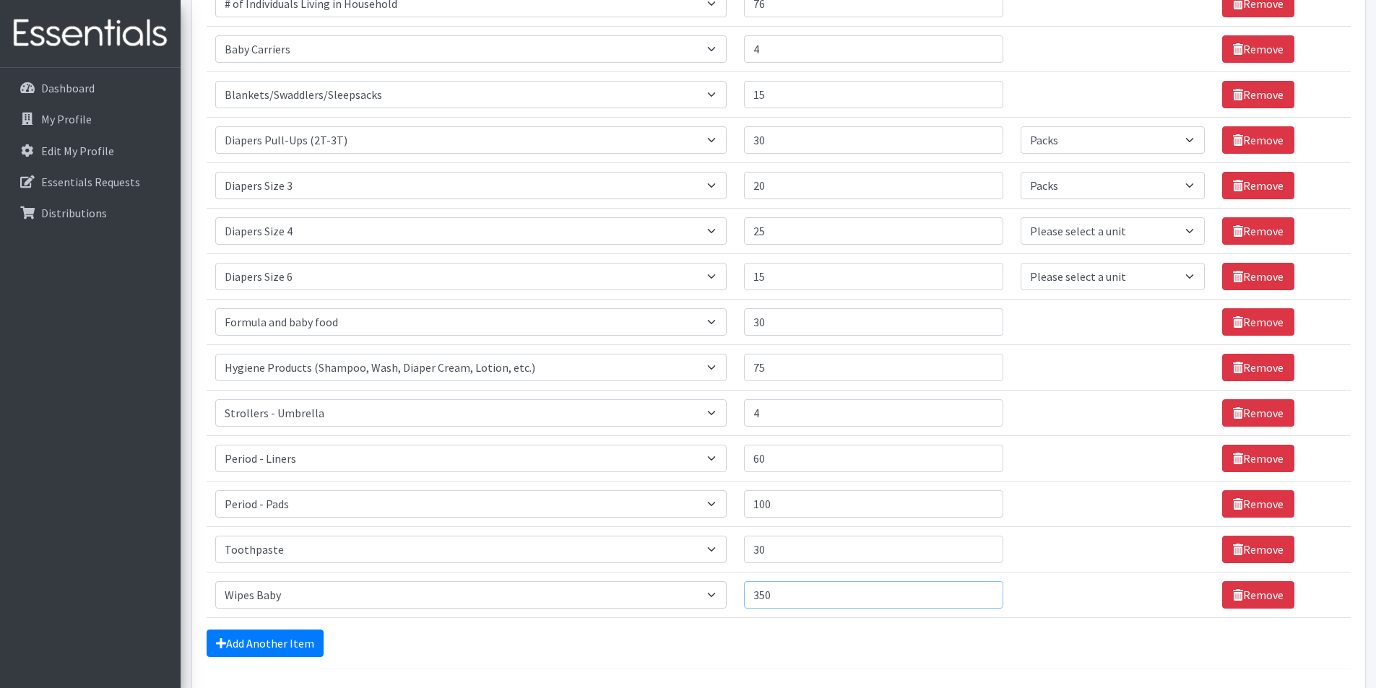
scroll to position [361, 0]
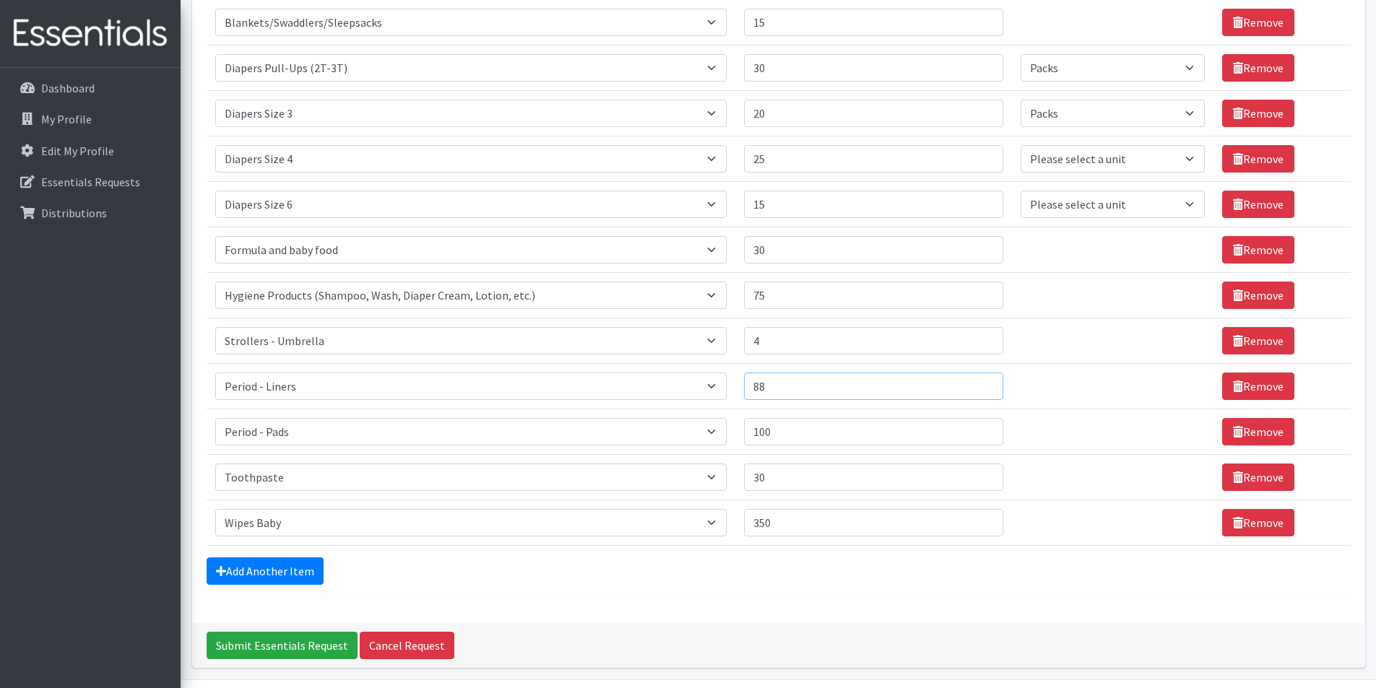
click at [984, 383] on input "88" at bounding box center [873, 386] width 259 height 27
click at [984, 383] on input "97" at bounding box center [873, 386] width 259 height 27
click at [984, 383] on input "98" at bounding box center [873, 386] width 259 height 27
click at [984, 383] on input "99" at bounding box center [873, 386] width 259 height 27
click at [984, 383] on input "100" at bounding box center [873, 386] width 259 height 27
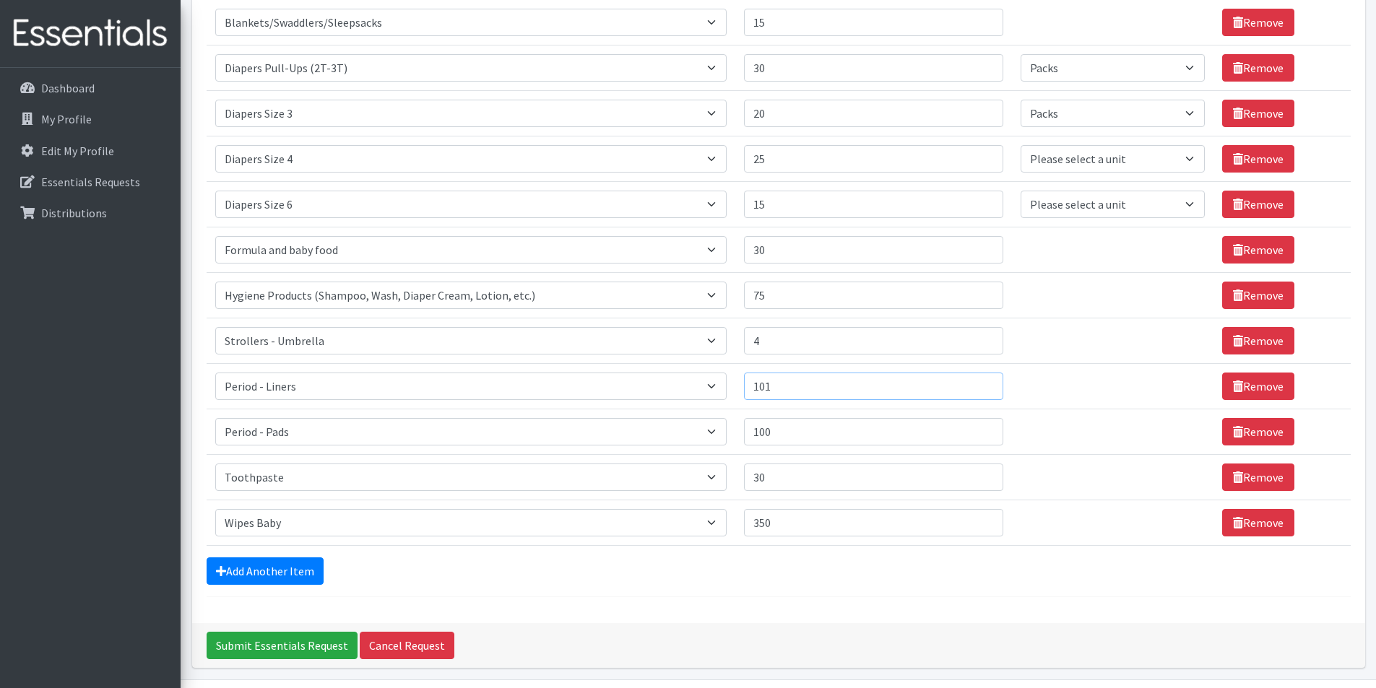
click at [984, 383] on input "101" at bounding box center [873, 386] width 259 height 27
type input "100"
click at [982, 389] on input "100" at bounding box center [873, 386] width 259 height 27
click at [981, 474] on input "61" at bounding box center [873, 477] width 259 height 27
click at [981, 482] on input "60" at bounding box center [873, 477] width 259 height 27
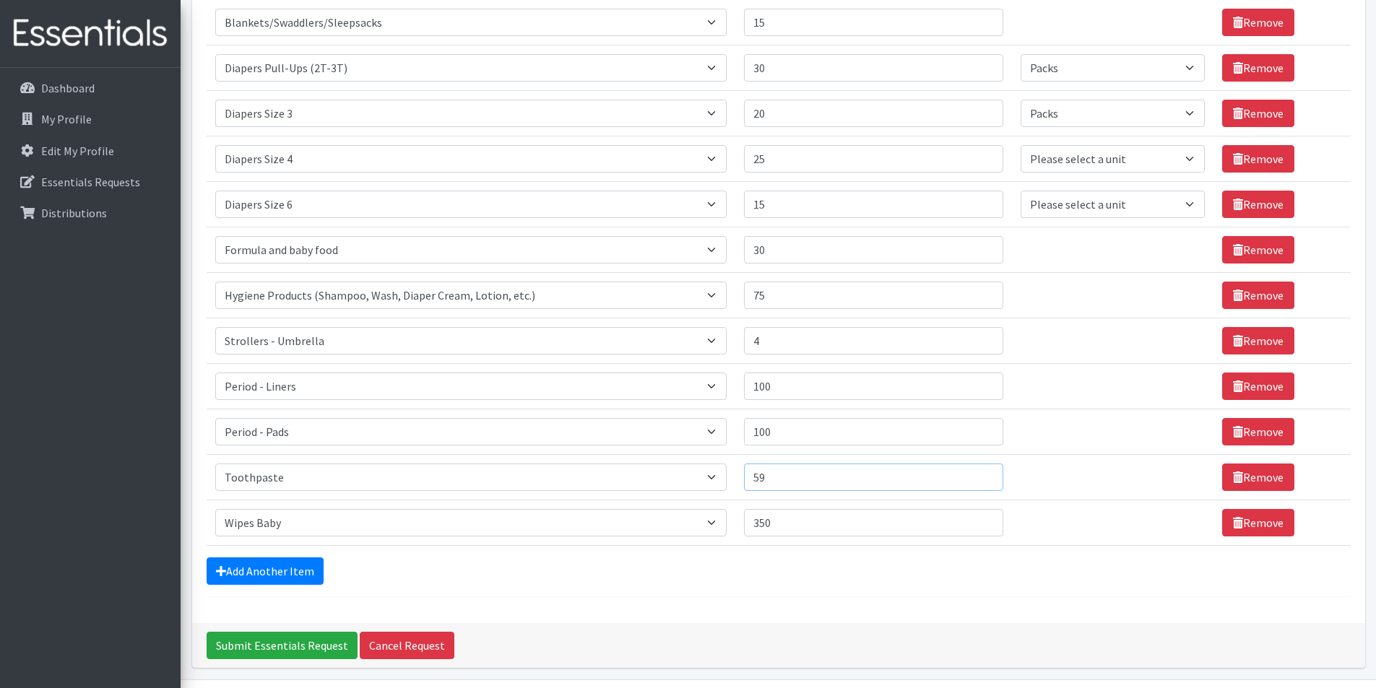
click at [981, 482] on input "59" at bounding box center [873, 477] width 259 height 27
click at [981, 482] on input "58" at bounding box center [873, 477] width 259 height 27
click at [981, 482] on input "57" at bounding box center [873, 477] width 259 height 27
click at [981, 482] on input "56" at bounding box center [873, 477] width 259 height 27
click at [981, 482] on input "55" at bounding box center [873, 477] width 259 height 27
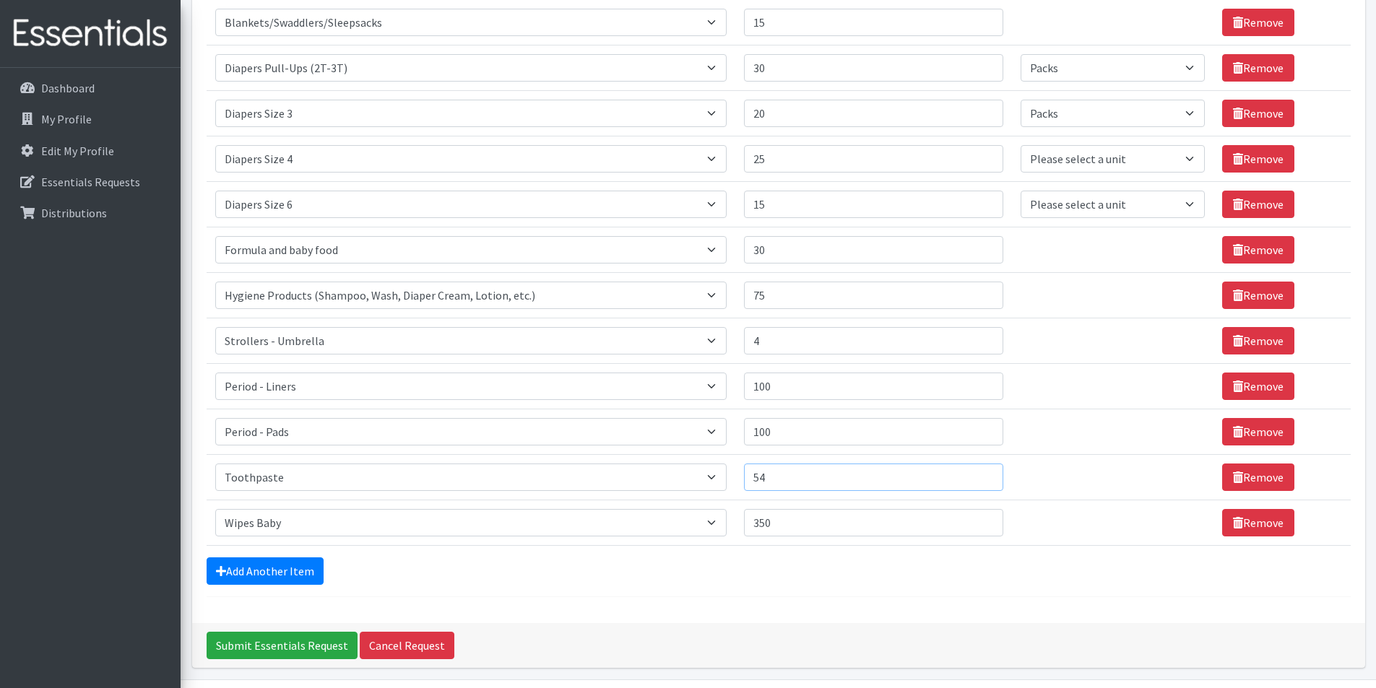
click at [981, 482] on input "54" at bounding box center [873, 477] width 259 height 27
type input "55"
click at [982, 471] on input "55" at bounding box center [873, 477] width 259 height 27
click at [296, 567] on link "Add Another Item" at bounding box center [265, 571] width 117 height 27
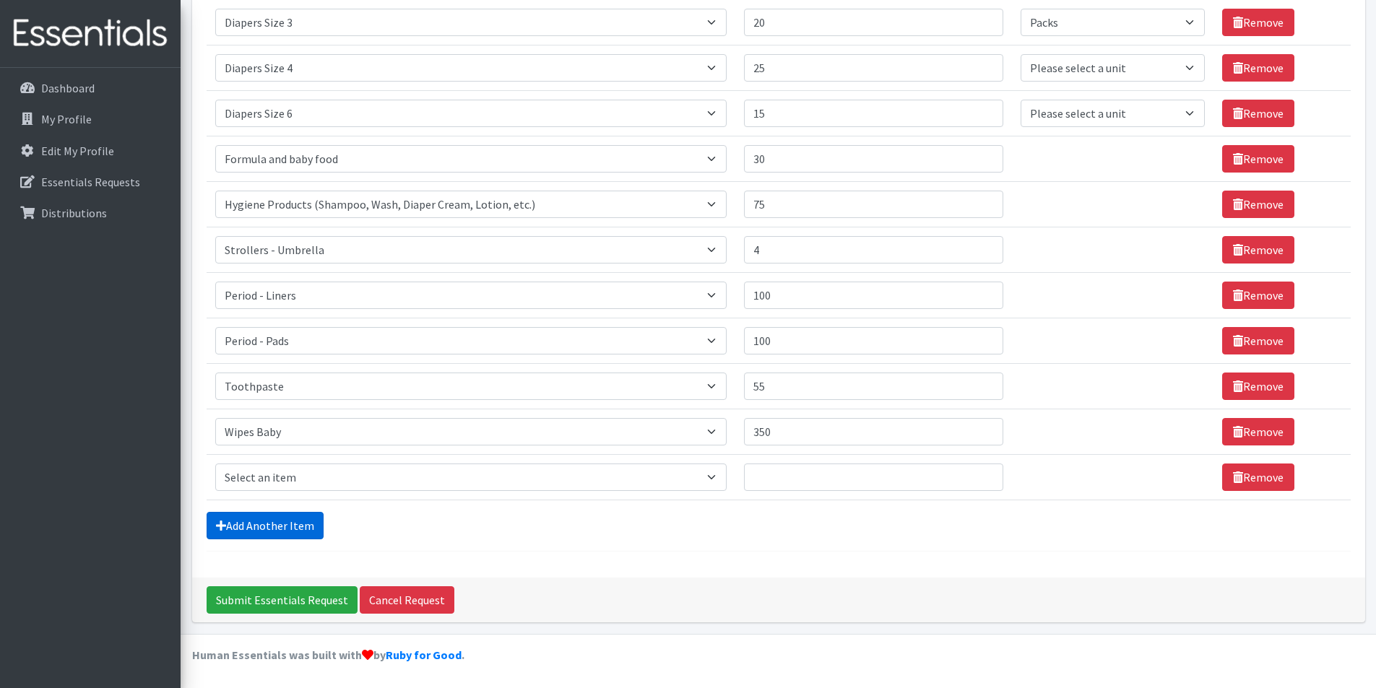
click at [298, 523] on link "Add Another Item" at bounding box center [265, 525] width 117 height 27
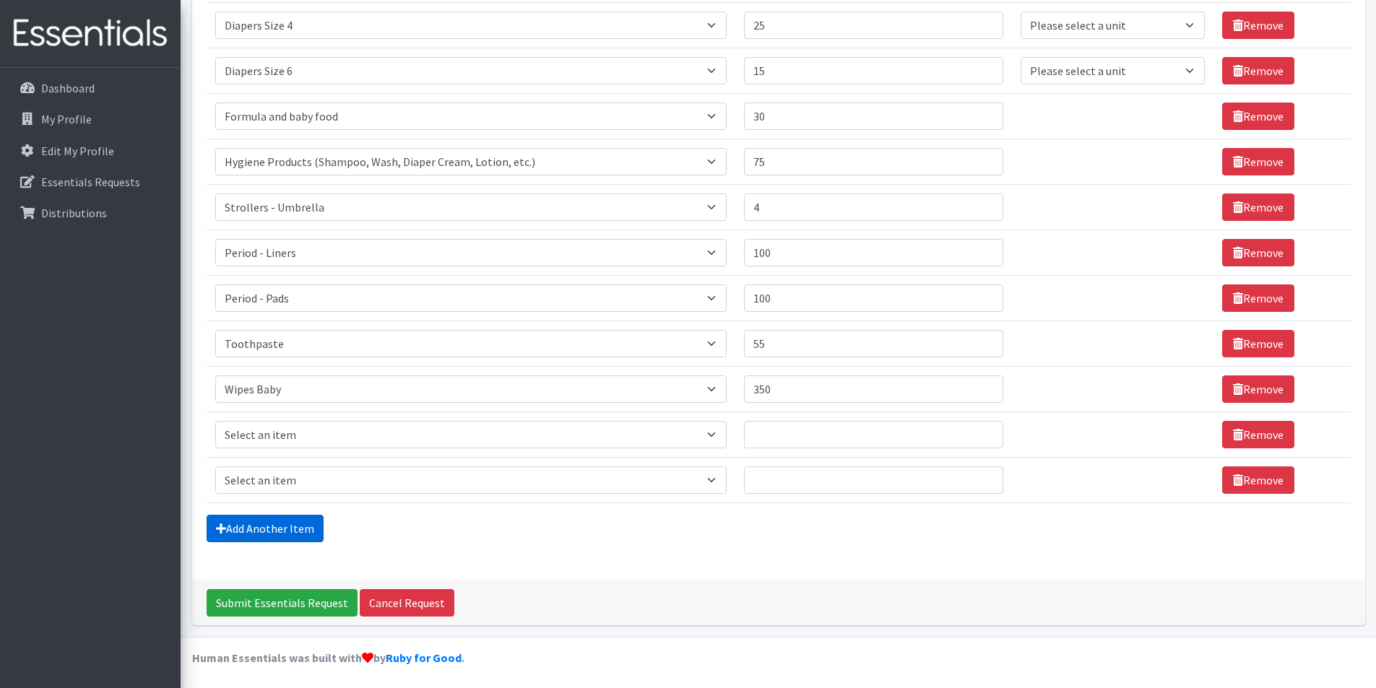
scroll to position [498, 0]
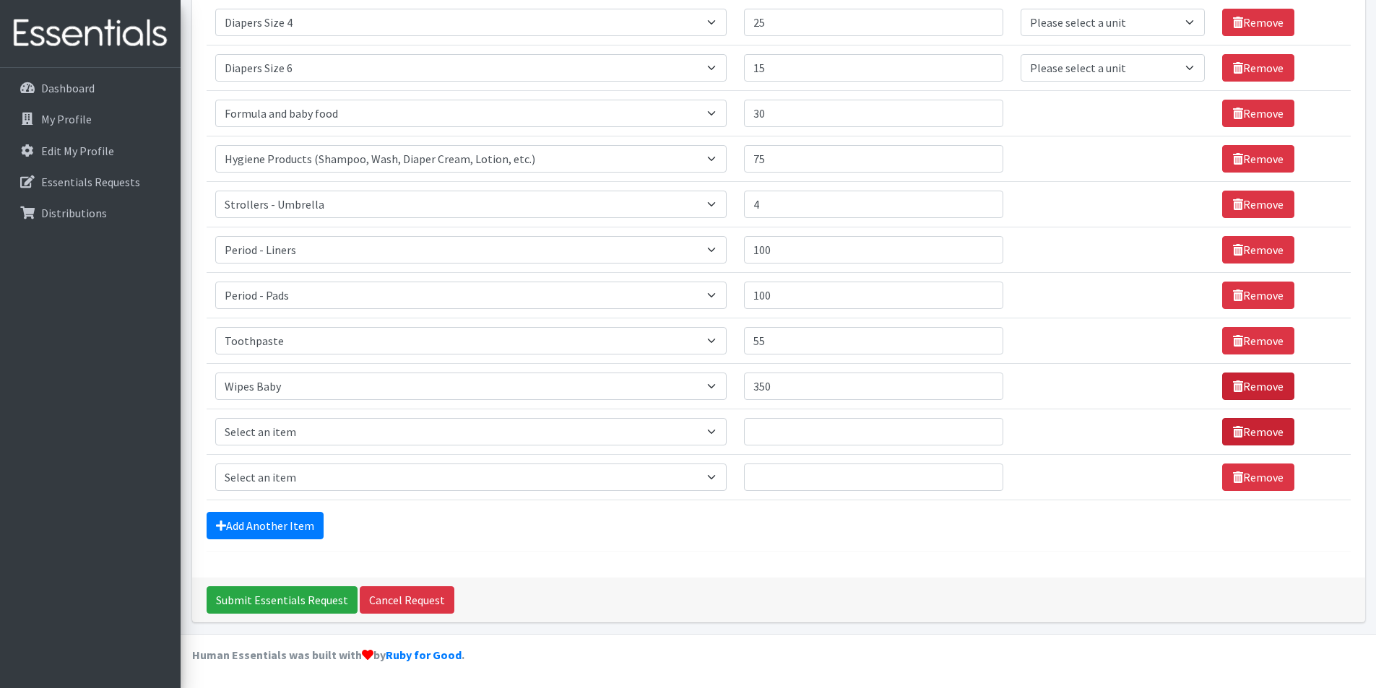
drag, startPoint x: 1249, startPoint y: 436, endPoint x: 1242, endPoint y: 443, distance: 9.2
click at [1248, 436] on link "Remove" at bounding box center [1258, 431] width 72 height 27
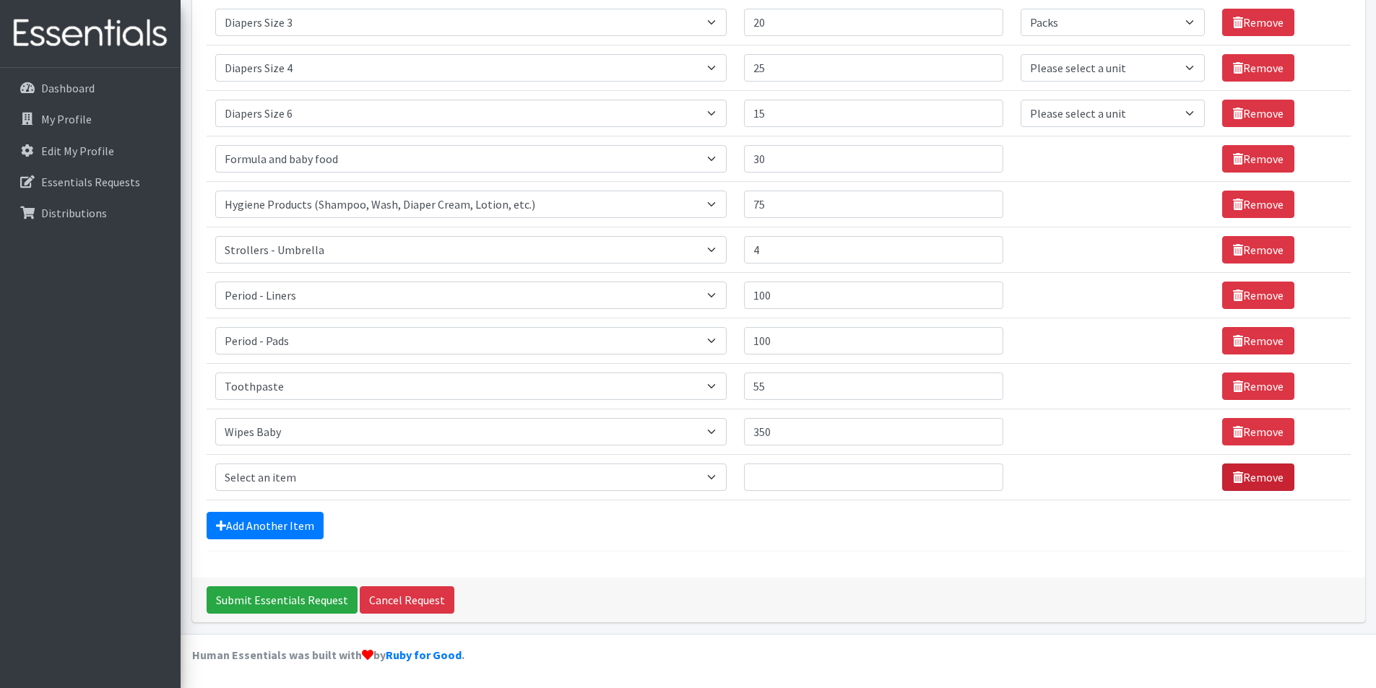
click at [1242, 474] on link "Remove" at bounding box center [1258, 477] width 72 height 27
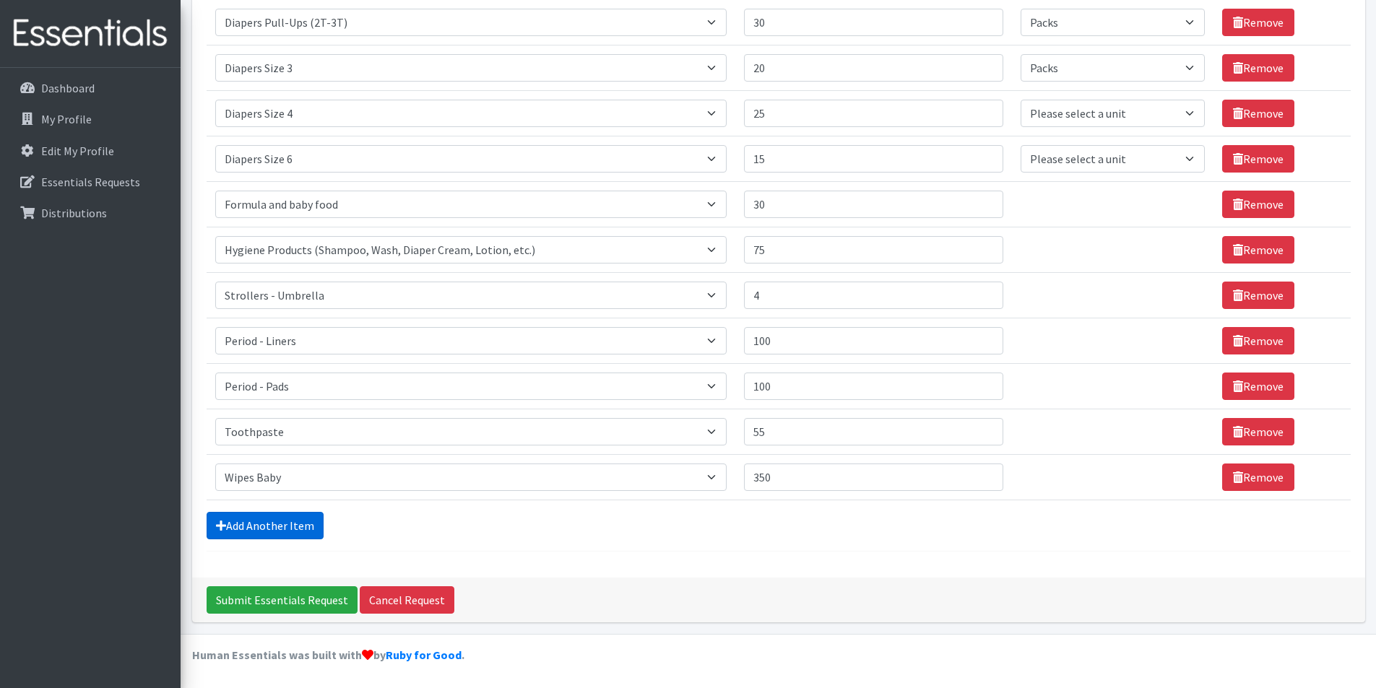
click at [298, 527] on link "Add Another Item" at bounding box center [265, 525] width 117 height 27
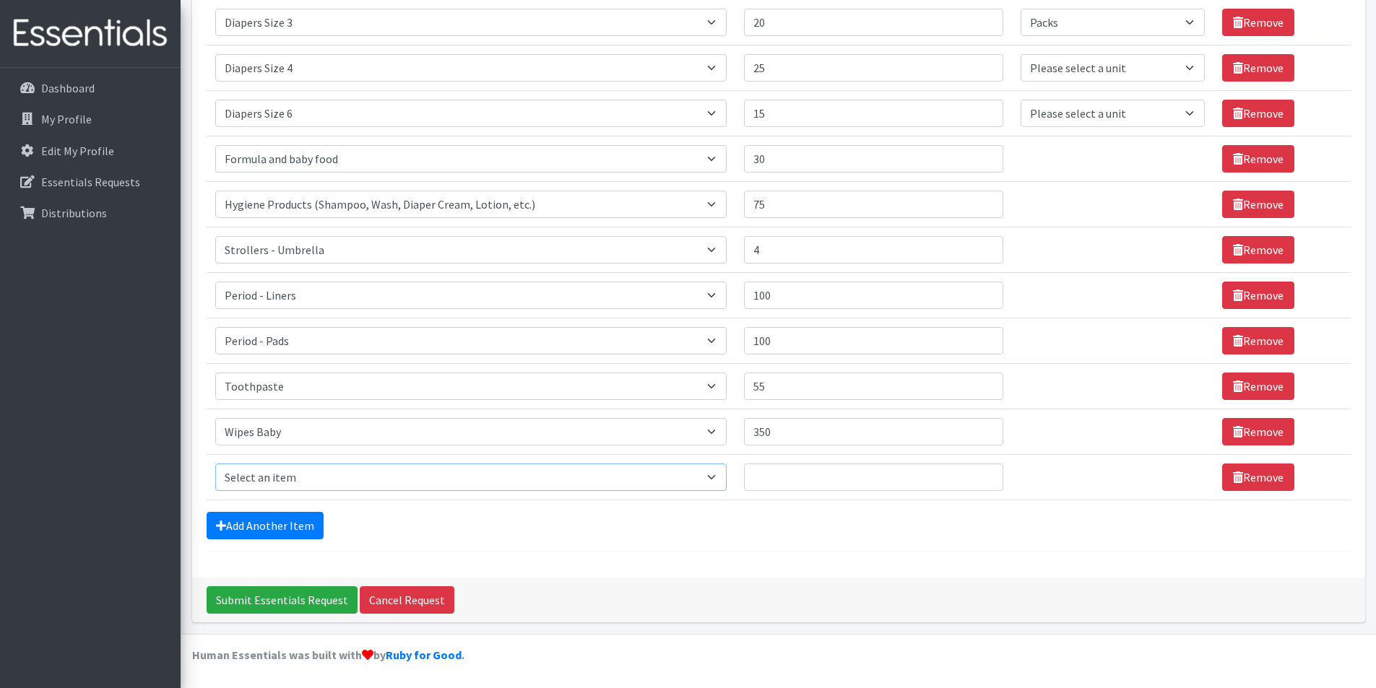
click at [353, 473] on select "Select an item # of Children this order will serve # of Individuals Living in H…" at bounding box center [470, 477] width 511 height 27
select select "1974"
click at [215, 464] on select "Select an item # of Children this order will serve # of Individuals Living in H…" at bounding box center [470, 477] width 511 height 27
click at [719, 469] on select "Select an item # of Children this order will serve # of Individuals Living in H…" at bounding box center [470, 477] width 511 height 27
click at [440, 527] on div "Add Another Item" at bounding box center [779, 525] width 1144 height 27
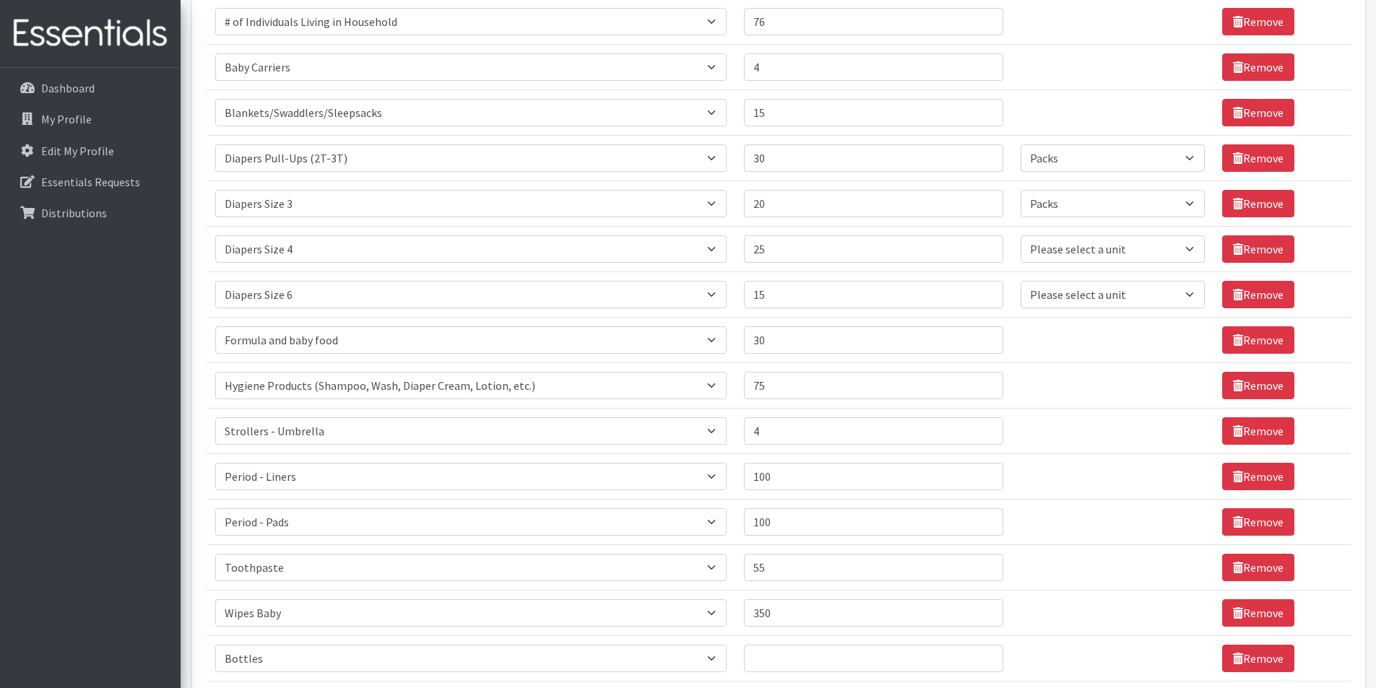
scroll to position [235, 0]
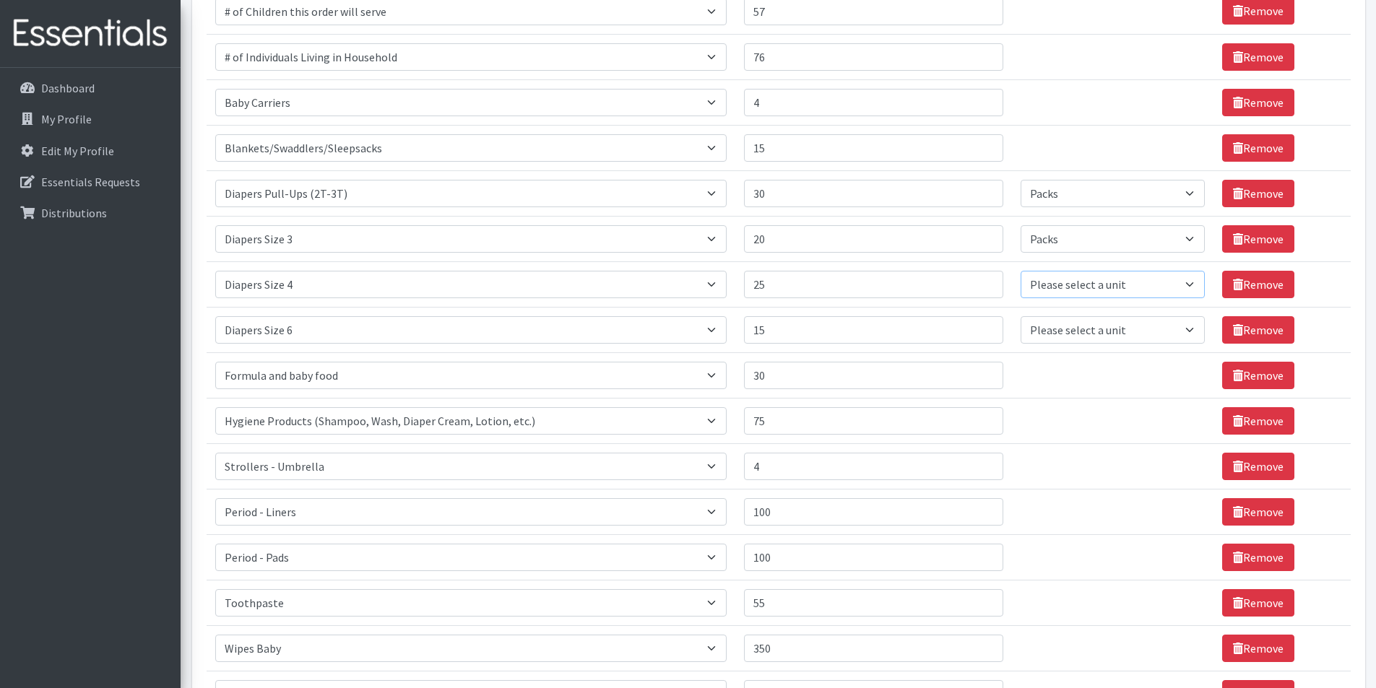
click at [1187, 287] on select "Please select a unit units Packs" at bounding box center [1113, 284] width 184 height 27
select select "Pack"
click at [1021, 271] on select "Please select a unit units Packs" at bounding box center [1113, 284] width 184 height 27
click at [1132, 329] on select "Please select a unit units Packs" at bounding box center [1113, 329] width 184 height 27
select select "Pack"
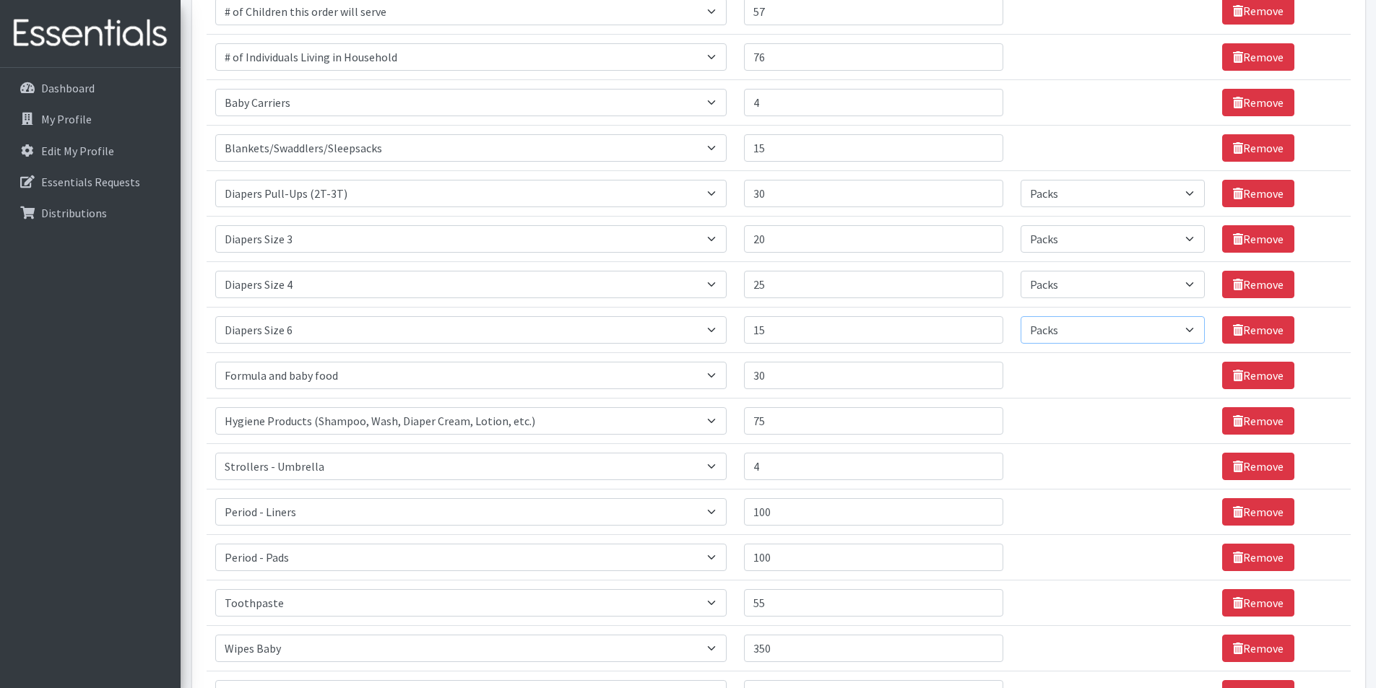
click at [1021, 316] on select "Please select a unit units Packs" at bounding box center [1113, 329] width 184 height 27
click at [984, 324] on input "16" at bounding box center [873, 329] width 259 height 27
click at [982, 324] on input "17" at bounding box center [873, 329] width 259 height 27
click at [982, 324] on input "18" at bounding box center [873, 329] width 259 height 27
click at [982, 324] on input "19" at bounding box center [873, 329] width 259 height 27
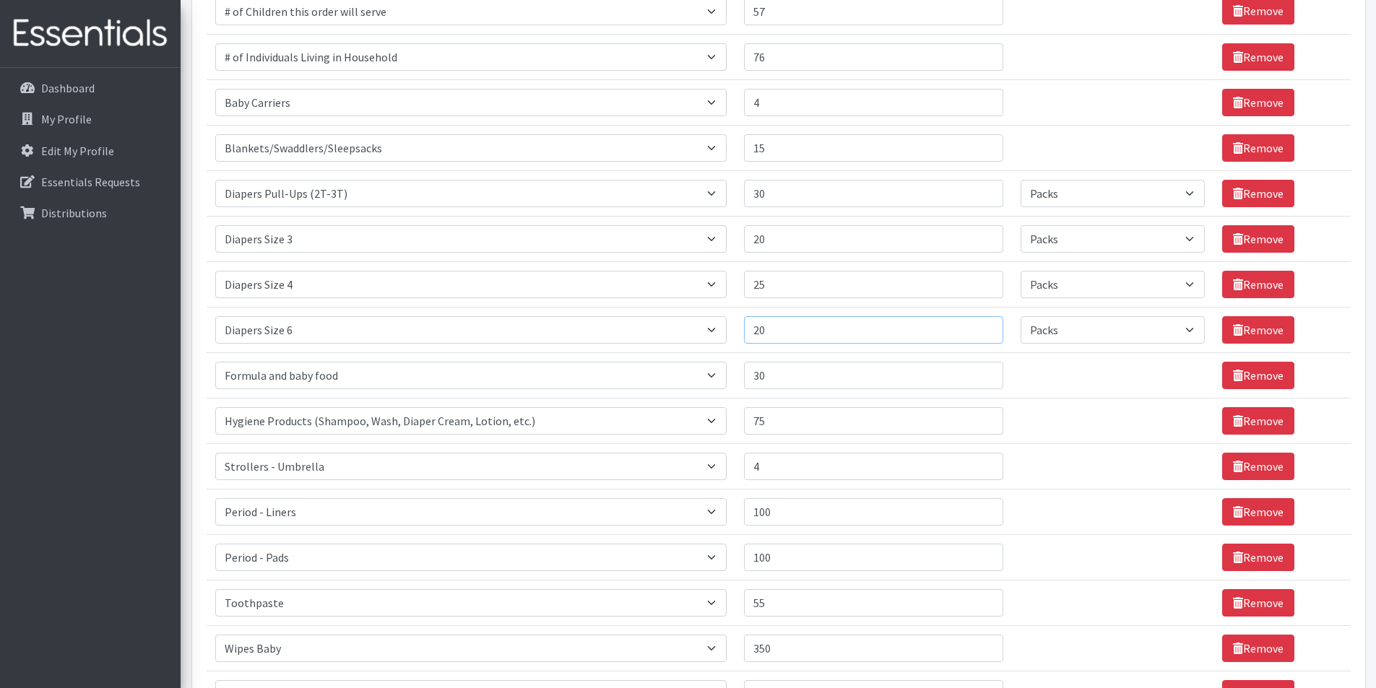
click at [982, 324] on input "20" at bounding box center [873, 329] width 259 height 27
click at [982, 324] on input "21" at bounding box center [873, 329] width 259 height 27
click at [982, 324] on input "22" at bounding box center [873, 329] width 259 height 27
click at [982, 324] on input "23" at bounding box center [873, 329] width 259 height 27
click at [982, 324] on input "24" at bounding box center [873, 329] width 259 height 27
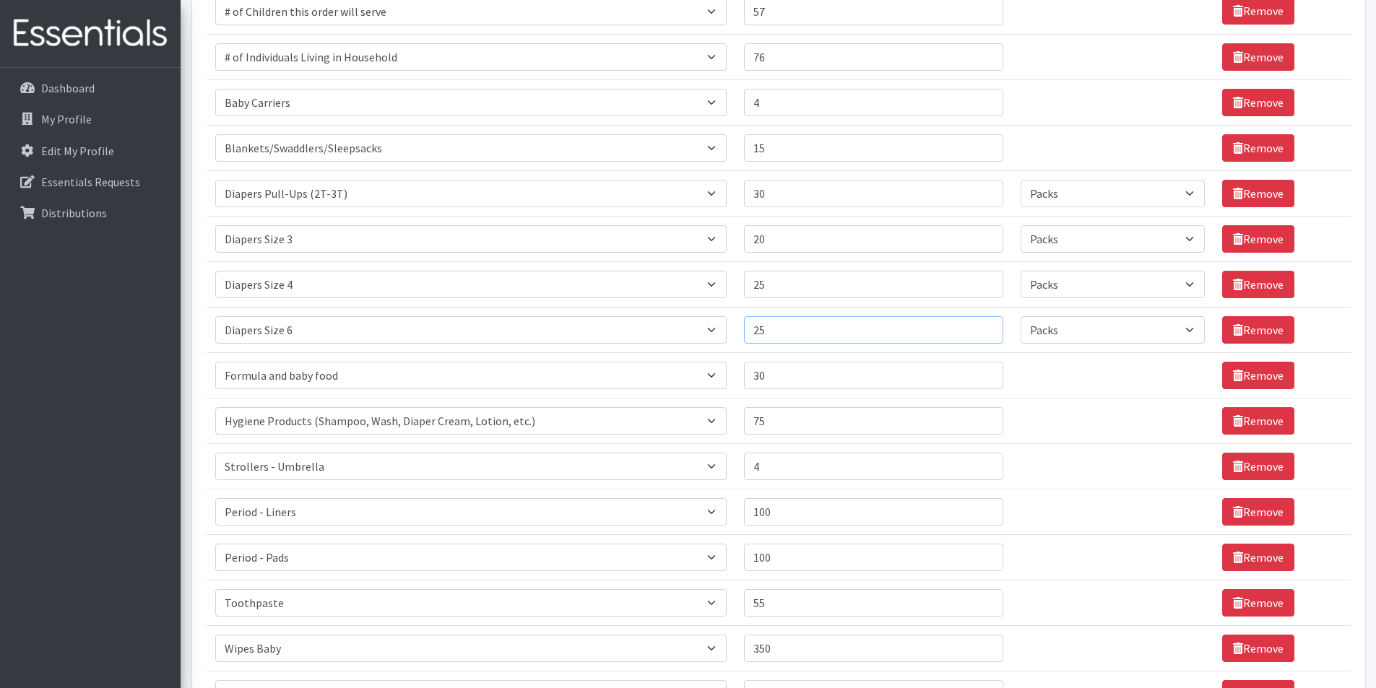
click at [982, 324] on input "25" at bounding box center [873, 329] width 259 height 27
click at [982, 324] on input "26" at bounding box center [873, 329] width 259 height 27
click at [980, 326] on input "27" at bounding box center [873, 329] width 259 height 27
click at [980, 326] on input "28" at bounding box center [873, 329] width 259 height 27
click at [980, 326] on input "29" at bounding box center [873, 329] width 259 height 27
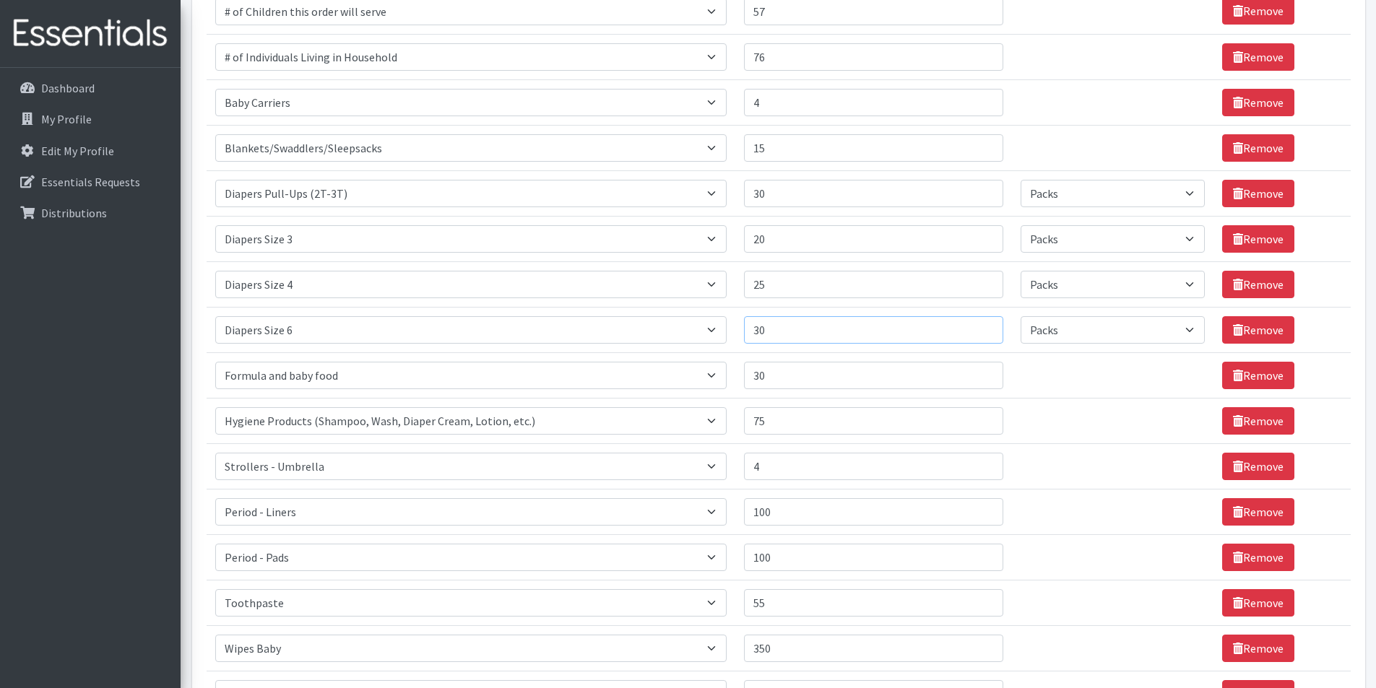
click at [980, 326] on input "30" at bounding box center [873, 329] width 259 height 27
click at [980, 326] on input "31" at bounding box center [873, 329] width 259 height 27
click at [981, 332] on input "30" at bounding box center [873, 329] width 259 height 27
click at [980, 322] on input "31" at bounding box center [873, 329] width 259 height 27
click at [980, 328] on input "32" at bounding box center [873, 329] width 259 height 27
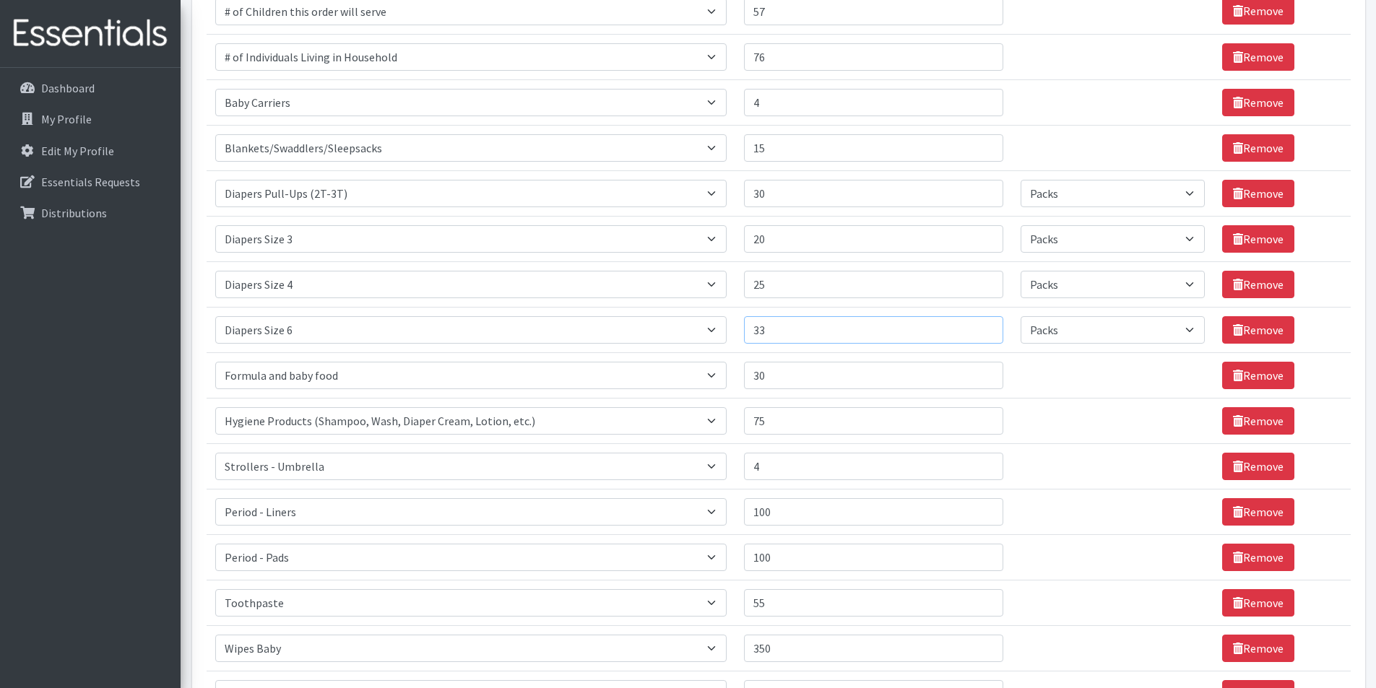
click at [980, 328] on input "33" at bounding box center [873, 329] width 259 height 27
click at [980, 334] on input "32" at bounding box center [873, 329] width 259 height 27
click at [980, 334] on input "31" at bounding box center [873, 329] width 259 height 27
click at [980, 334] on input "30" at bounding box center [873, 329] width 259 height 27
click at [980, 334] on input "29" at bounding box center [873, 329] width 259 height 27
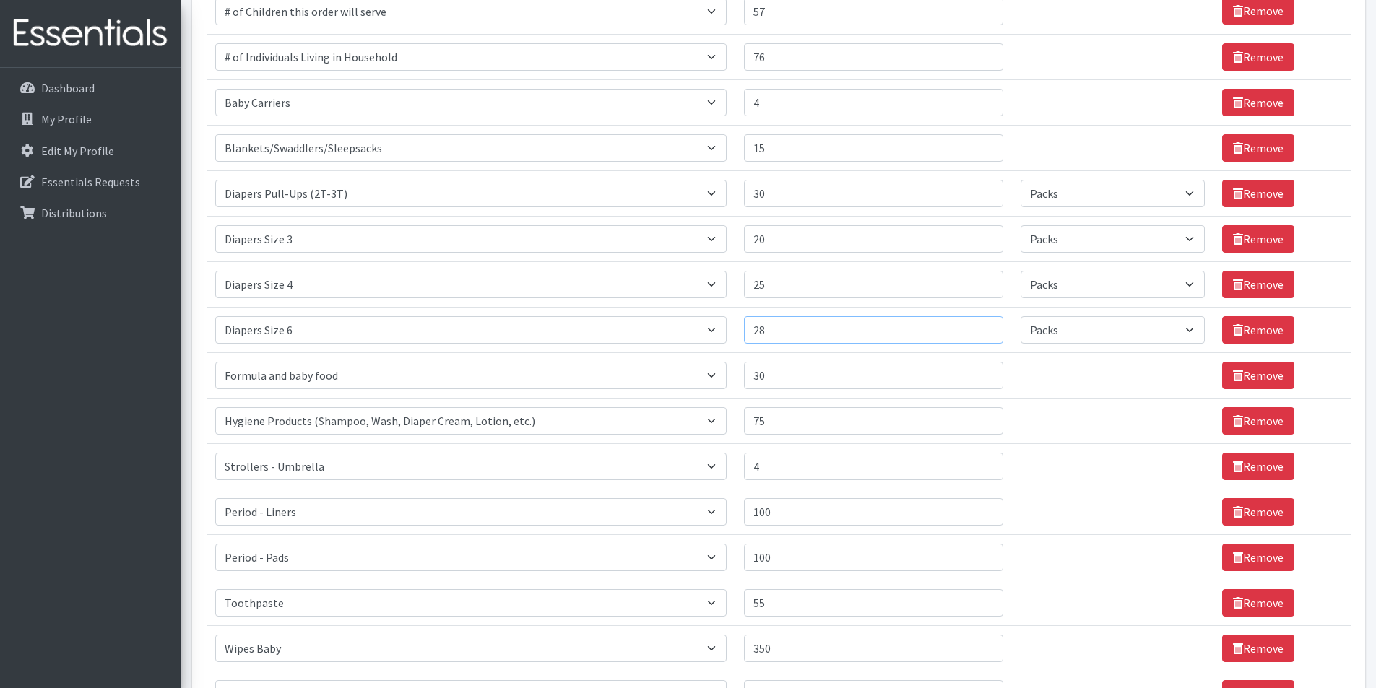
click at [980, 334] on input "28" at bounding box center [873, 329] width 259 height 27
click at [980, 334] on input "27" at bounding box center [873, 329] width 259 height 27
click at [980, 334] on input "26" at bounding box center [873, 329] width 259 height 27
type input "25"
click at [980, 334] on input "25" at bounding box center [873, 329] width 259 height 27
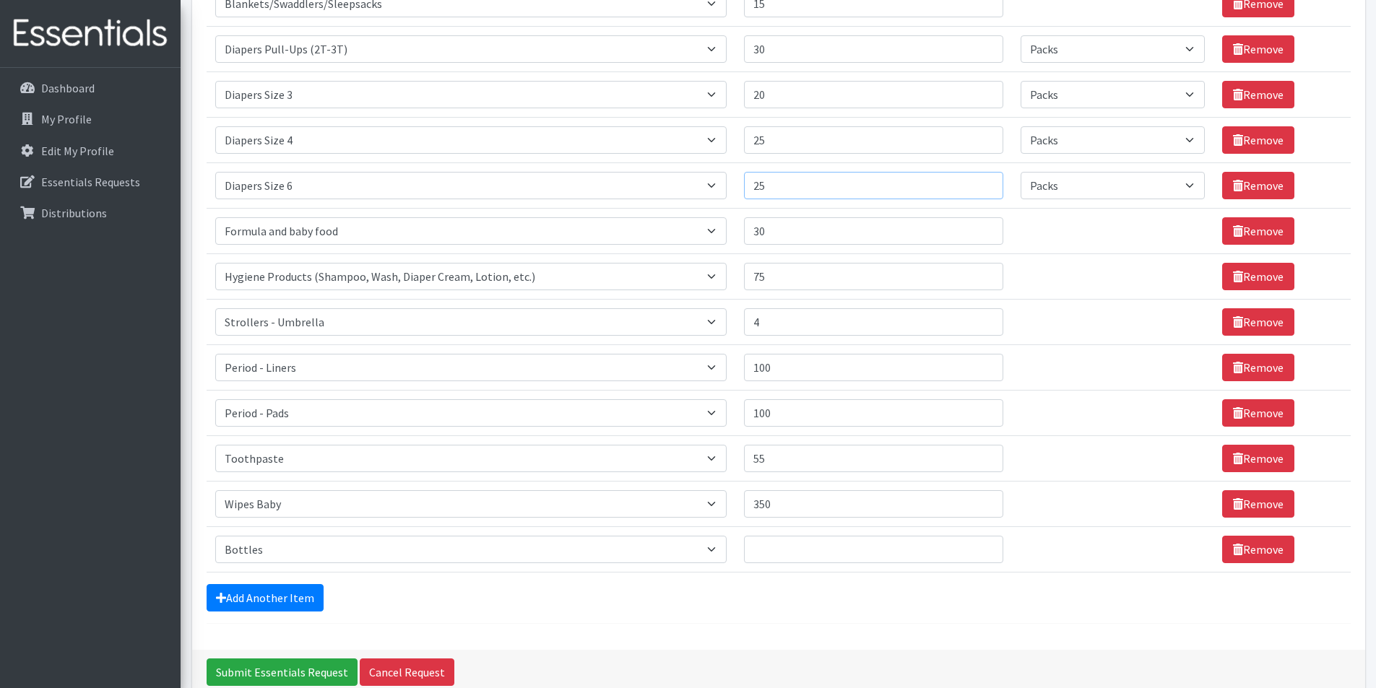
scroll to position [452, 0]
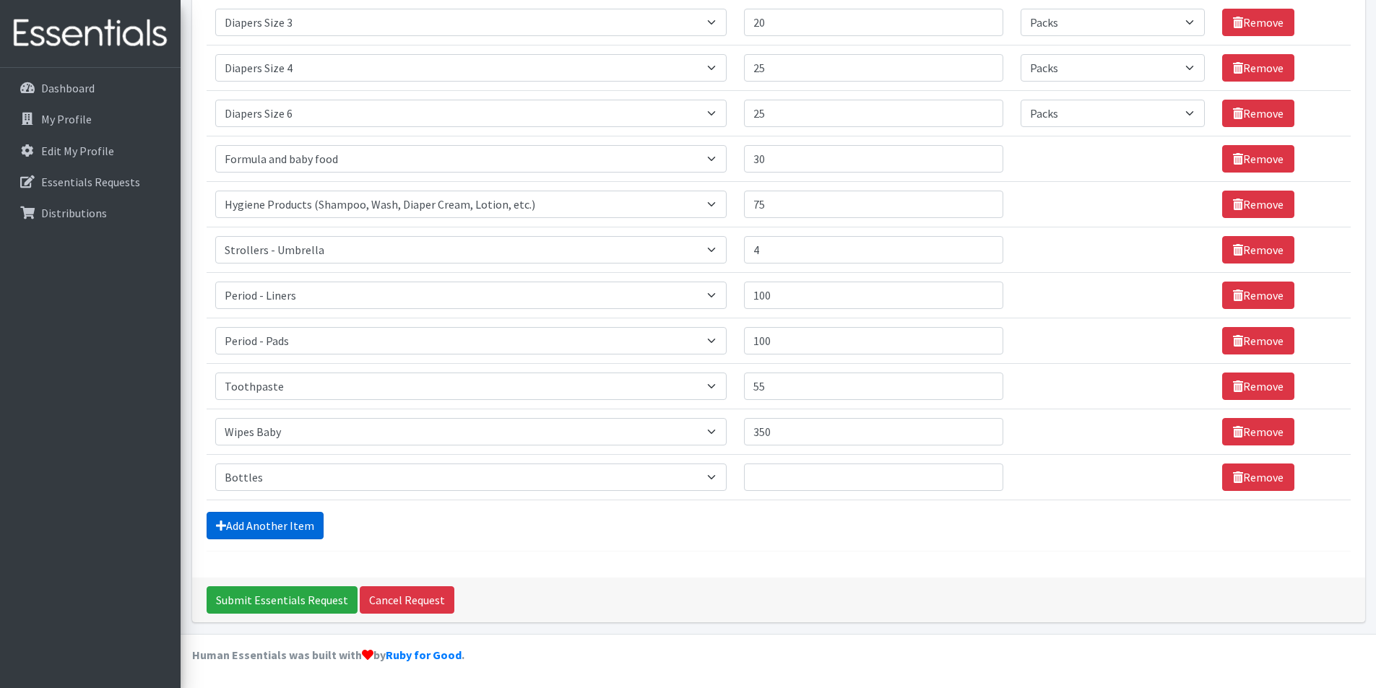
click at [291, 519] on link "Add Another Item" at bounding box center [265, 525] width 117 height 27
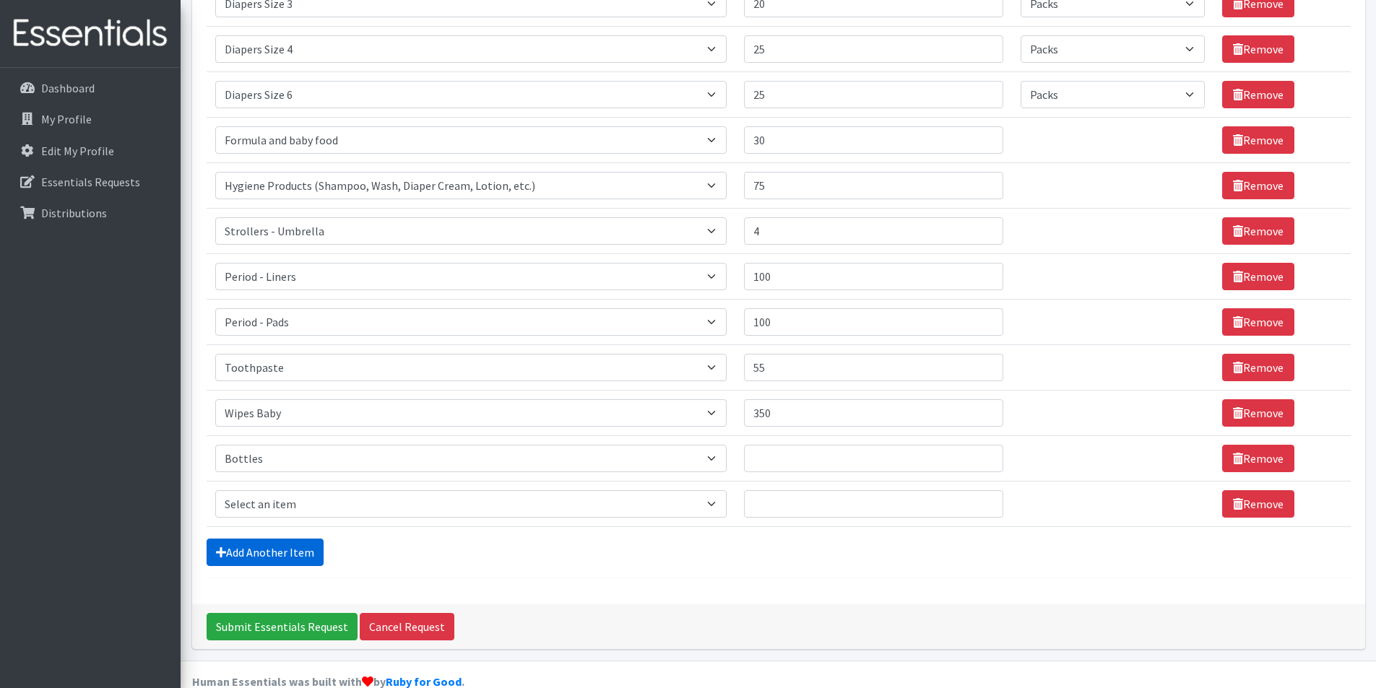
scroll to position [498, 0]
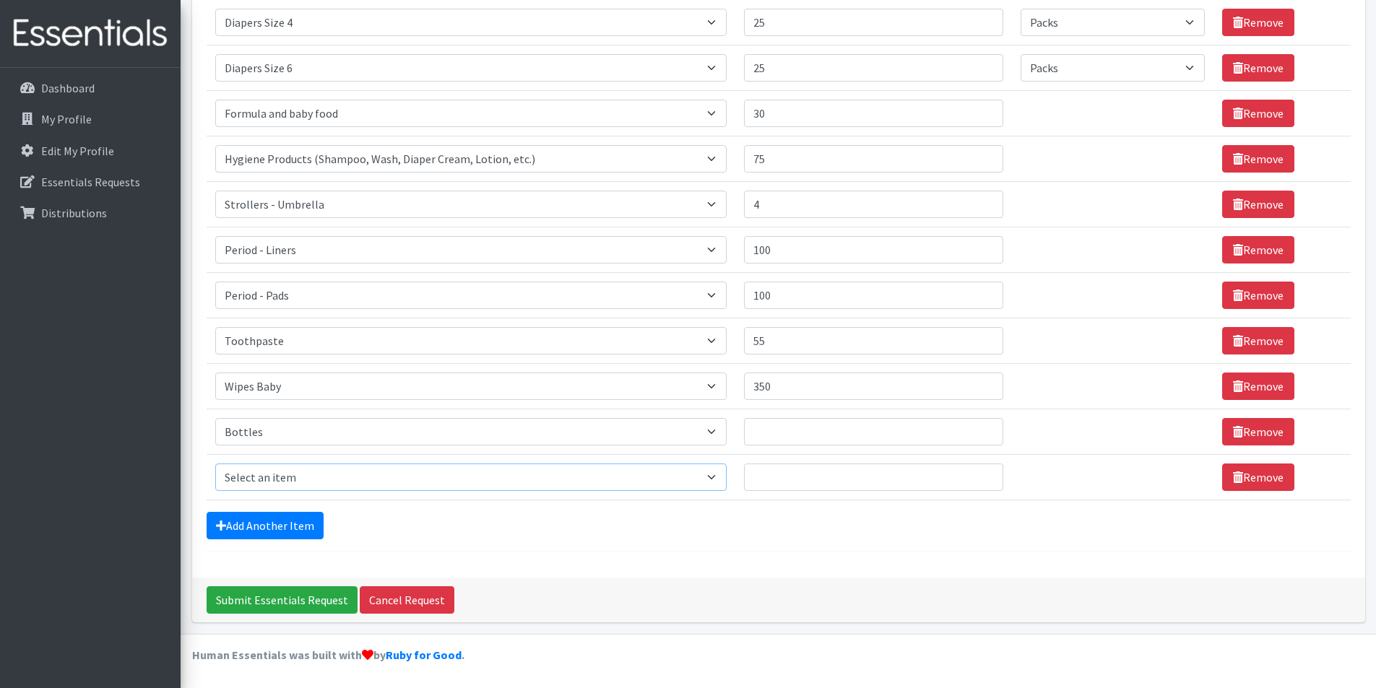
click at [704, 483] on select "Select an item # of Children this order will serve # of Individuals Living in H…" at bounding box center [470, 477] width 511 height 27
click at [863, 599] on div "Submit Essentials Request Cancel Request" at bounding box center [778, 600] width 1173 height 45
click at [1241, 477] on link "Remove" at bounding box center [1258, 477] width 72 height 27
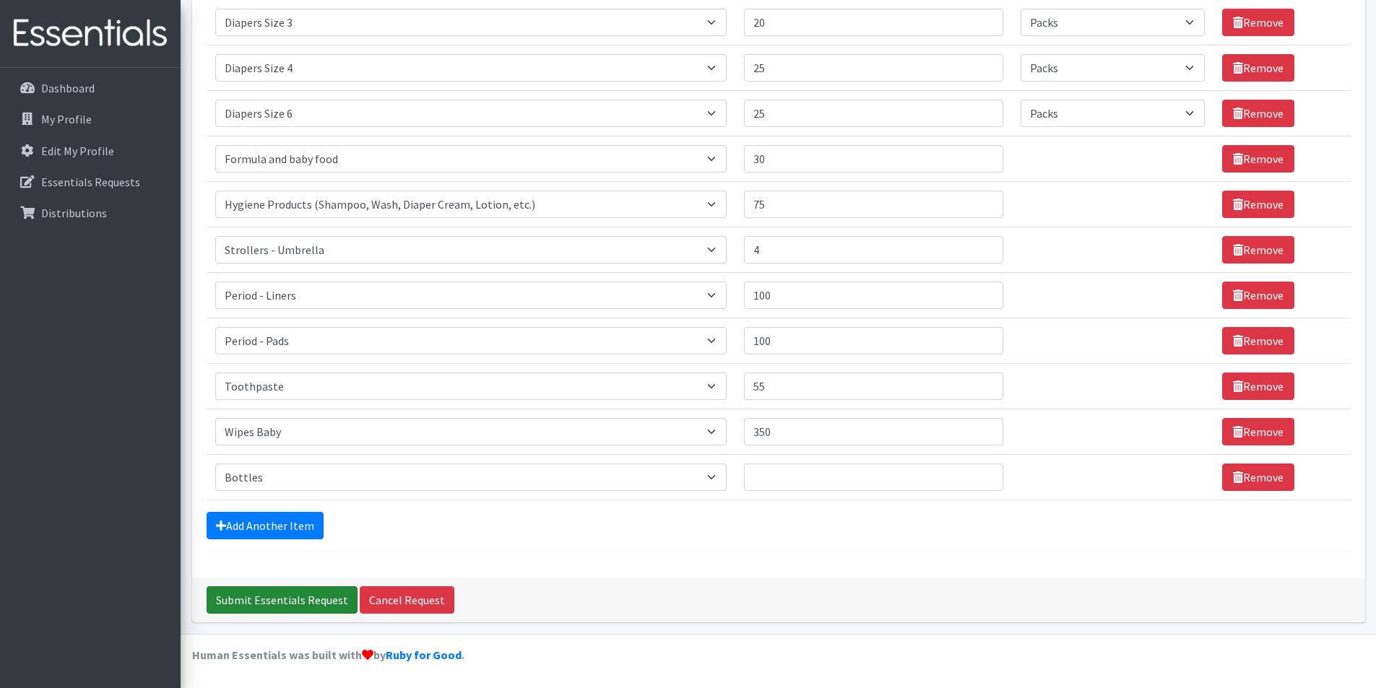
click at [285, 596] on input "Submit Essentials Request" at bounding box center [282, 600] width 151 height 27
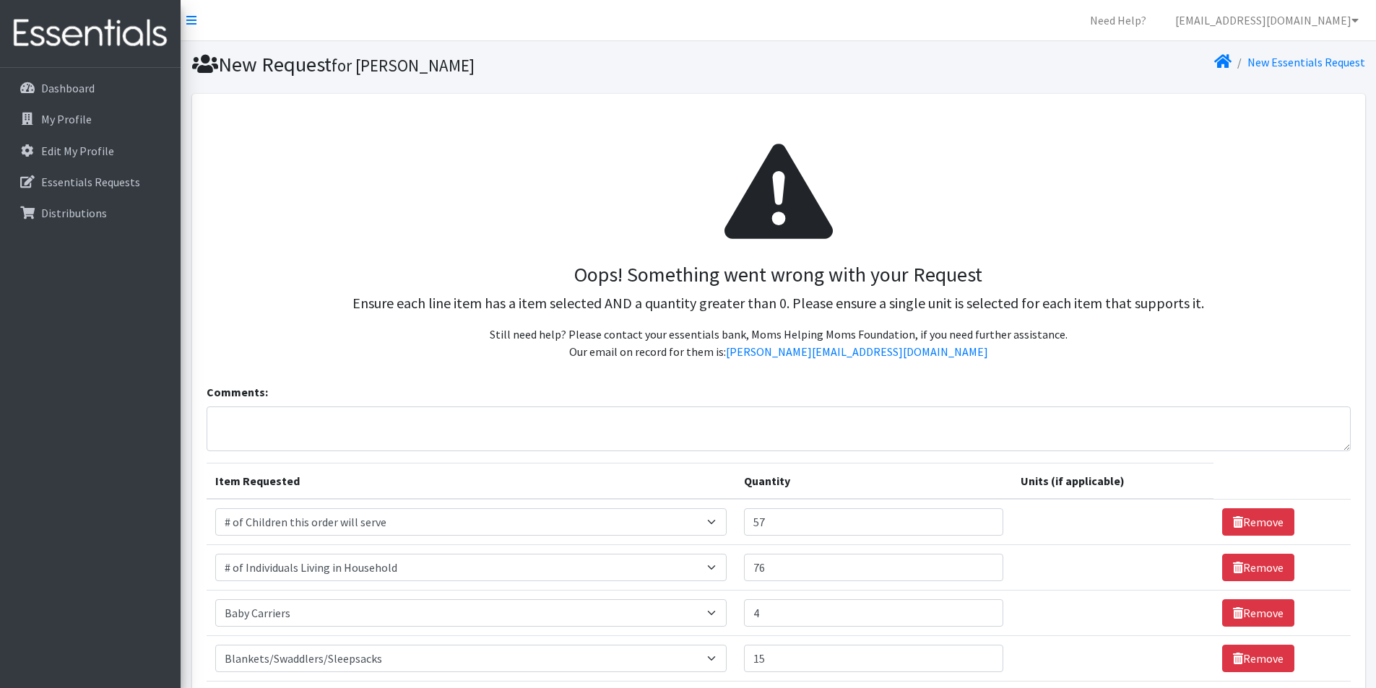
select select "Pack"
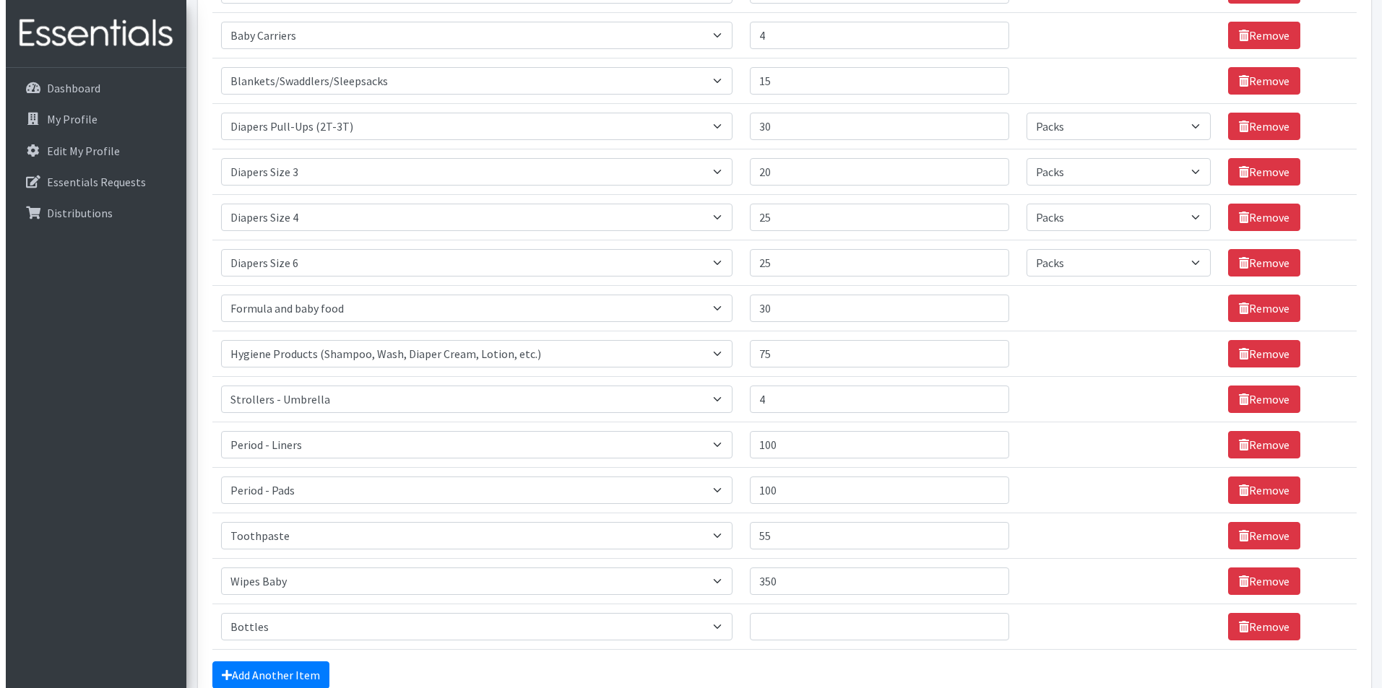
scroll to position [650, 0]
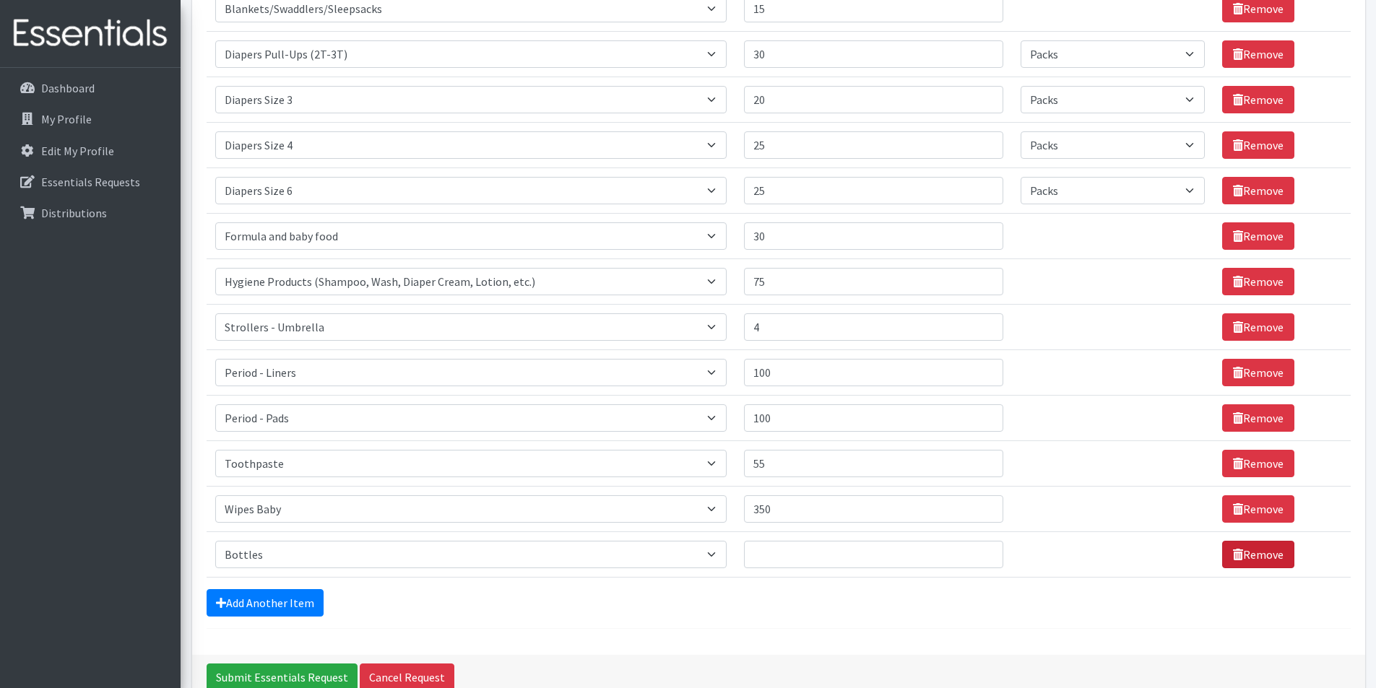
click at [1243, 548] on link "Remove" at bounding box center [1258, 554] width 72 height 27
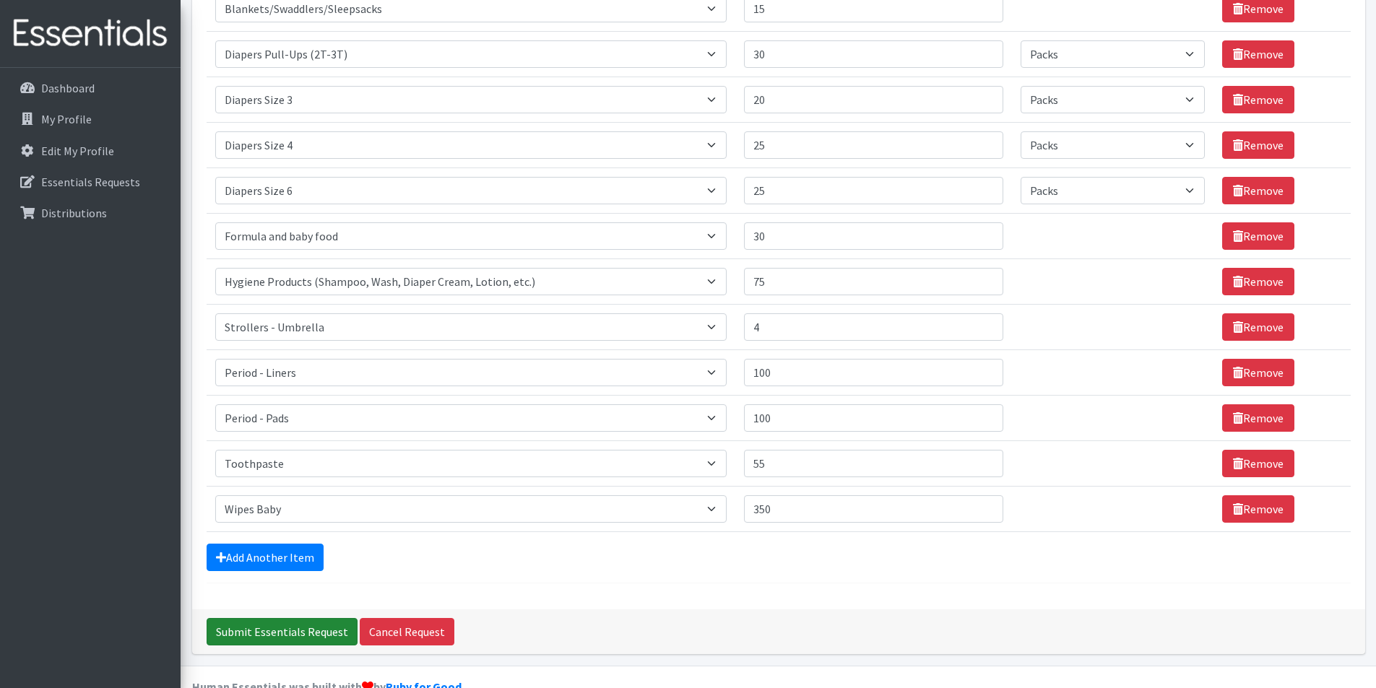
click at [251, 637] on input "Submit Essentials Request" at bounding box center [282, 631] width 151 height 27
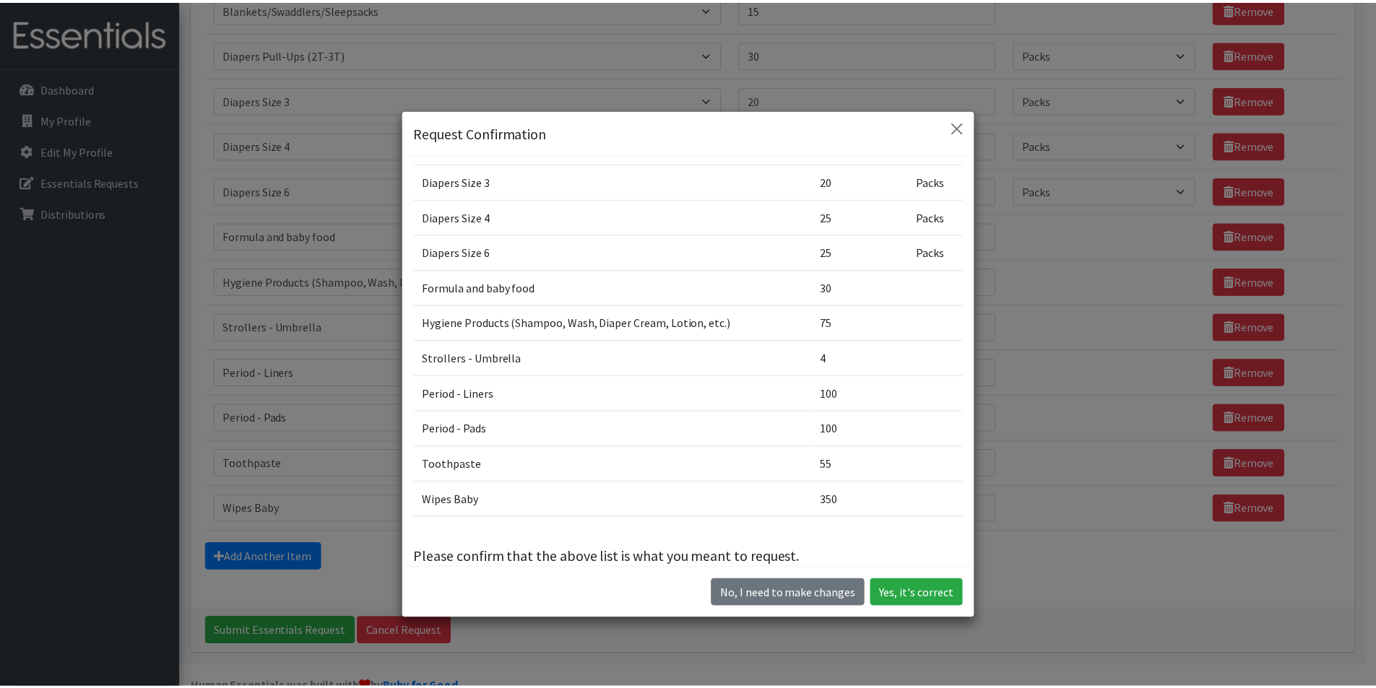
scroll to position [240, 0]
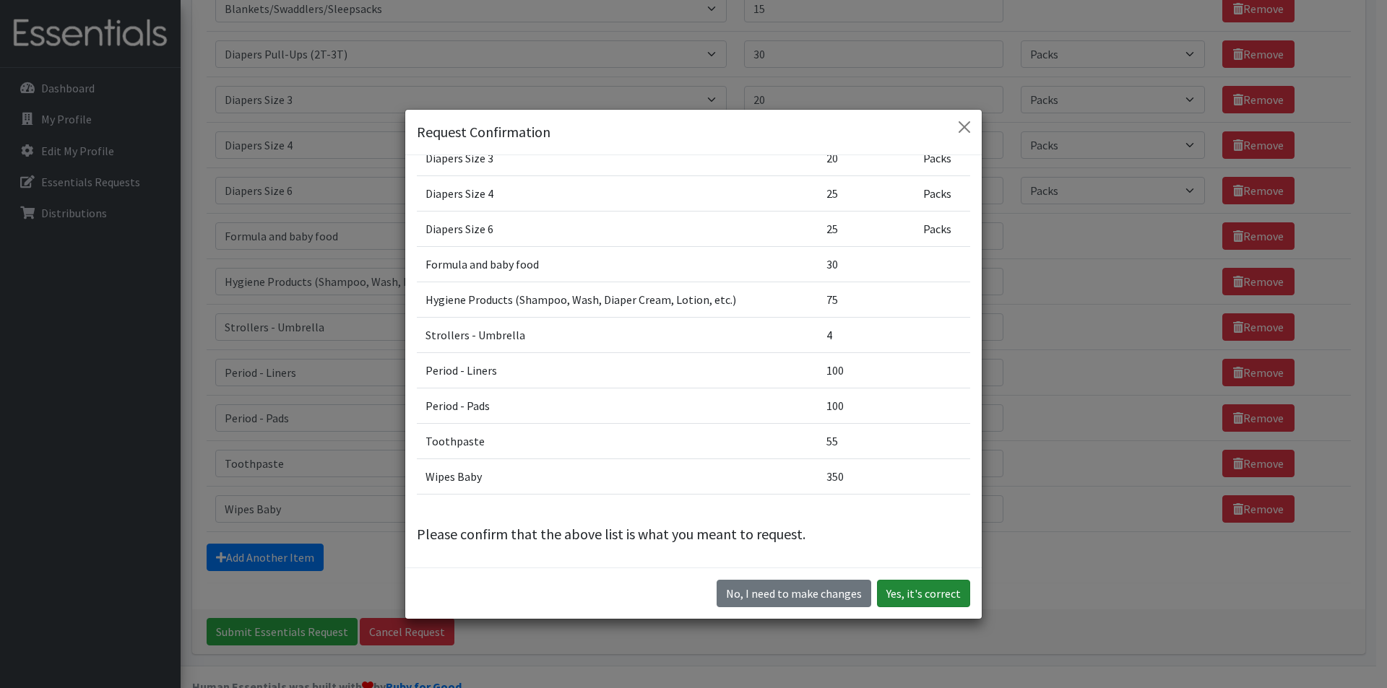
click at [944, 590] on button "Yes, it's correct" at bounding box center [923, 593] width 93 height 27
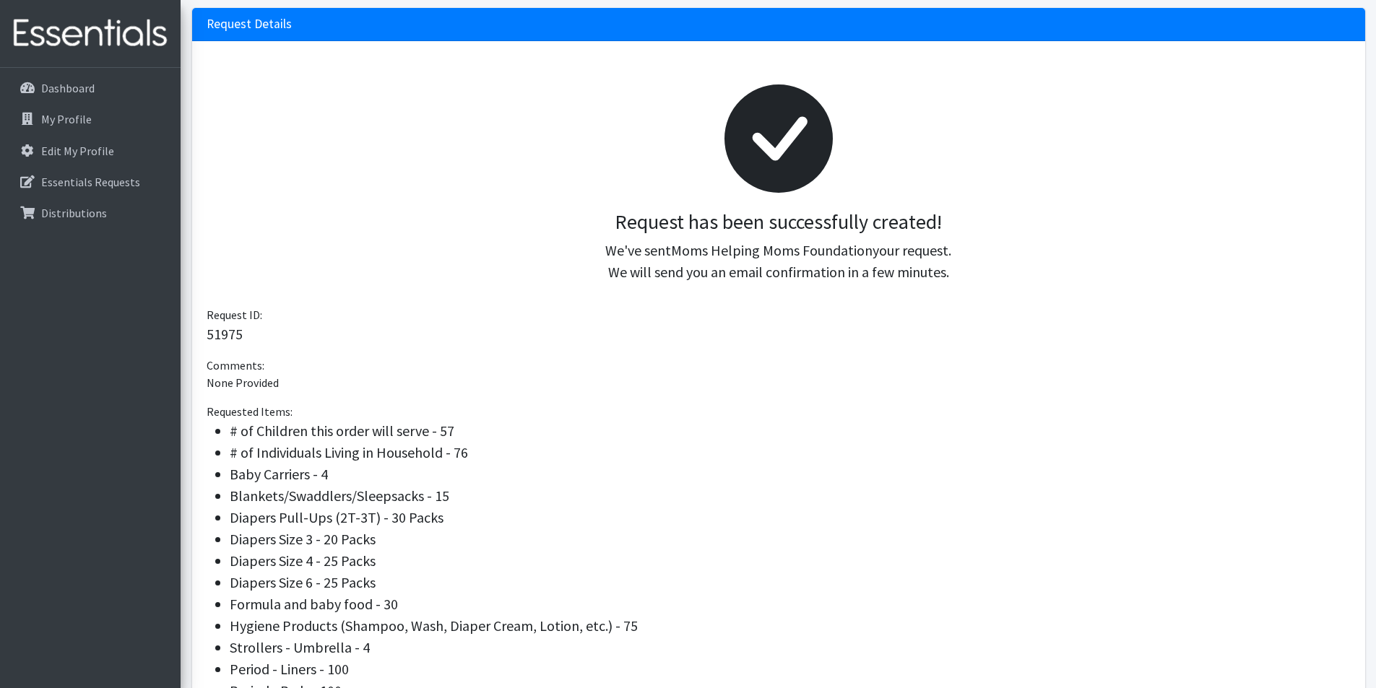
scroll to position [289, 0]
